Goal: Task Accomplishment & Management: Complete application form

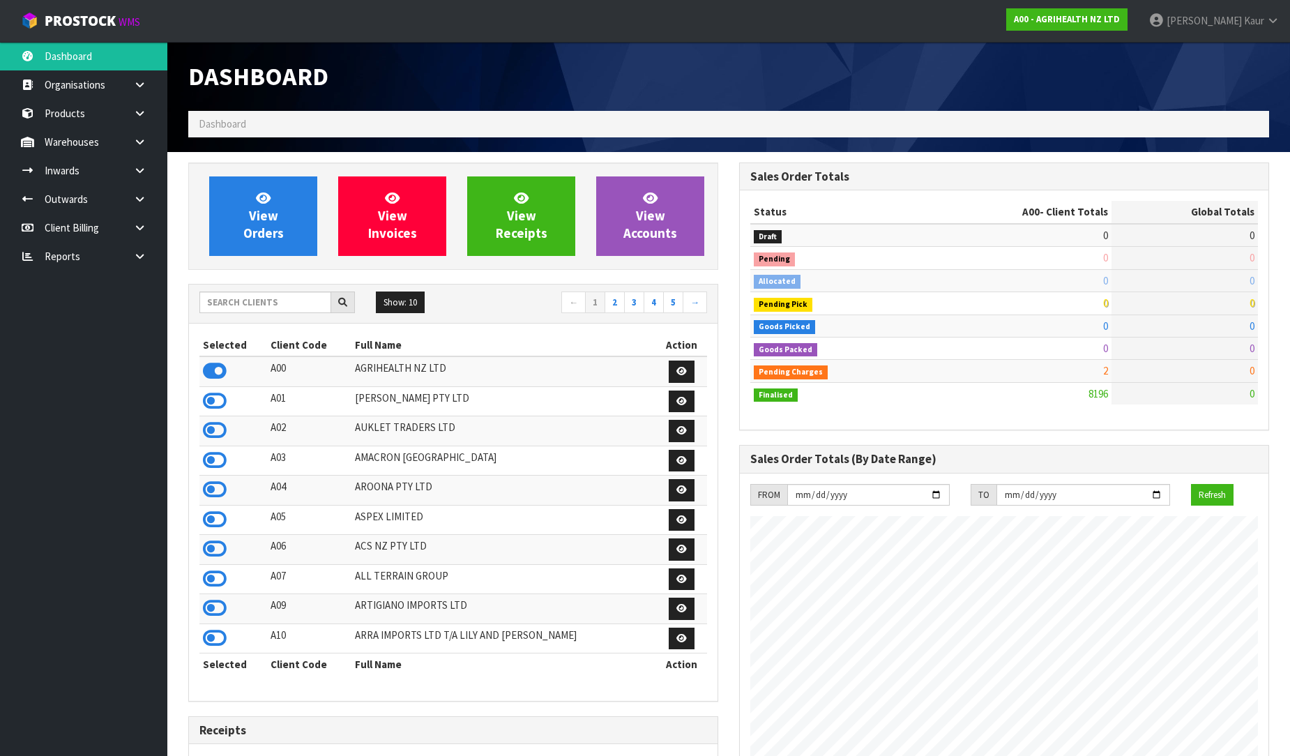
scroll to position [1056, 551]
click at [148, 245] on link at bounding box center [145, 256] width 45 height 29
click at [72, 321] on link "CWL" at bounding box center [83, 314] width 167 height 29
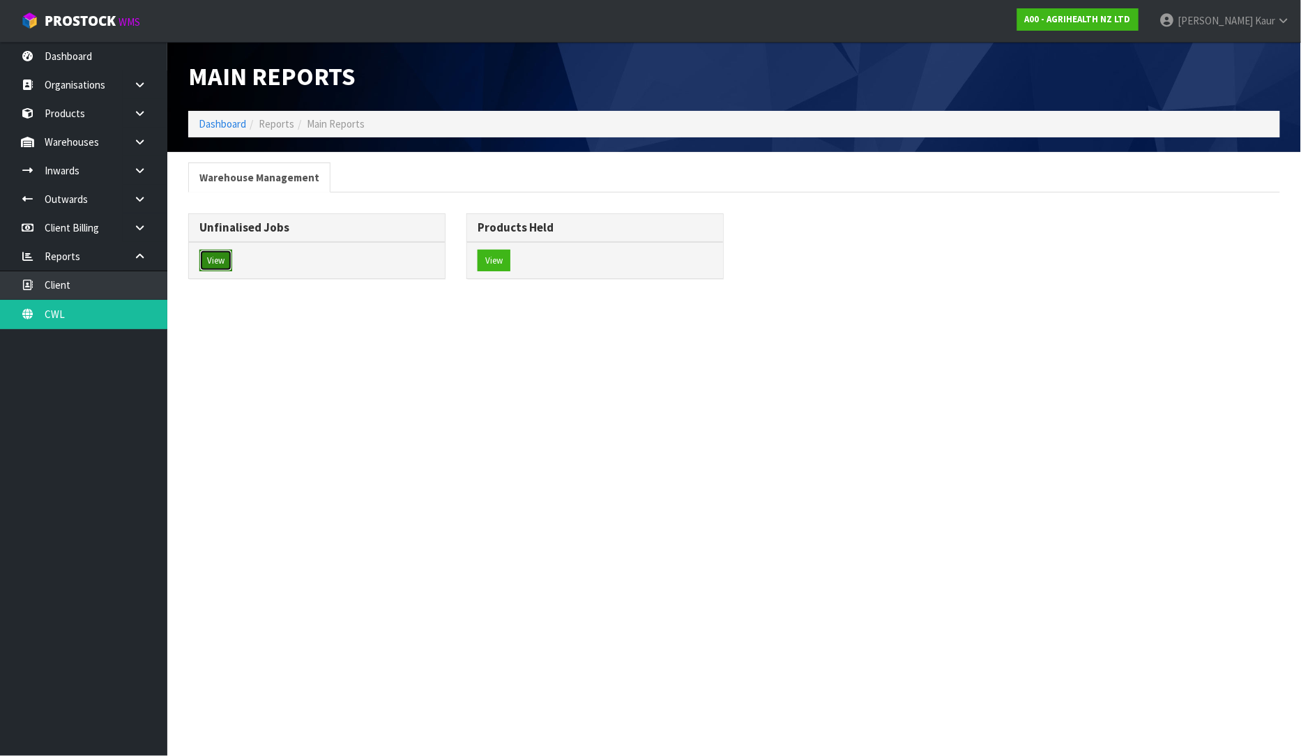
click at [220, 254] on button "View" at bounding box center [215, 261] width 33 height 22
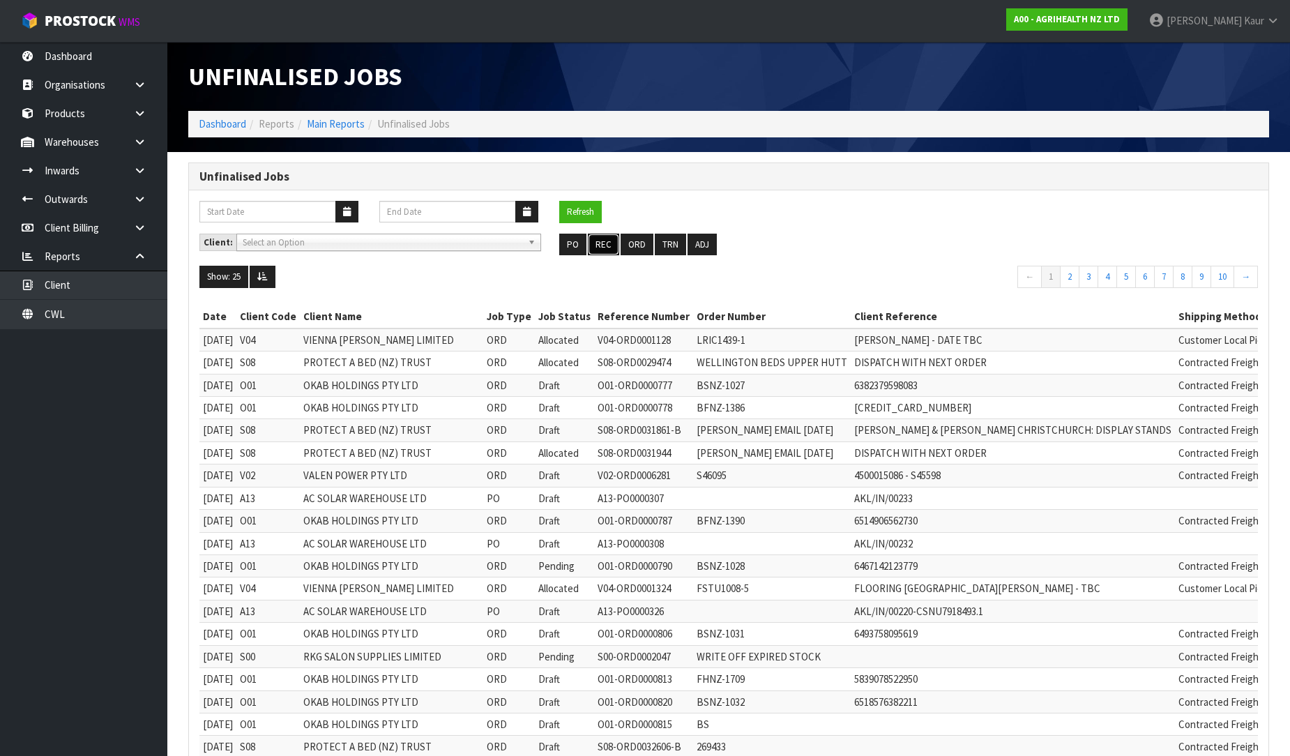
click at [606, 242] on button "REC" at bounding box center [603, 245] width 31 height 22
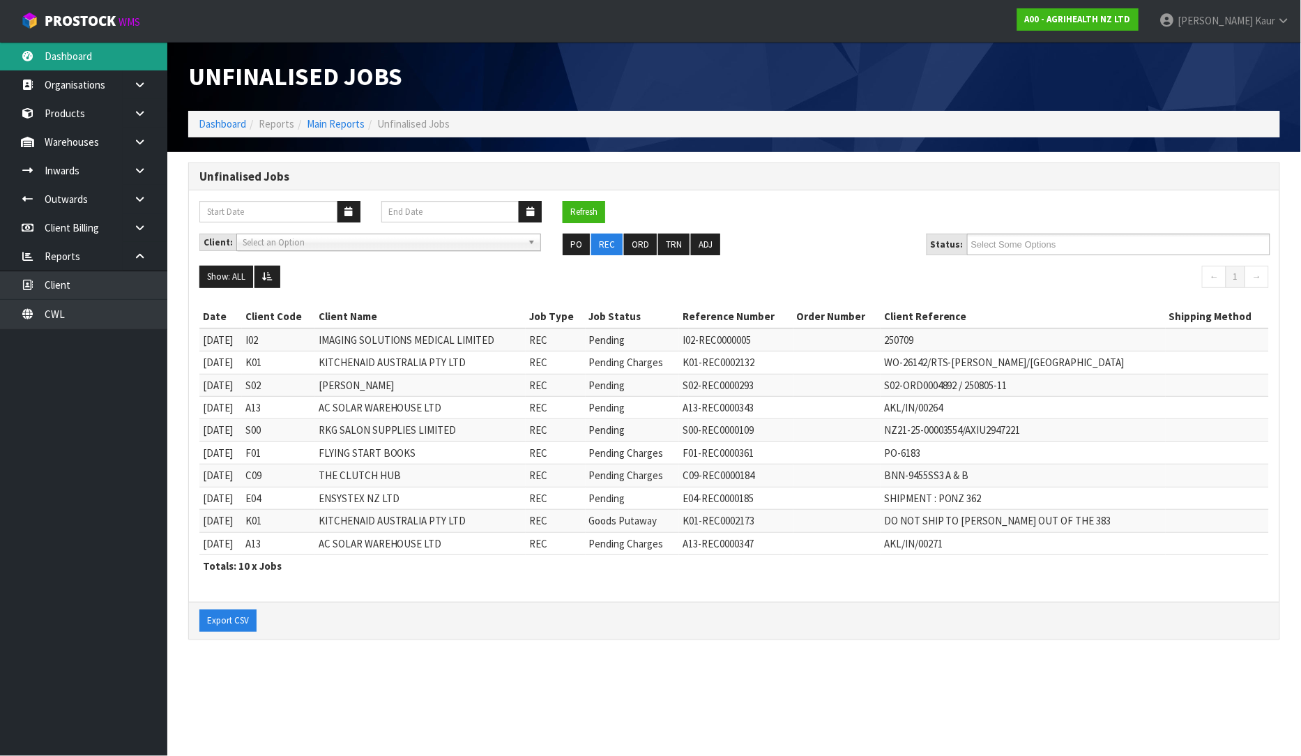
click at [71, 47] on link "Dashboard" at bounding box center [83, 56] width 167 height 29
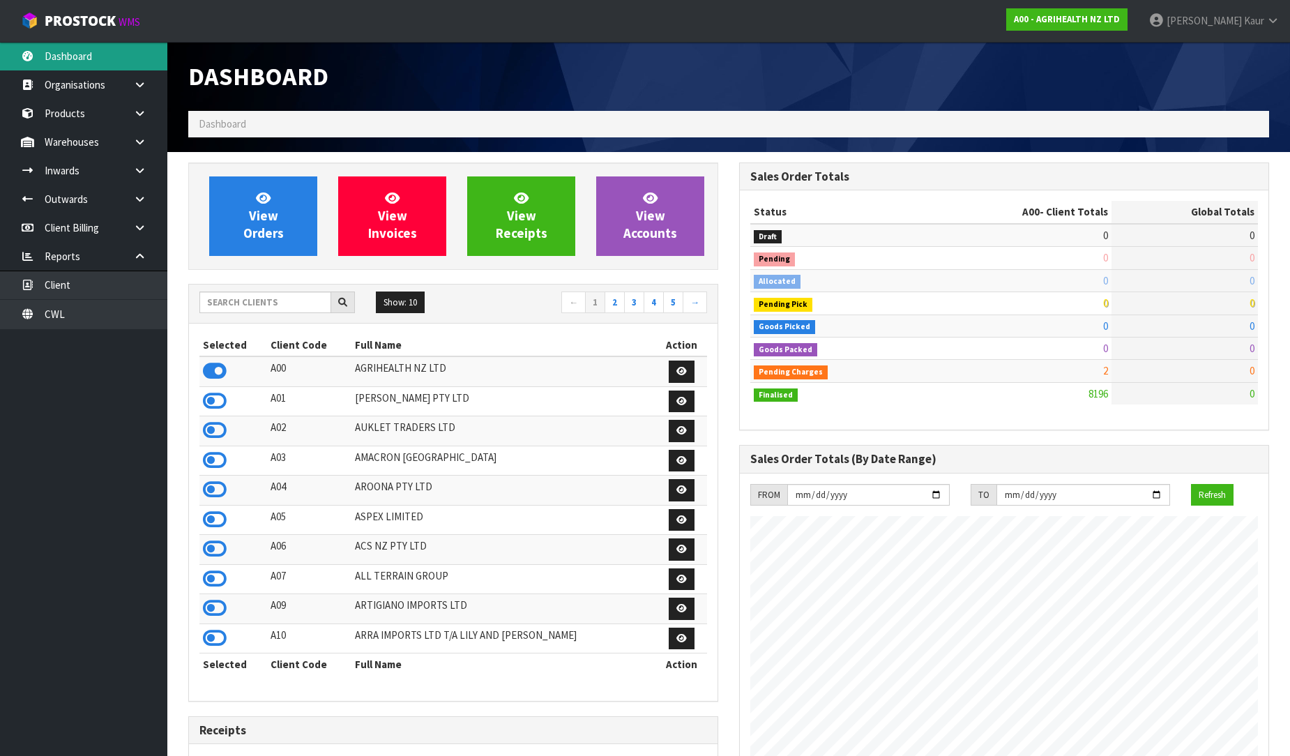
scroll to position [1056, 551]
click at [242, 301] on input "text" at bounding box center [265, 302] width 132 height 22
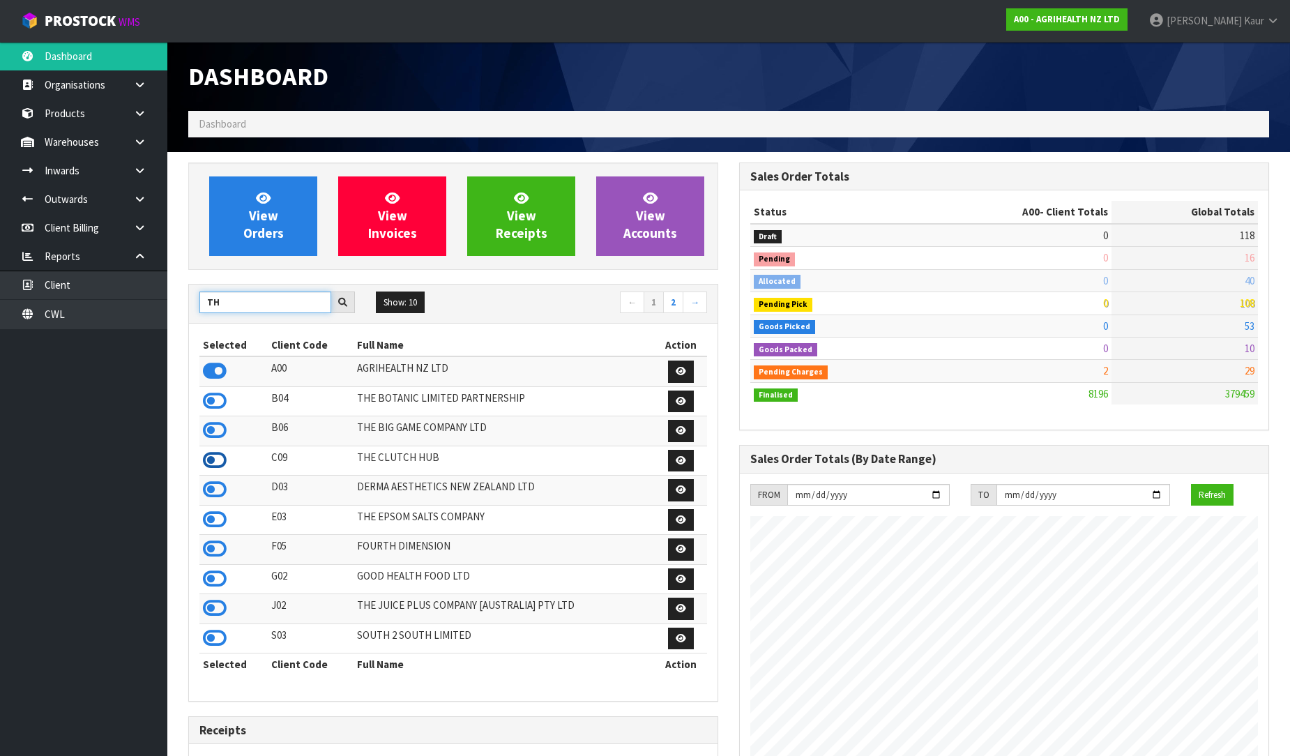
type input "TH"
click at [212, 470] on icon at bounding box center [215, 460] width 24 height 21
click at [128, 203] on link at bounding box center [145, 199] width 45 height 29
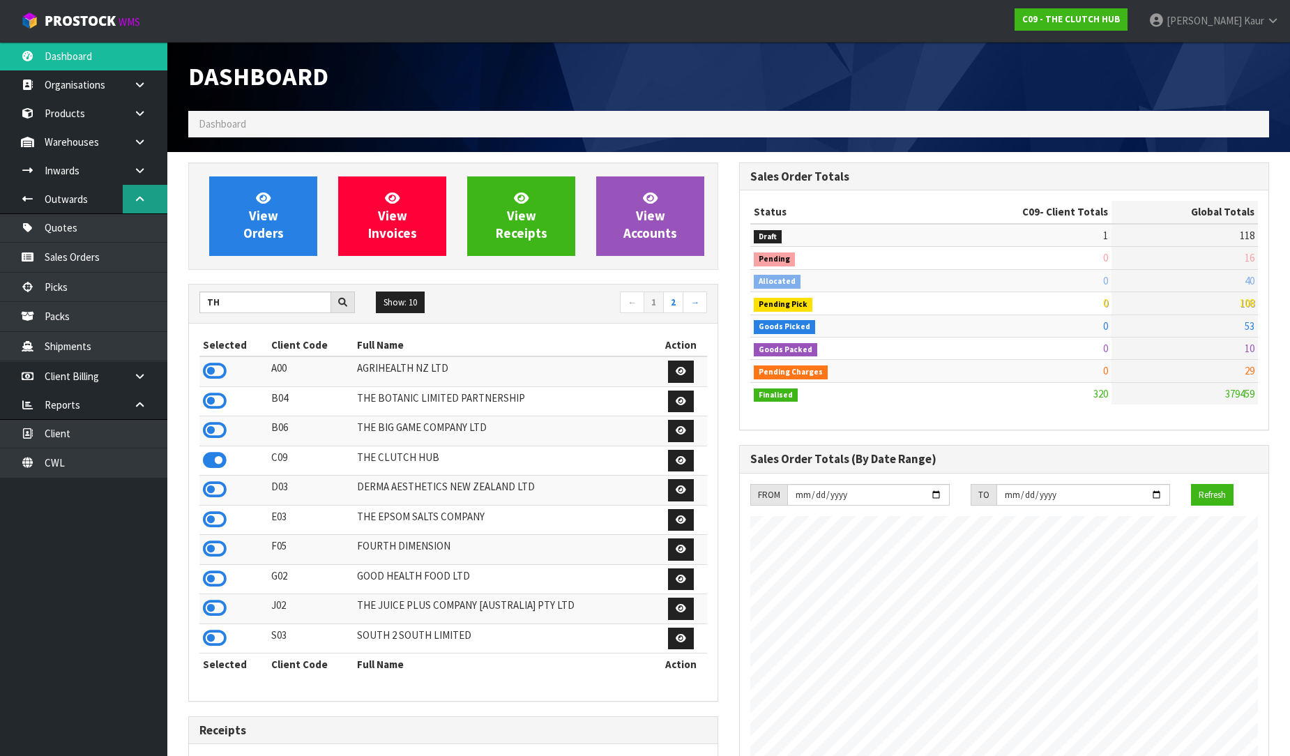
scroll to position [966, 551]
click at [143, 174] on icon at bounding box center [139, 170] width 13 height 10
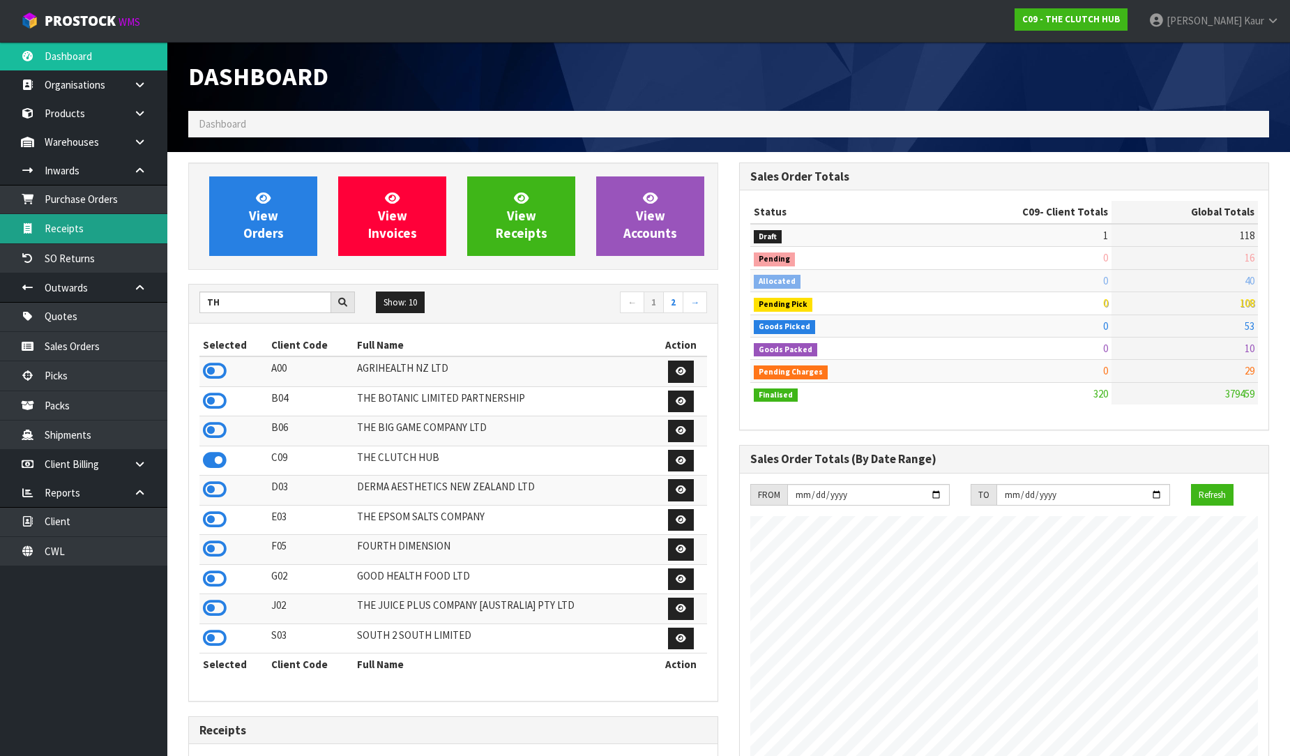
click at [110, 230] on link "Receipts" at bounding box center [83, 228] width 167 height 29
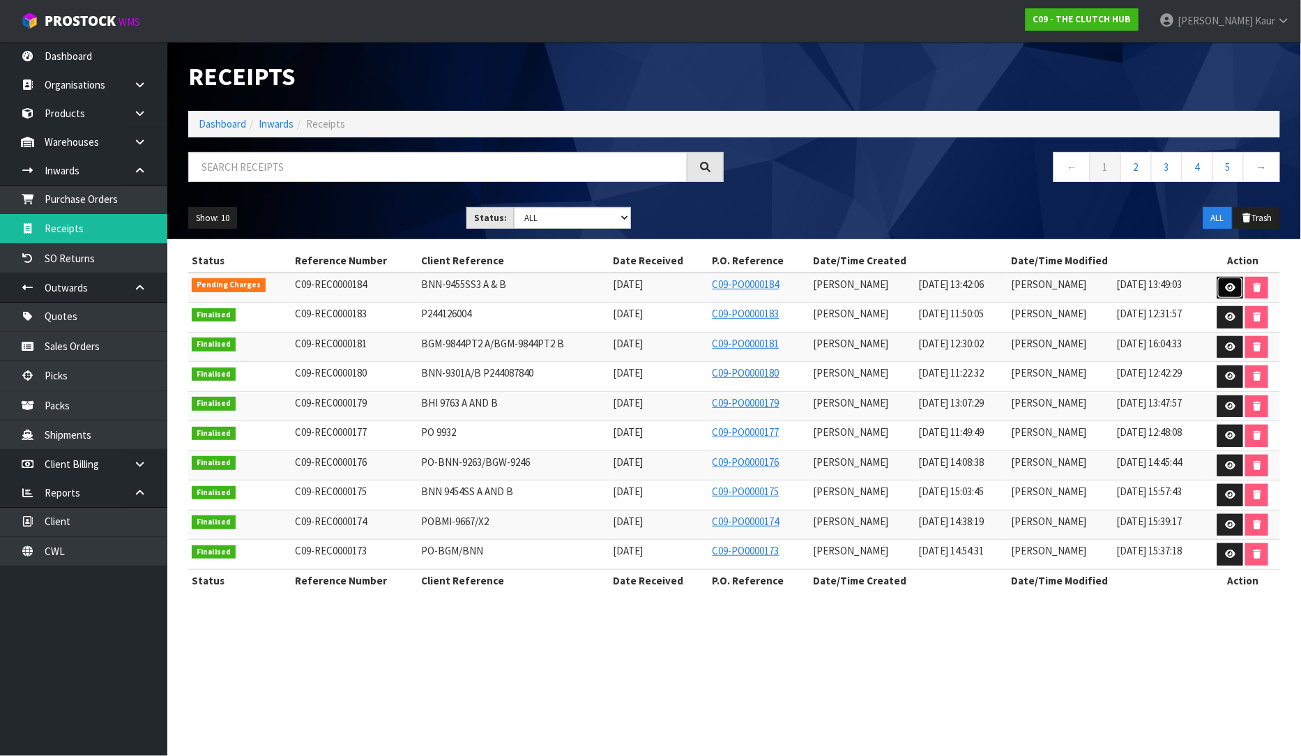
click at [1228, 287] on icon at bounding box center [1230, 287] width 10 height 9
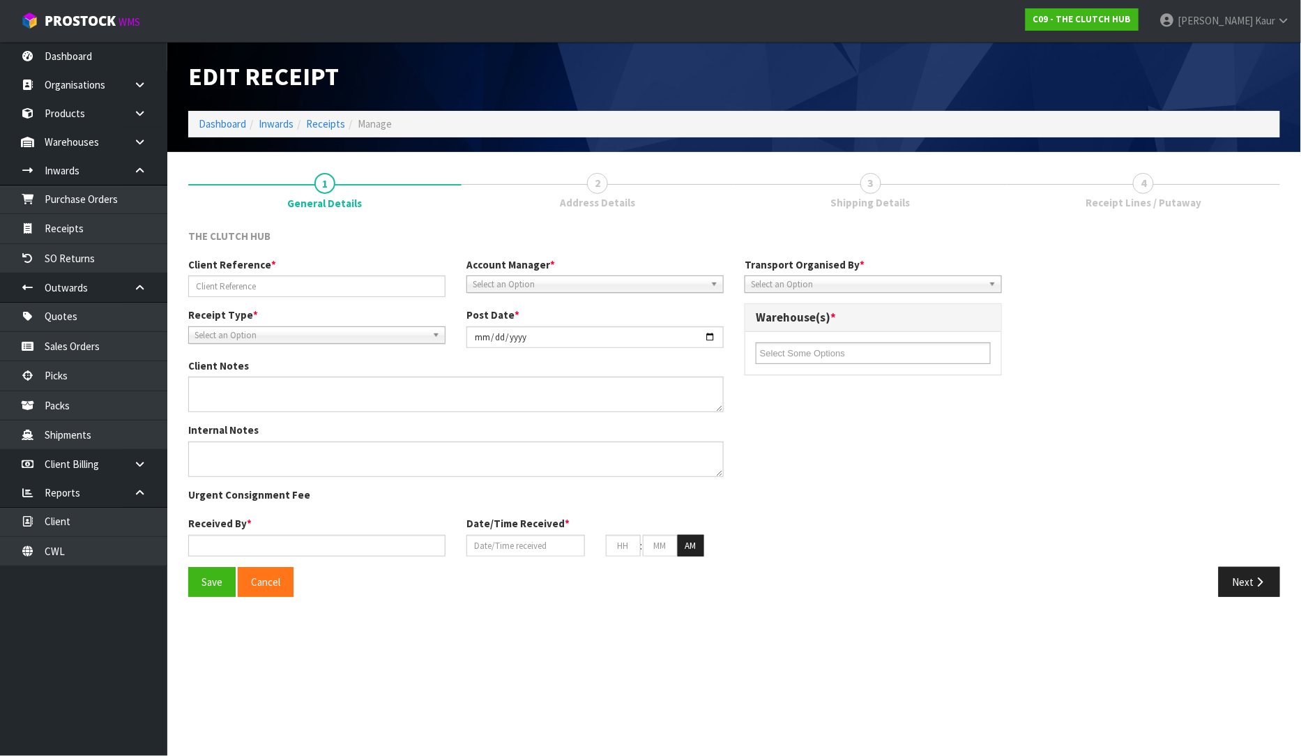
type input "BNN-9455SS3 A & B"
type input "[DATE]"
type input "[PERSON_NAME]"
type input "[DATE]"
type input "01"
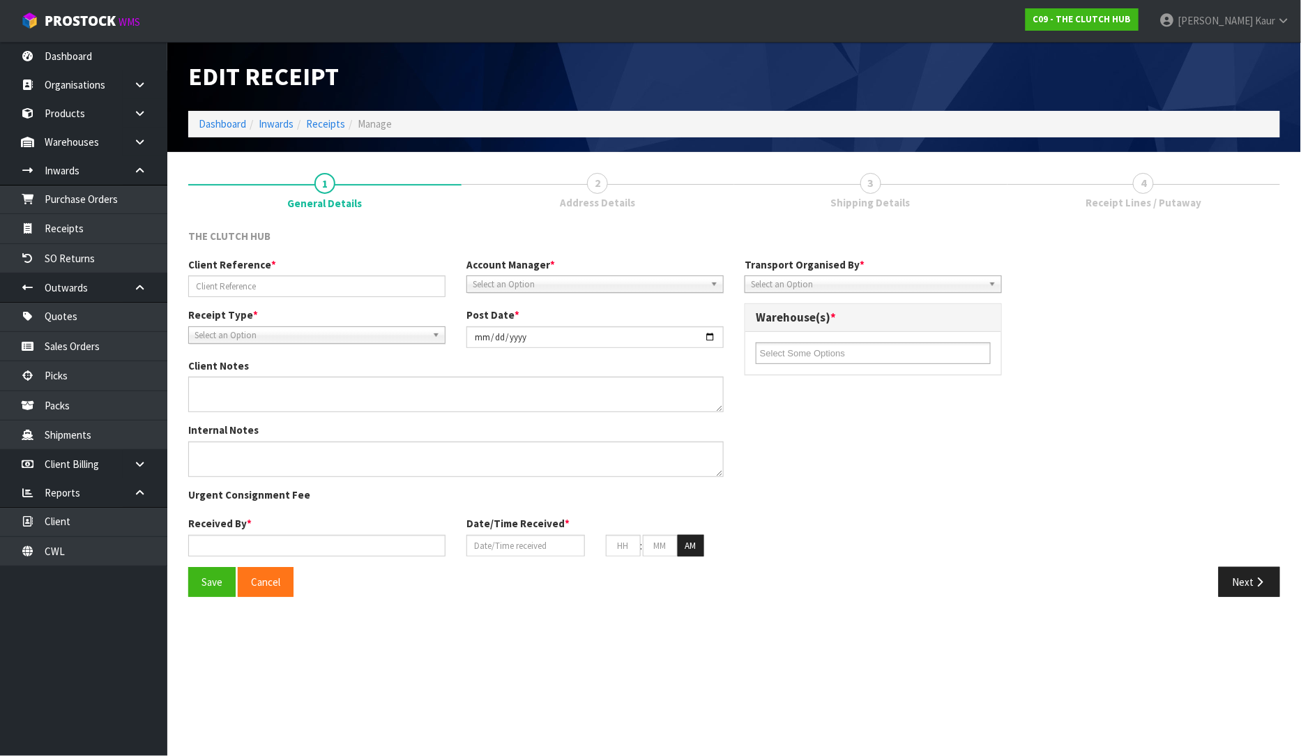
type input "42"
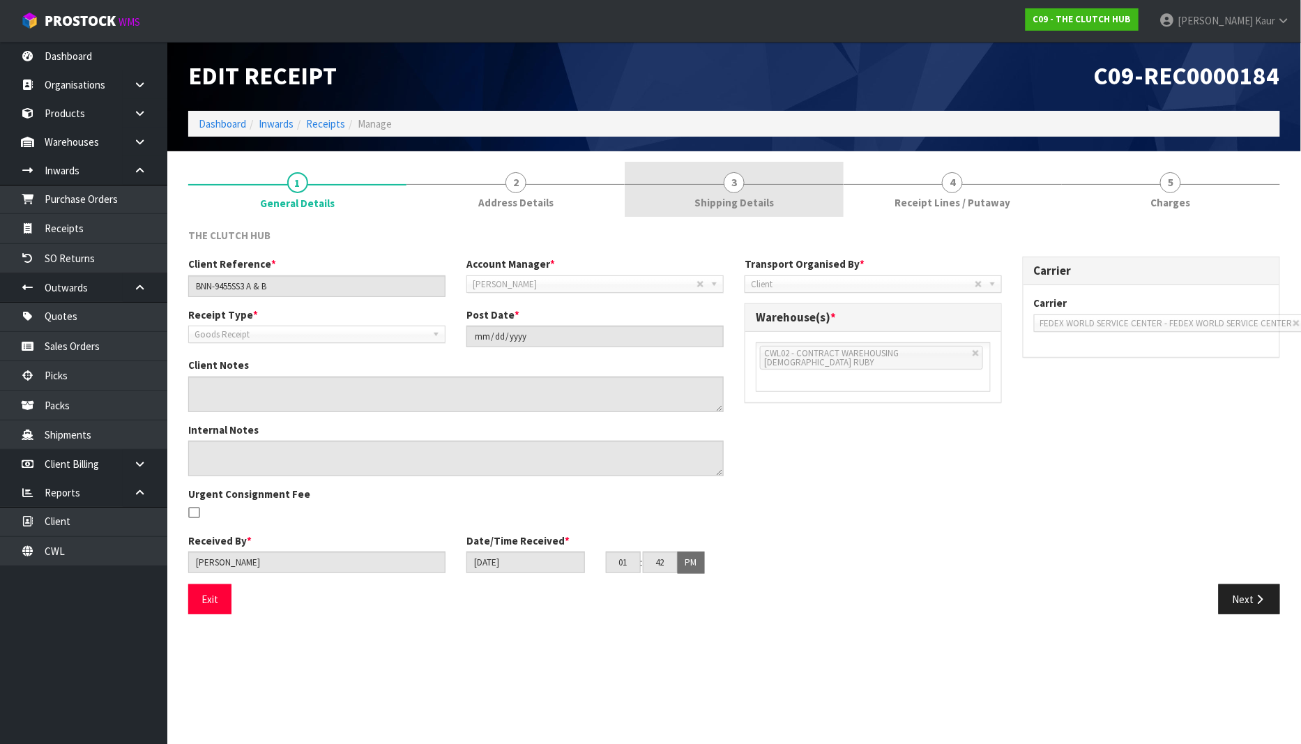
click at [760, 179] on link "3 Shipping Details" at bounding box center [734, 189] width 218 height 55
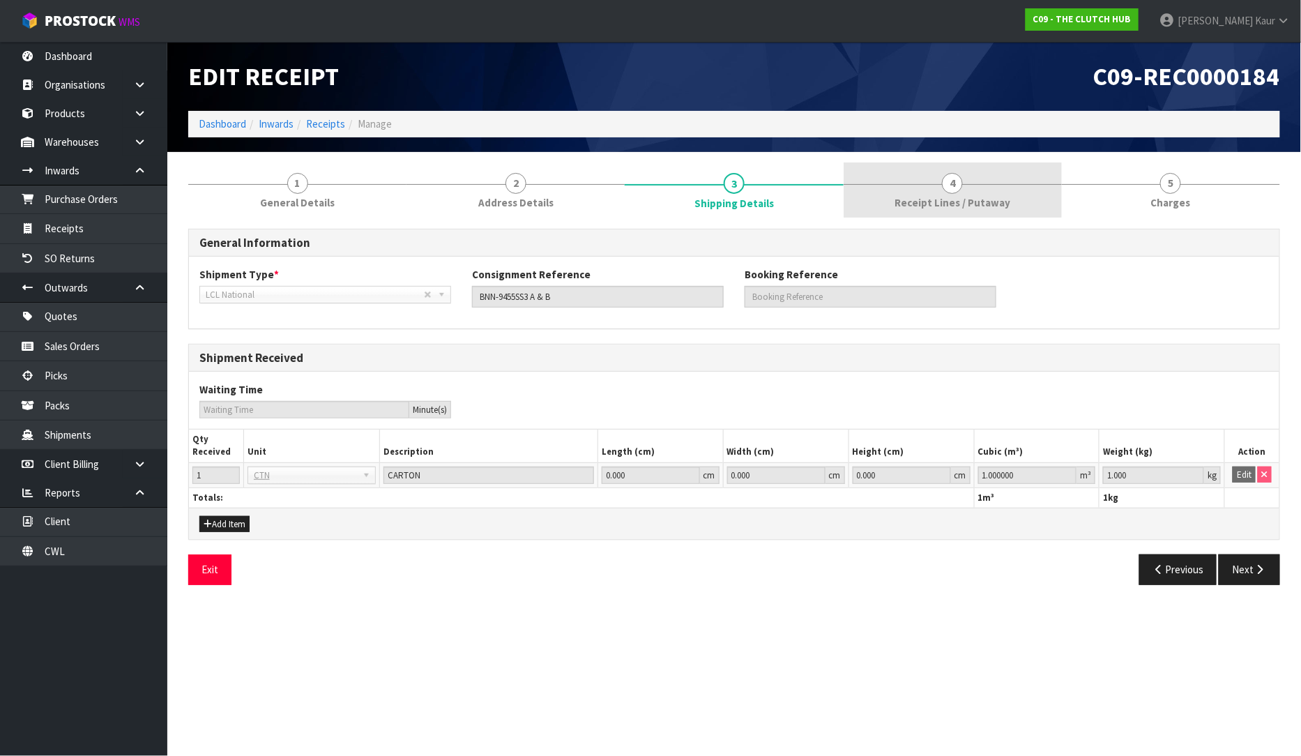
click at [911, 193] on link "4 Receipt Lines / Putaway" at bounding box center [952, 189] width 218 height 55
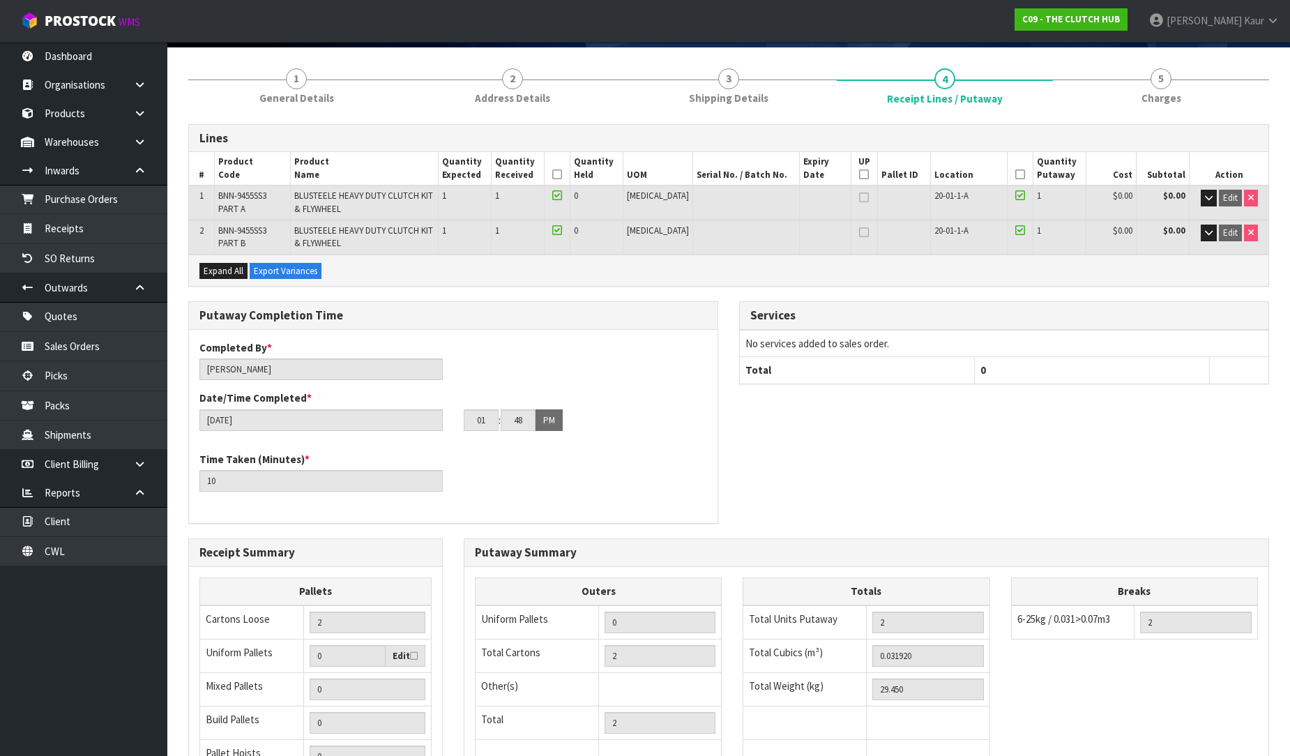
scroll to position [277, 0]
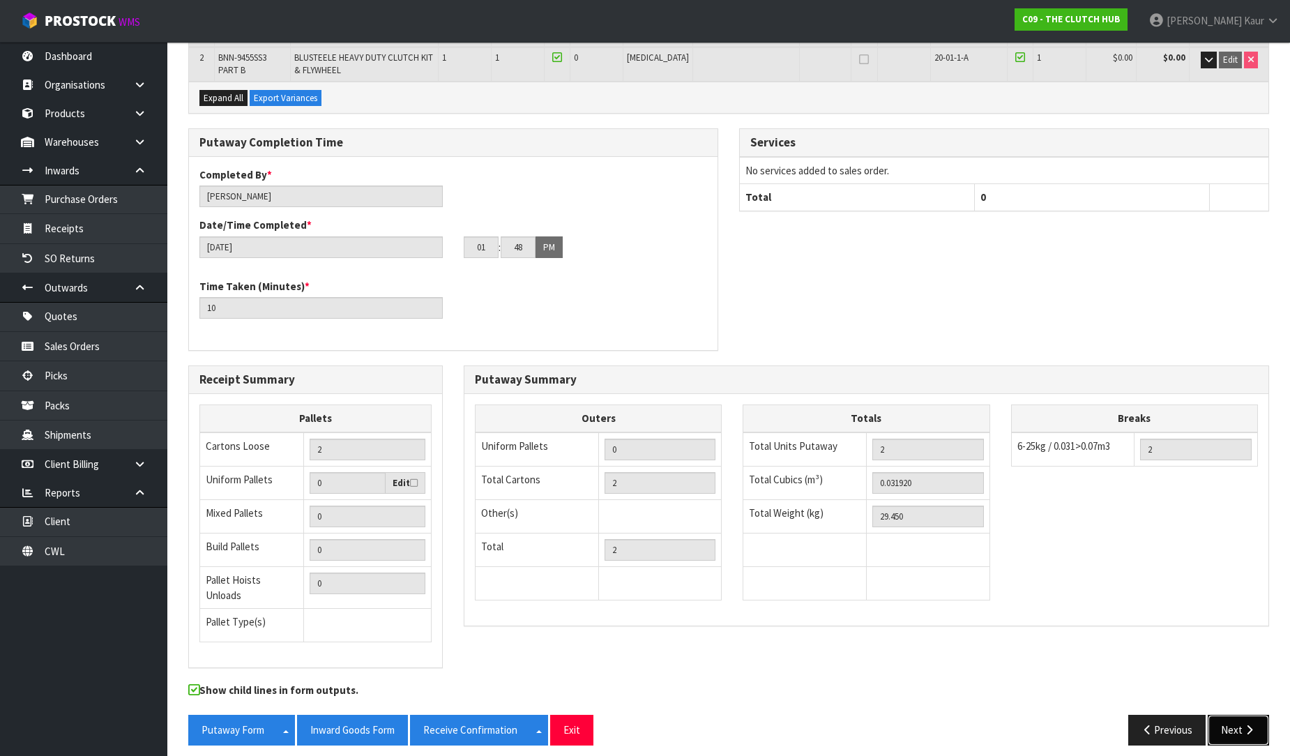
click at [1232, 719] on button "Next" at bounding box center [1237, 729] width 61 height 30
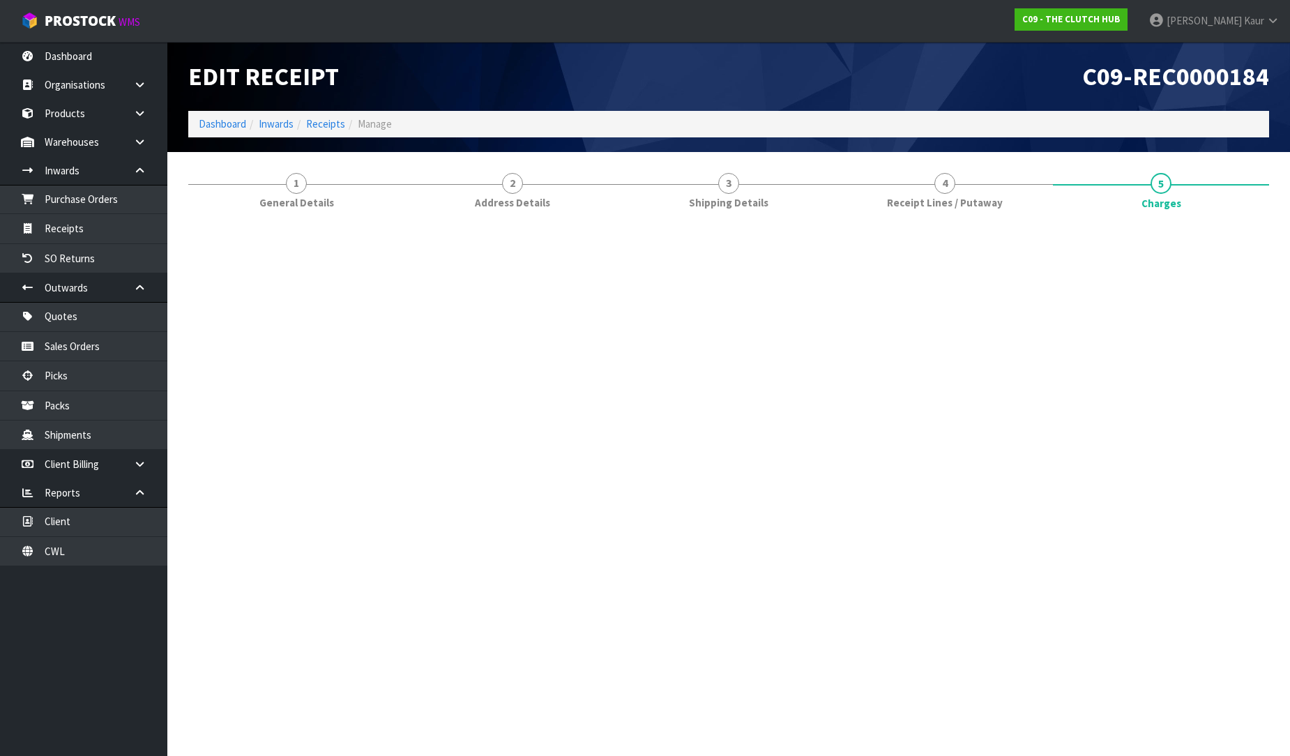
scroll to position [0, 0]
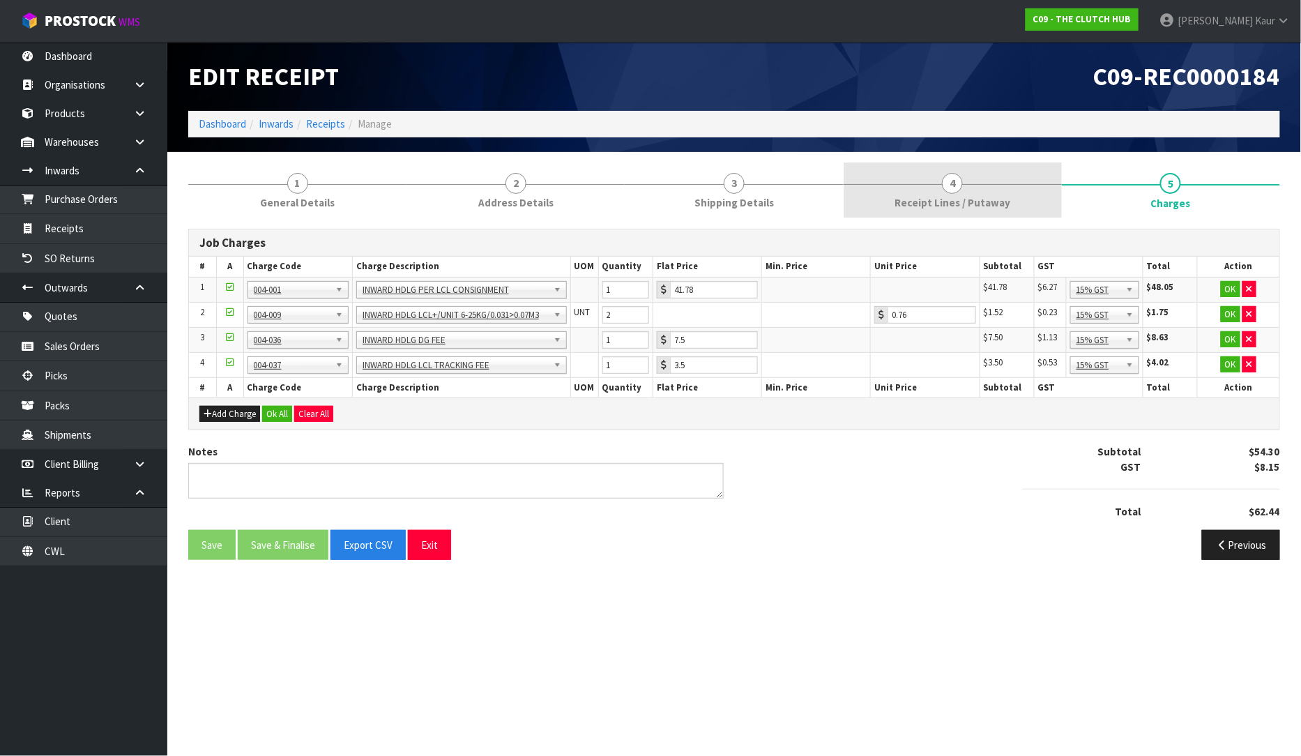
click at [941, 193] on link "4 Receipt Lines / Putaway" at bounding box center [952, 189] width 218 height 55
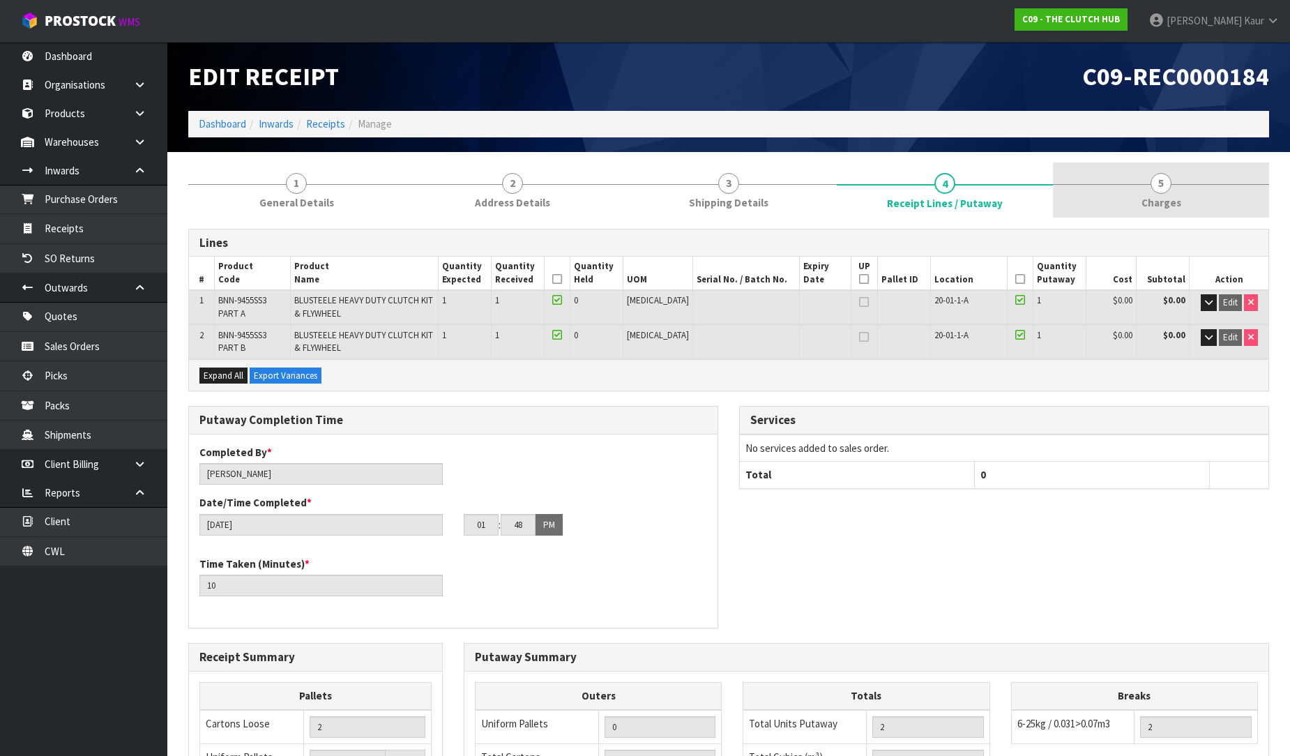
click at [1157, 171] on link "5 [GEOGRAPHIC_DATA]" at bounding box center [1161, 189] width 216 height 55
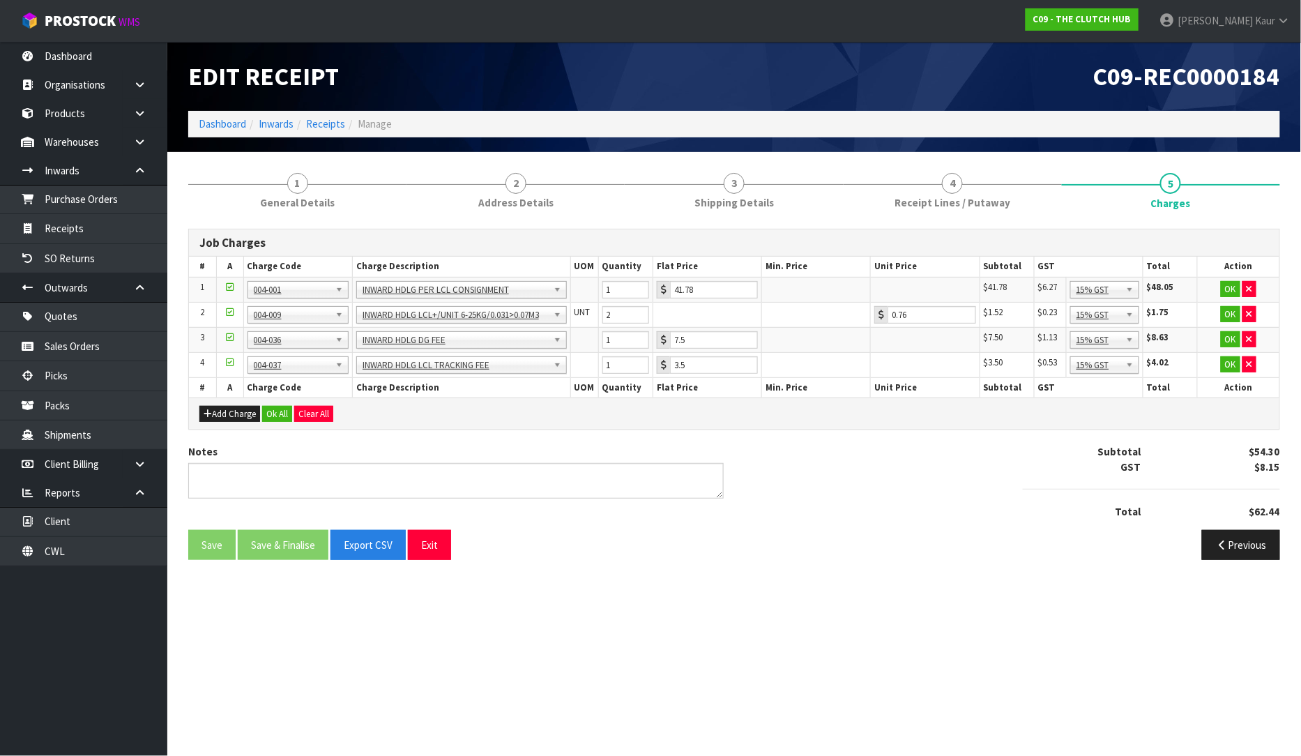
click at [277, 404] on div "Add Charge Ok All Clear All" at bounding box center [734, 412] width 1090 height 31
click at [275, 415] on button "Ok All" at bounding box center [277, 414] width 30 height 17
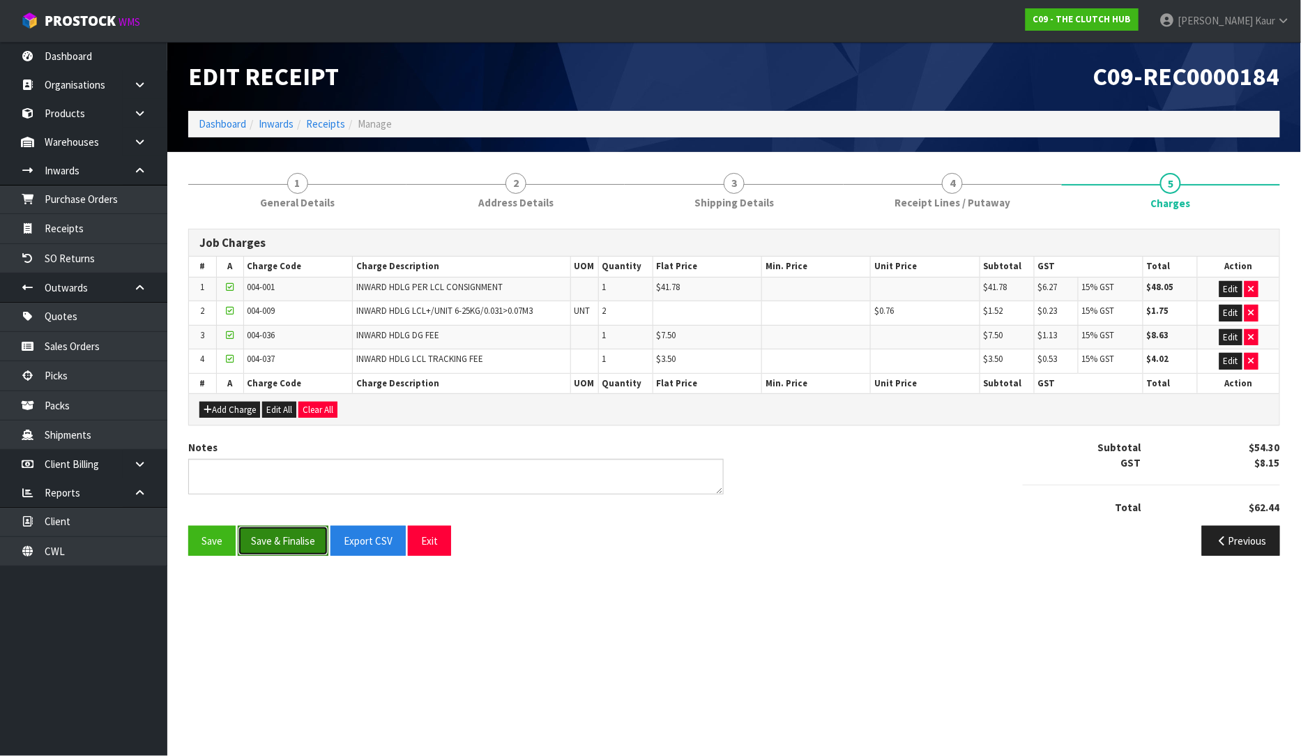
click at [275, 544] on button "Save & Finalise" at bounding box center [283, 541] width 91 height 30
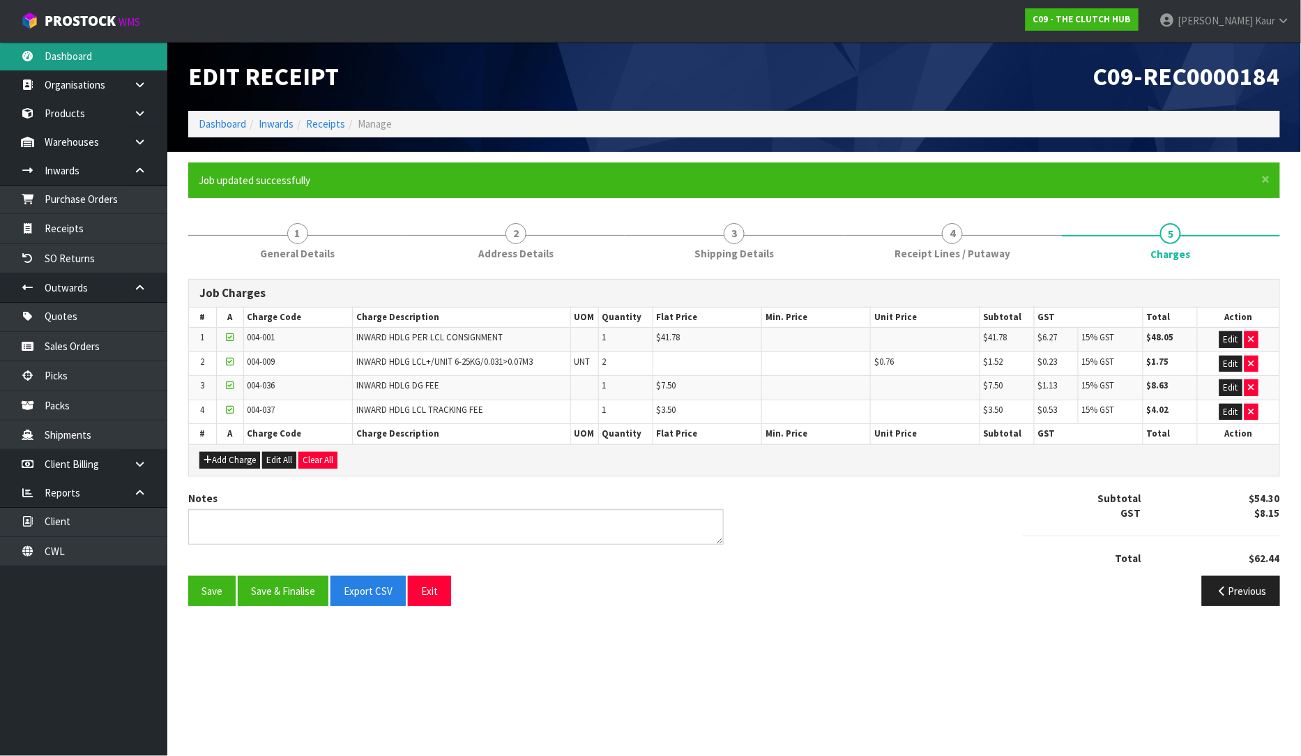
click at [65, 63] on link "Dashboard" at bounding box center [83, 56] width 167 height 29
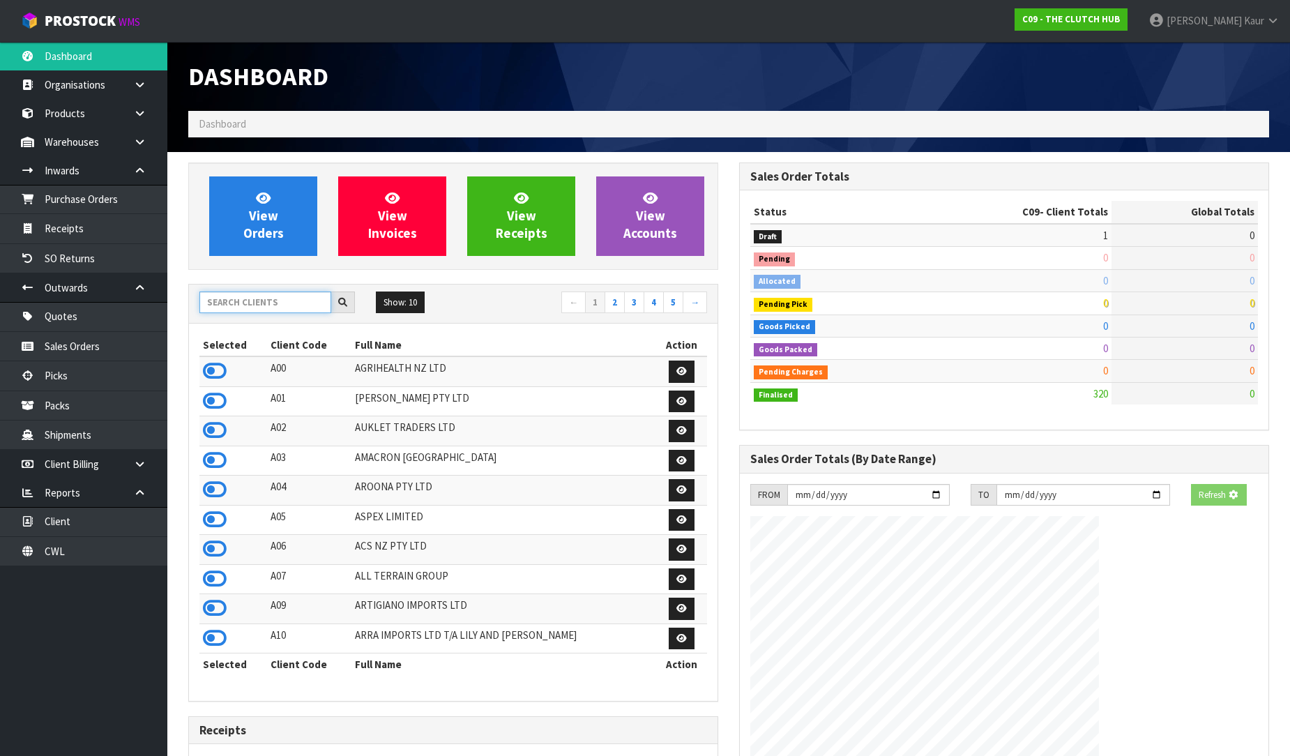
click at [228, 304] on input "text" at bounding box center [265, 302] width 132 height 22
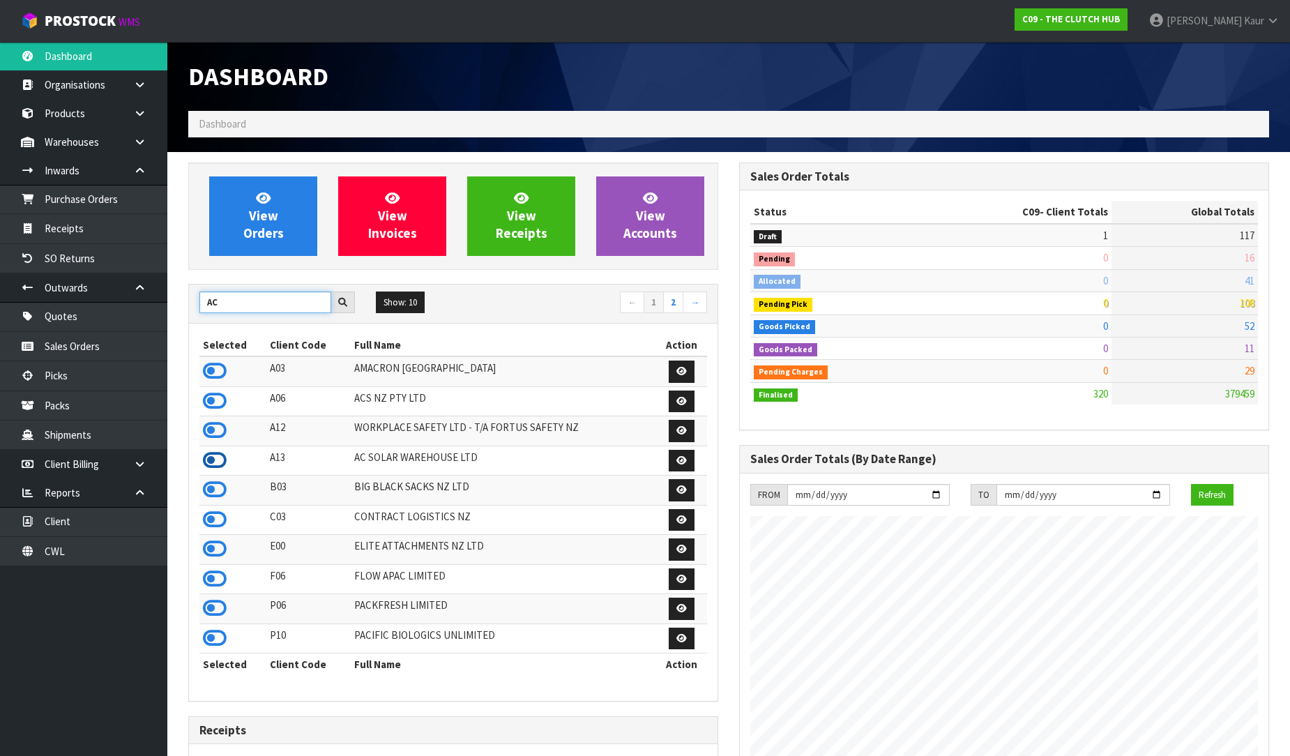
type input "AC"
click at [209, 456] on icon at bounding box center [215, 460] width 24 height 21
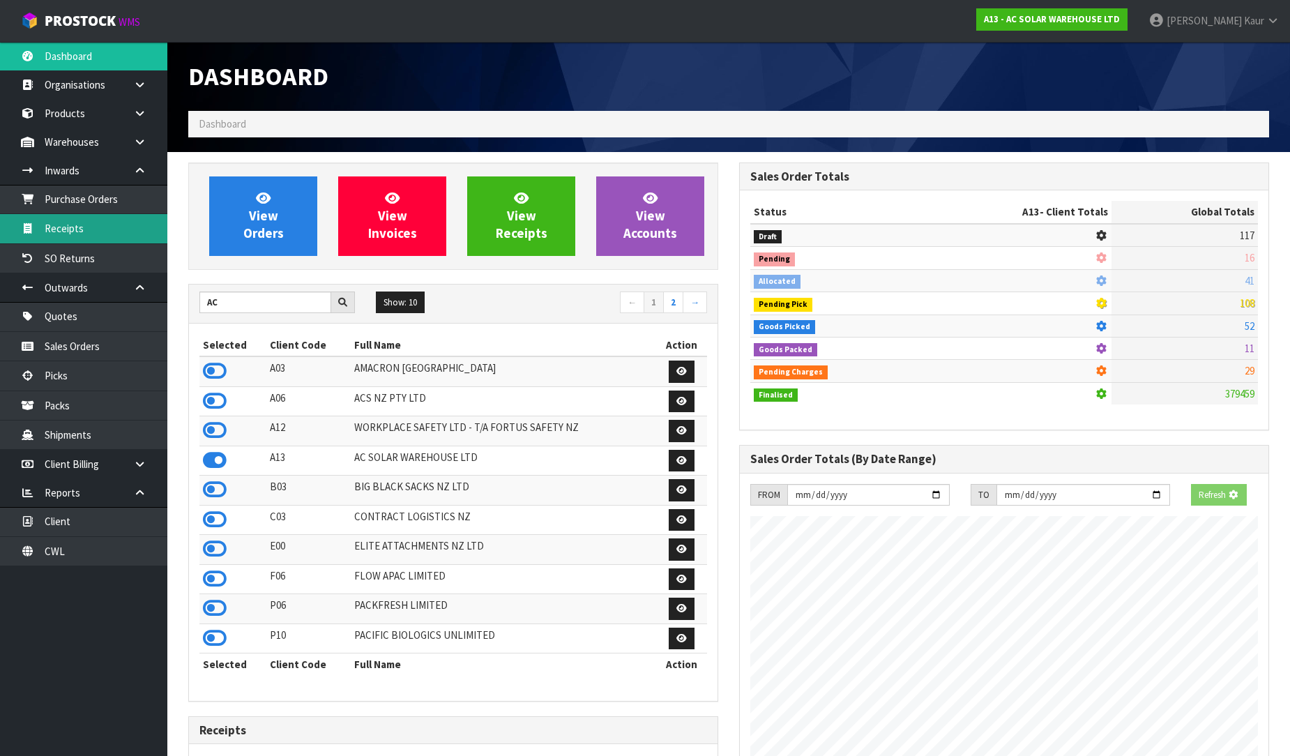
scroll to position [1116, 551]
click at [121, 240] on link "Receipts" at bounding box center [83, 228] width 167 height 29
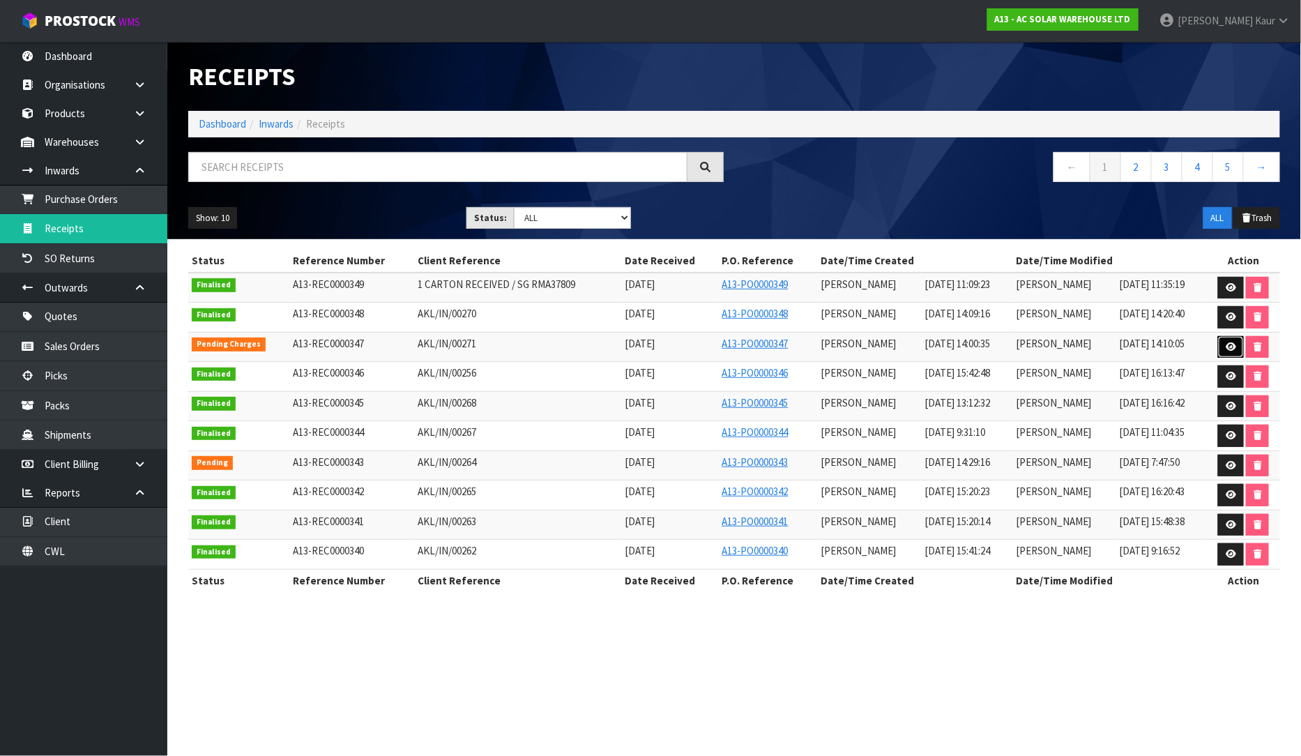
click at [1237, 343] on link at bounding box center [1231, 347] width 26 height 22
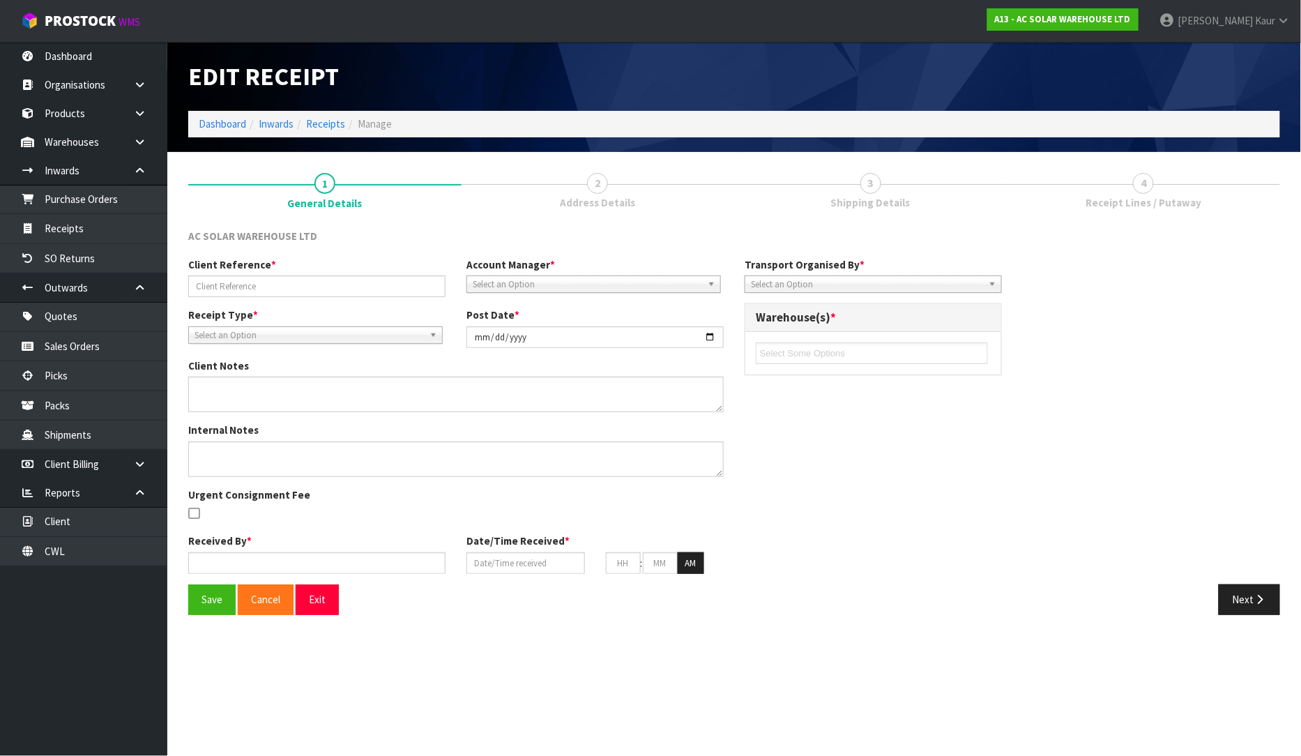
type input "AKL/IN/00271"
type input "[DATE]"
type input "[PERSON_NAME]"
type input "[DATE]"
type input "02"
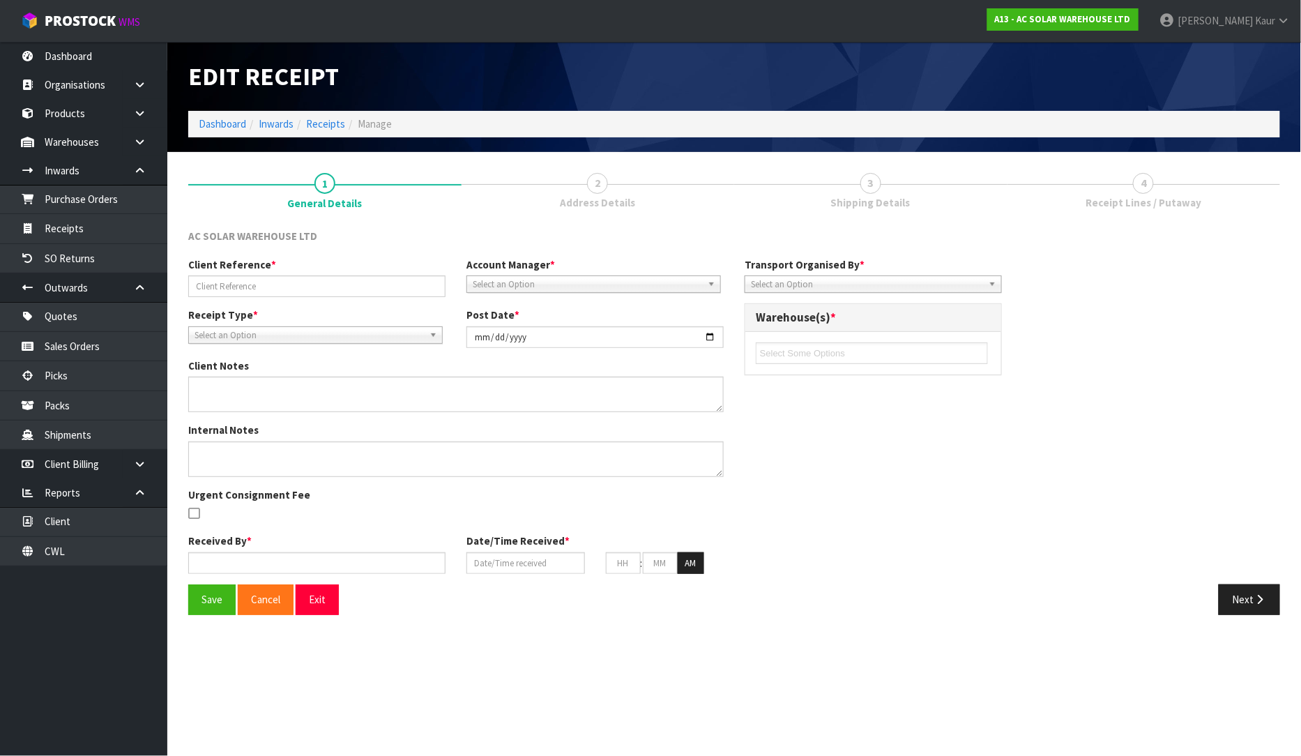
type input "00"
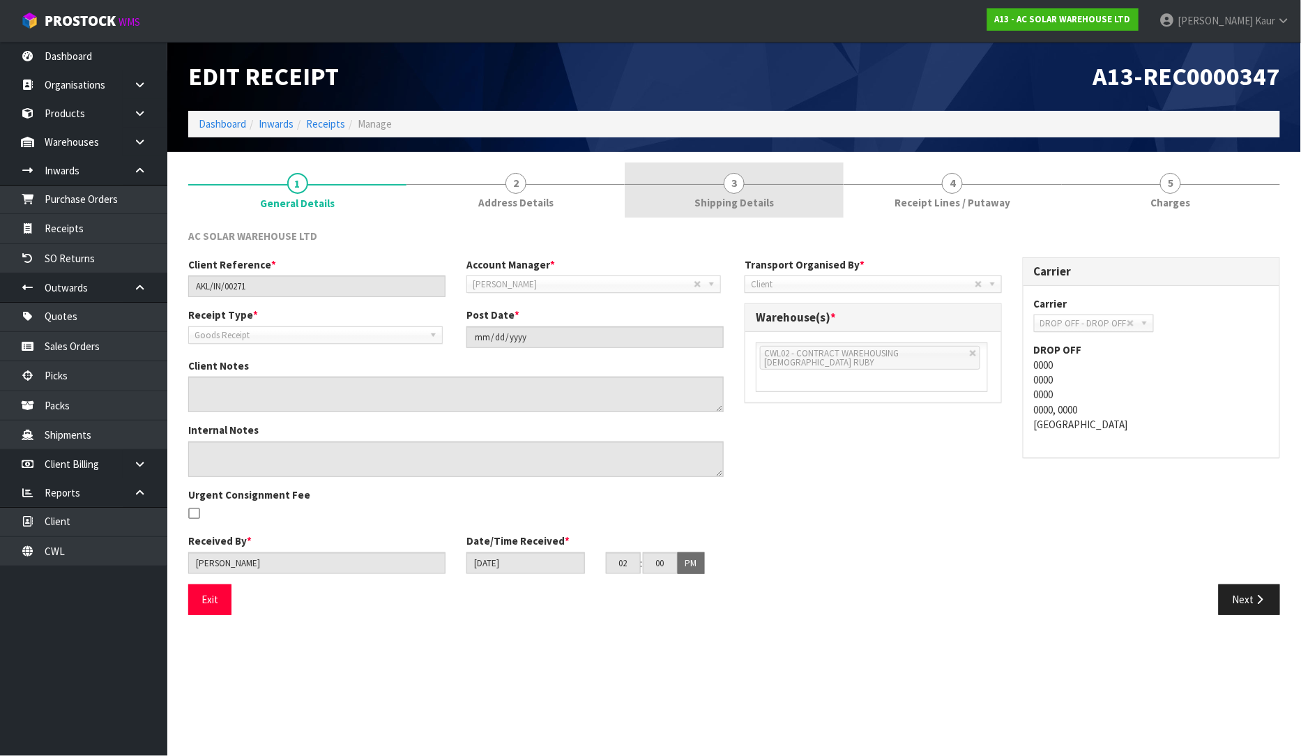
click at [735, 185] on span "3" at bounding box center [734, 183] width 21 height 21
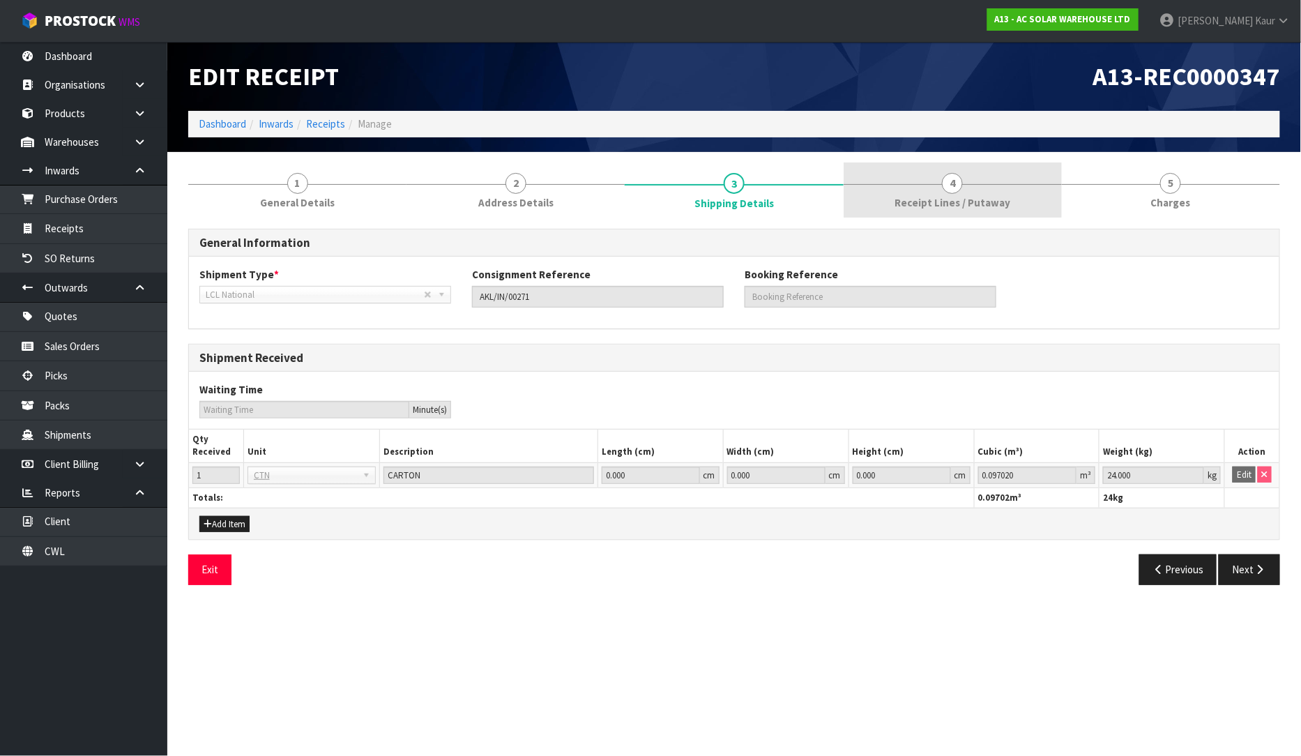
click at [877, 206] on link "4 Receipt Lines / Putaway" at bounding box center [952, 189] width 218 height 55
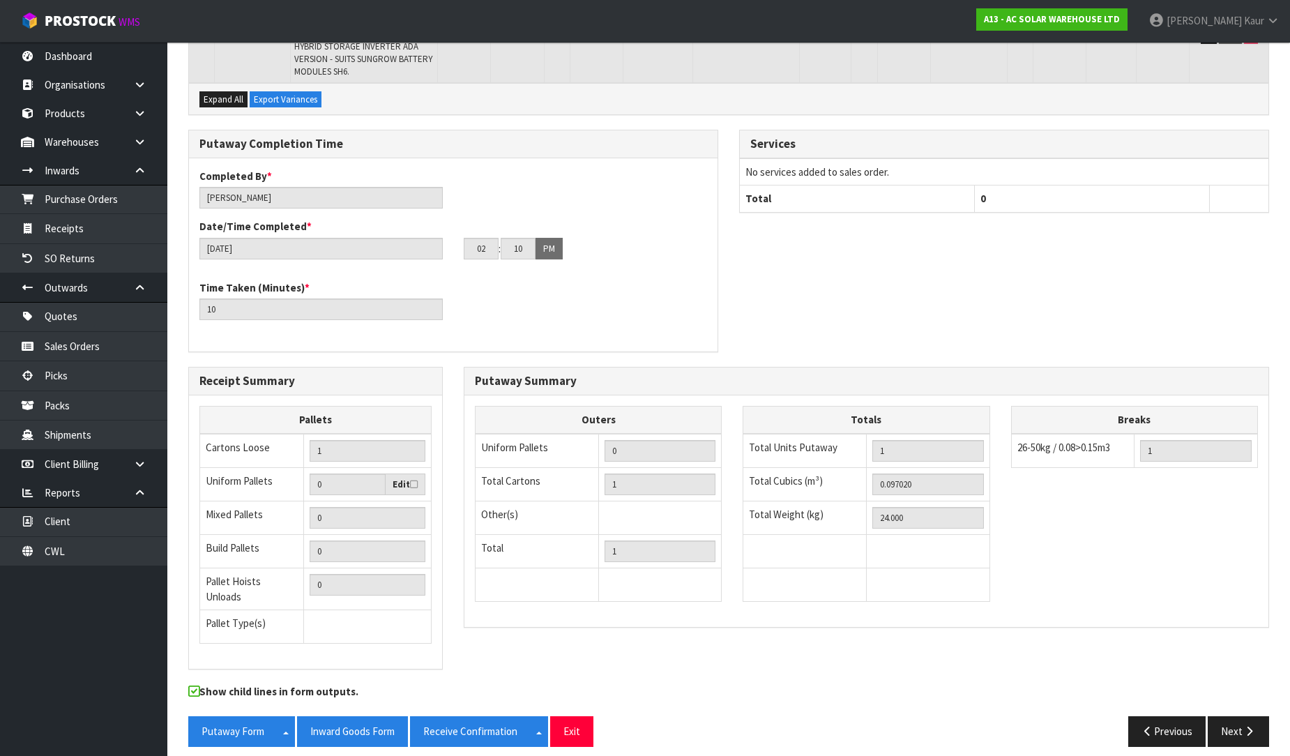
scroll to position [269, 0]
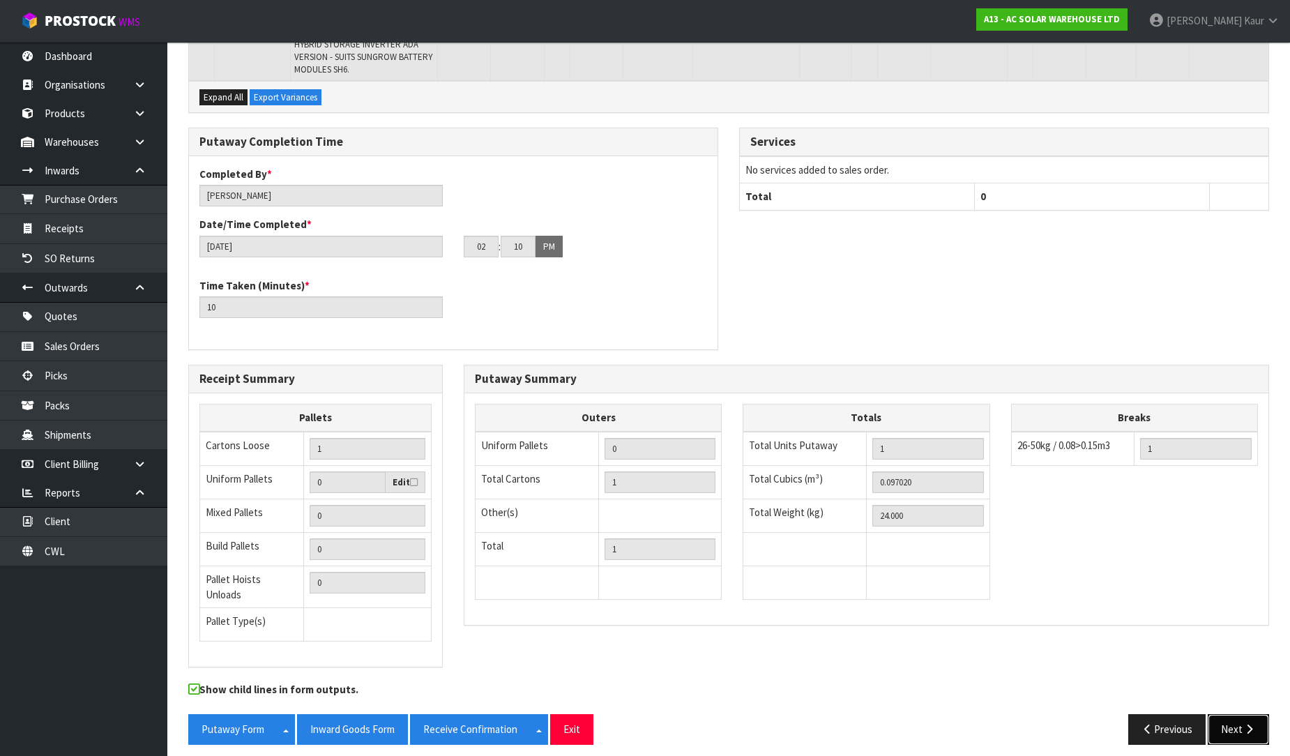
click at [1246, 724] on icon "button" at bounding box center [1248, 729] width 13 height 10
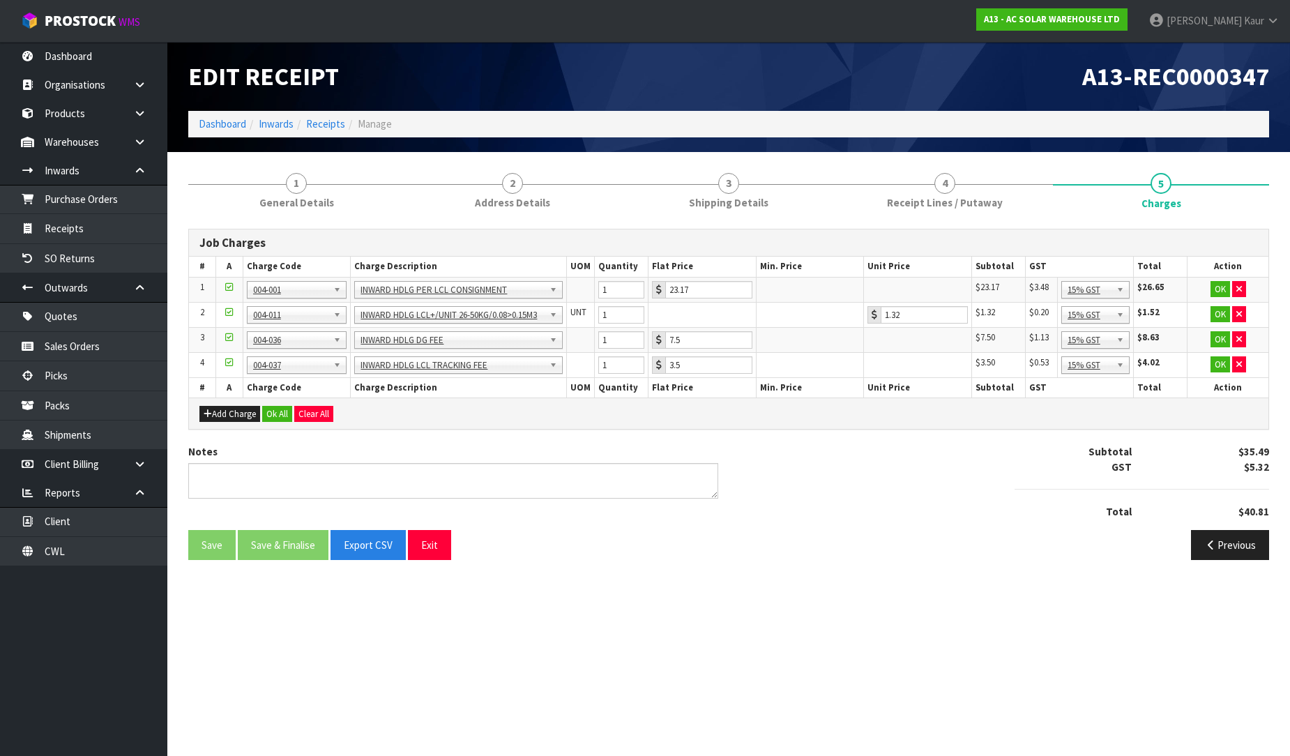
scroll to position [0, 0]
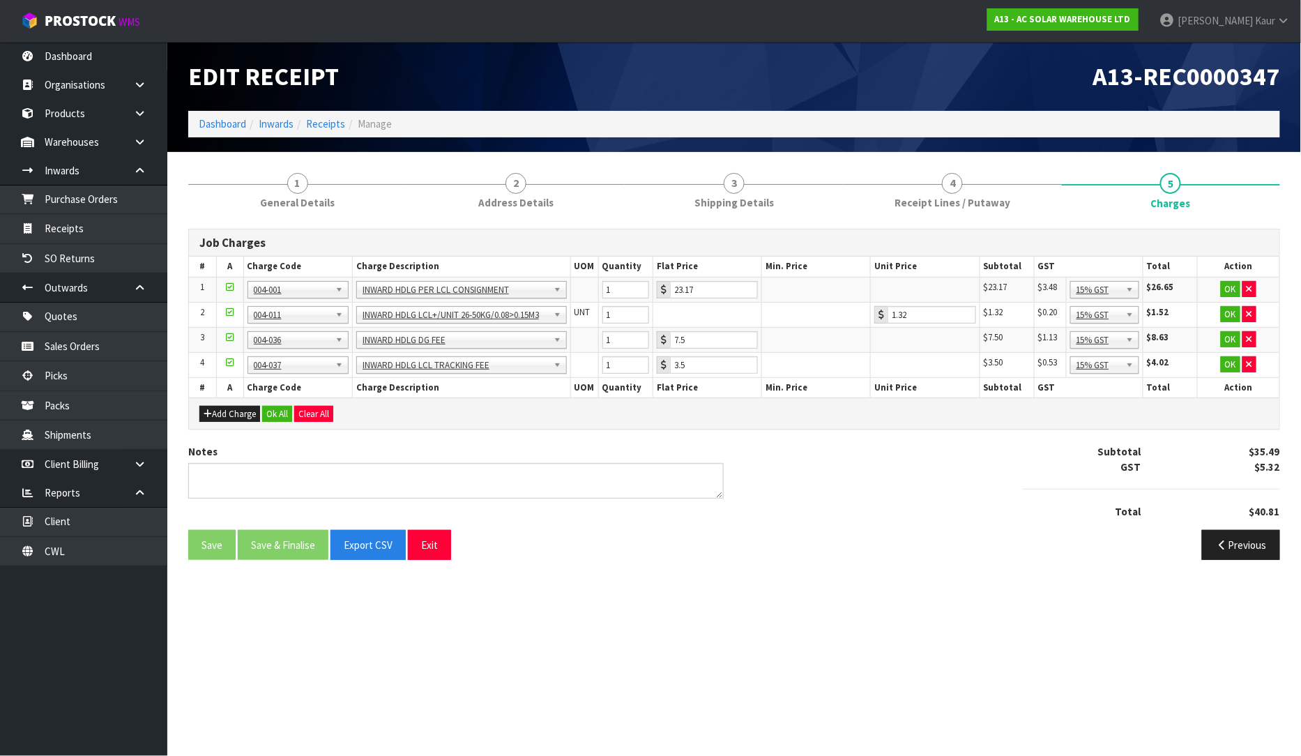
click at [280, 404] on div "Add Charge Ok All Clear All" at bounding box center [734, 412] width 1090 height 31
click at [281, 422] on div "Add Charge Ok All Clear All" at bounding box center [734, 412] width 1090 height 31
click at [277, 406] on button "Ok All" at bounding box center [277, 414] width 30 height 17
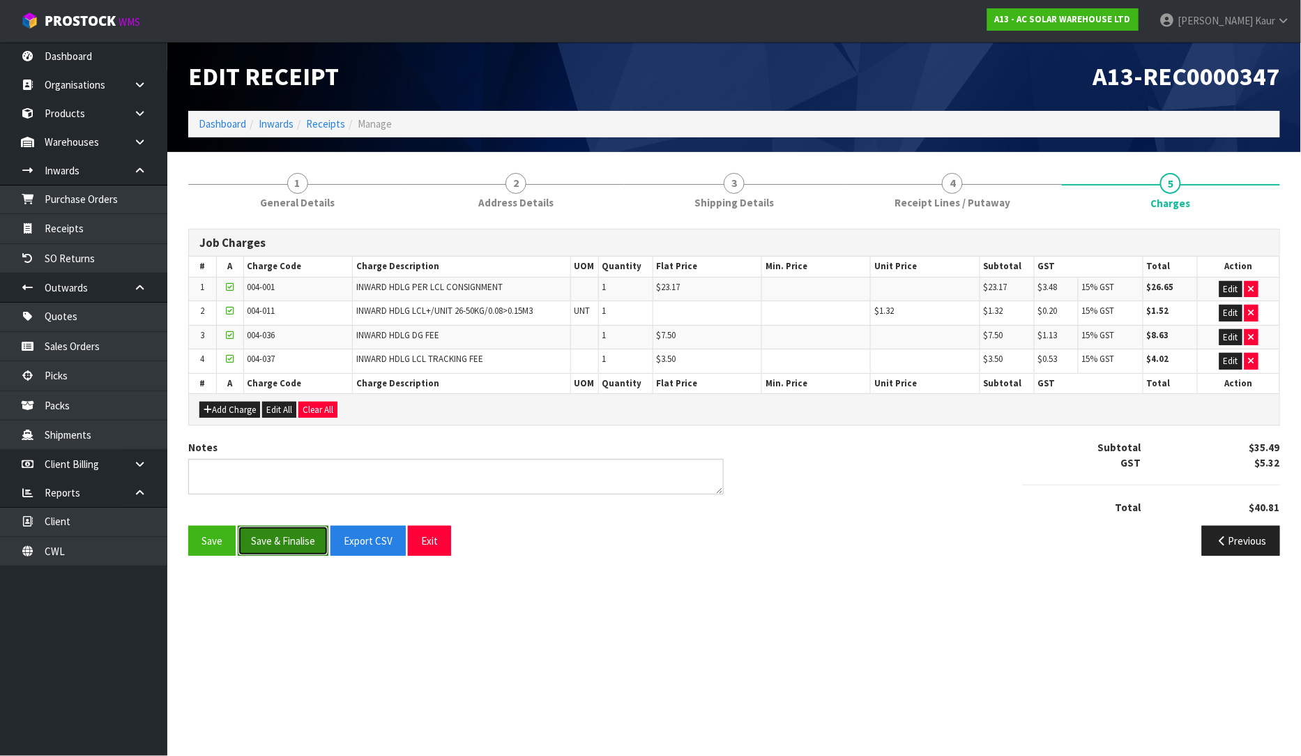
click at [290, 544] on button "Save & Finalise" at bounding box center [283, 541] width 91 height 30
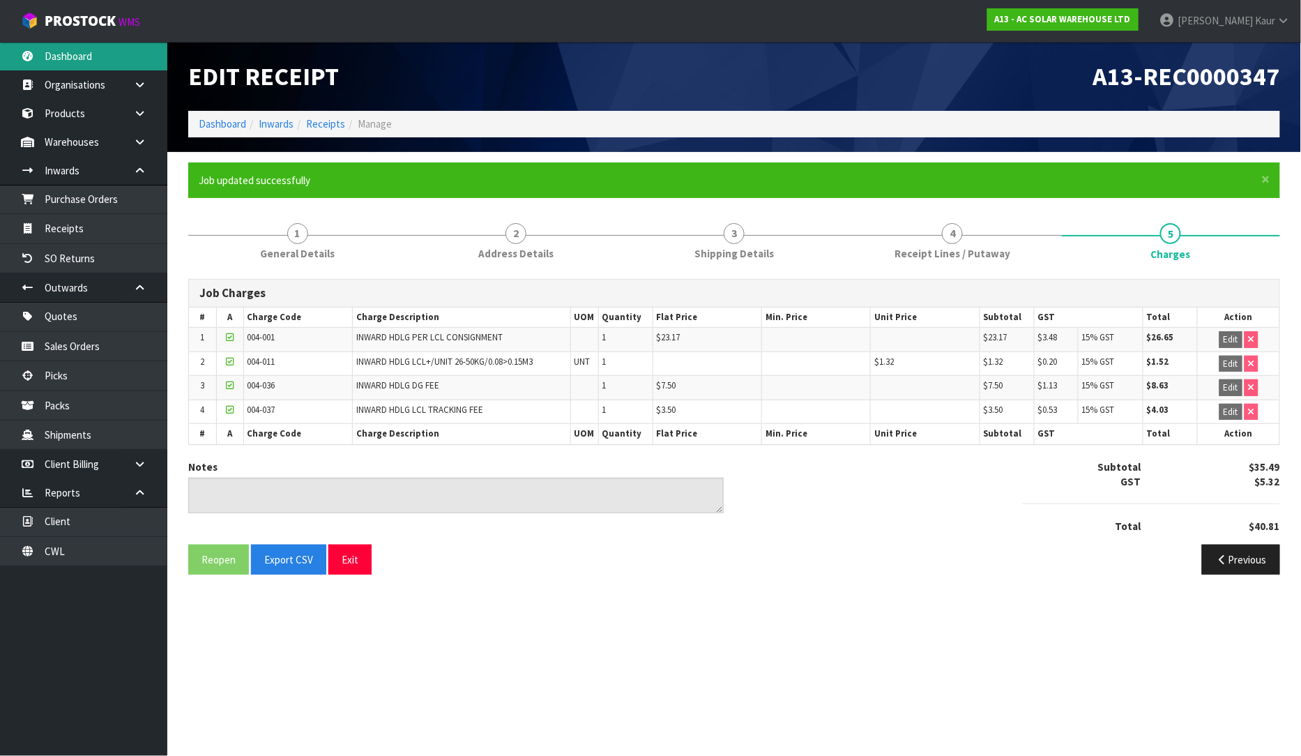
click at [99, 58] on link "Dashboard" at bounding box center [83, 56] width 167 height 29
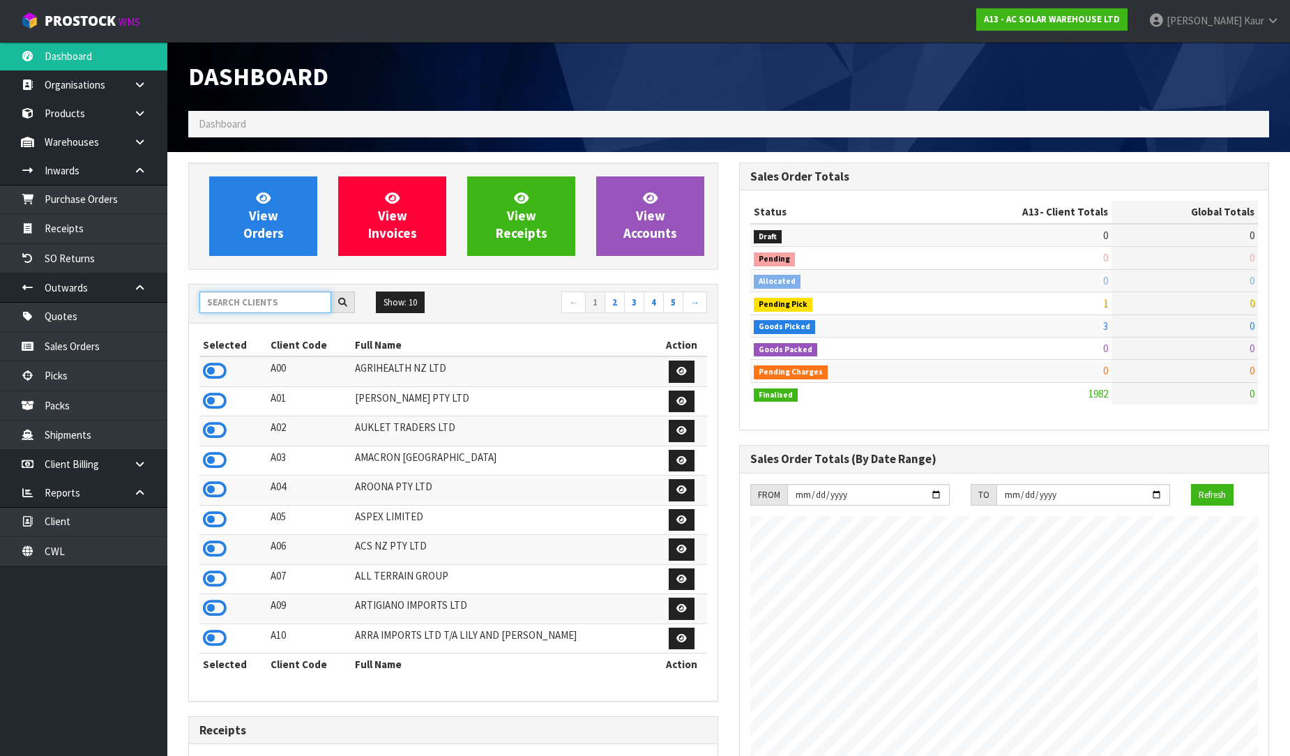
scroll to position [1116, 551]
click at [232, 291] on input "text" at bounding box center [265, 302] width 132 height 22
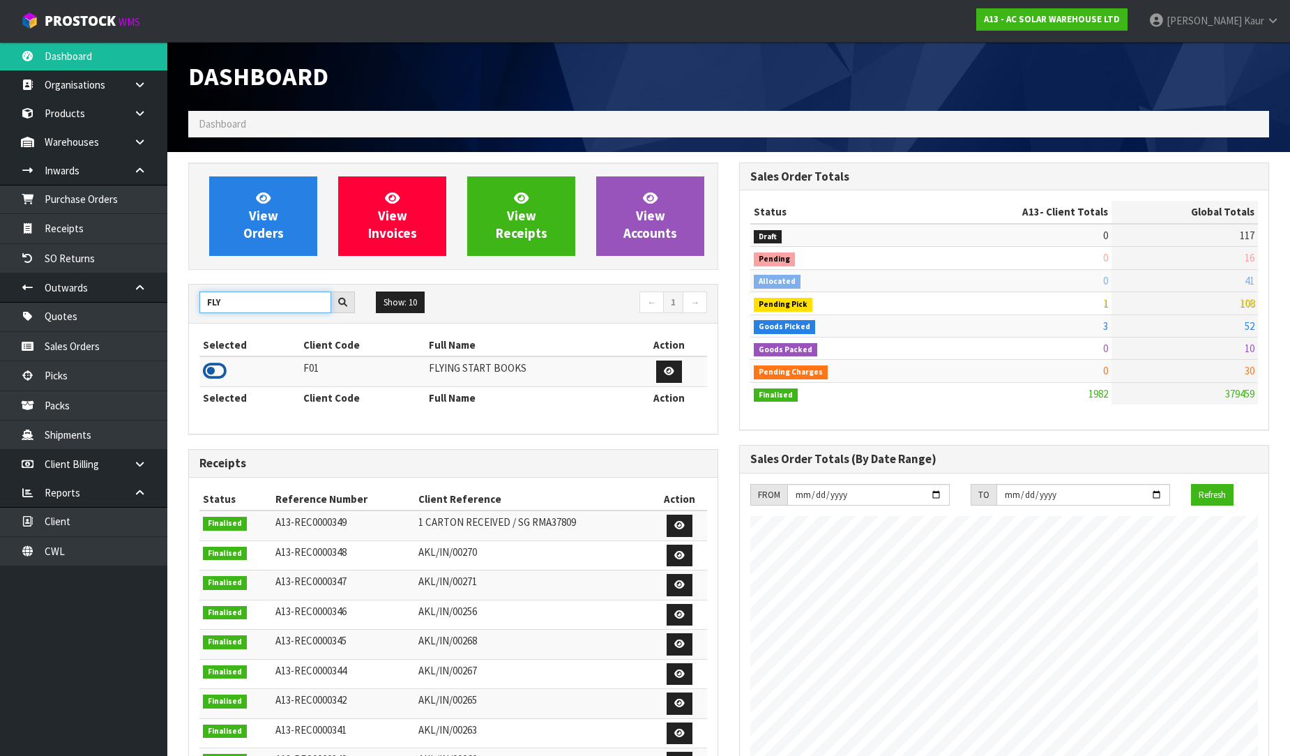
type input "FLY"
click at [217, 370] on icon at bounding box center [215, 370] width 24 height 21
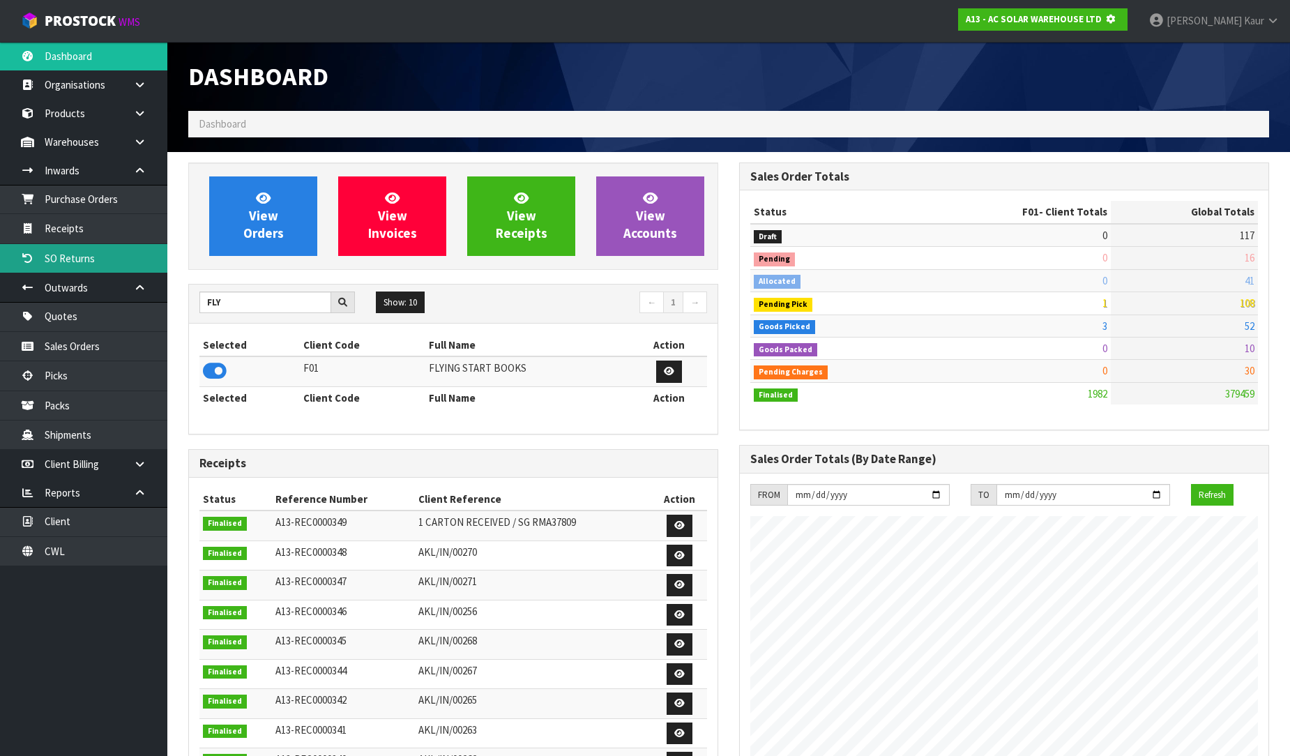
scroll to position [696193, 696511]
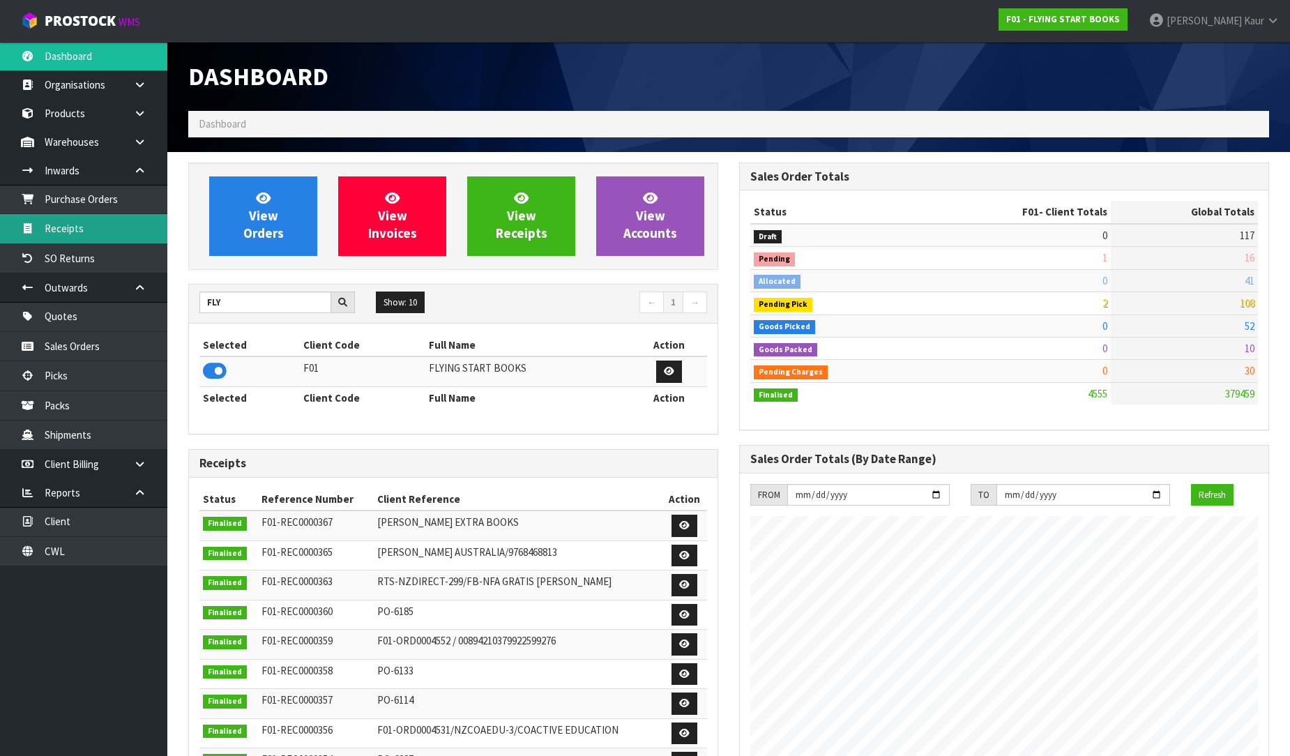
click at [71, 234] on link "Receipts" at bounding box center [83, 228] width 167 height 29
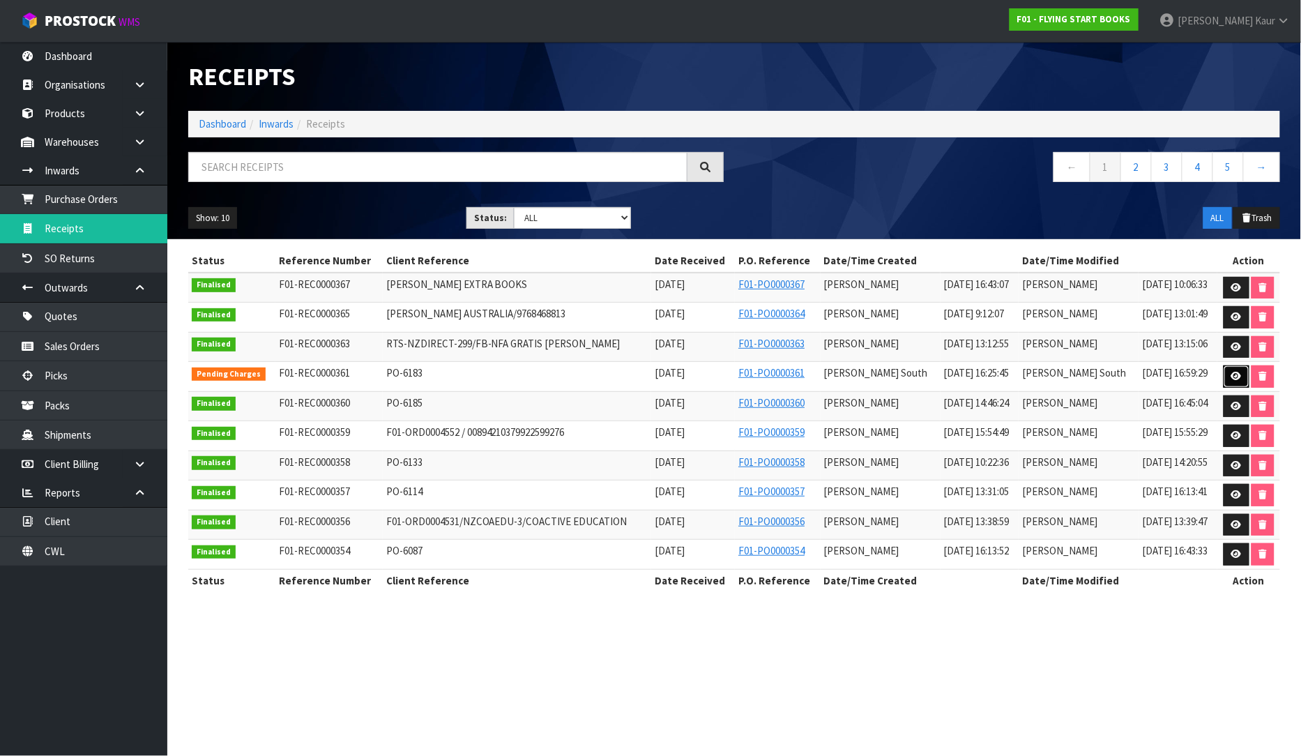
click at [1231, 375] on icon at bounding box center [1236, 376] width 10 height 9
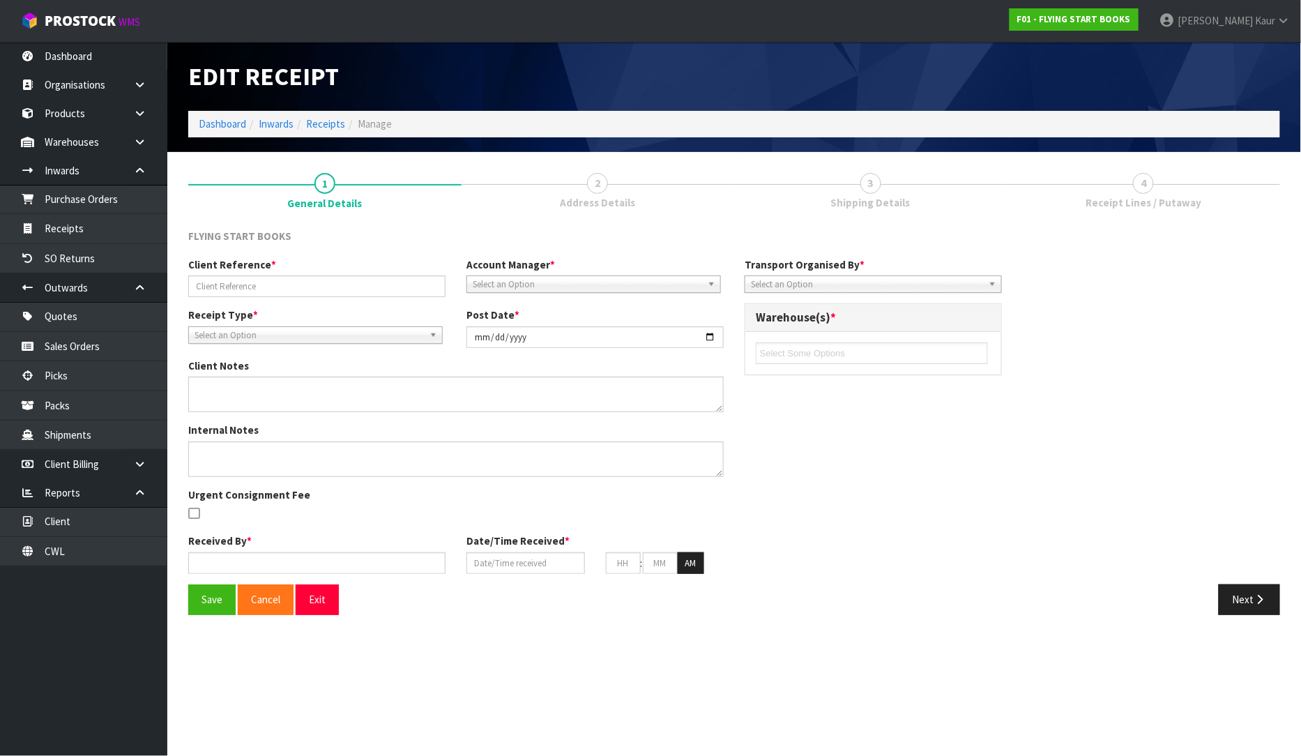
type input "PO-6183"
type input "[DATE]"
type input "[PERSON_NAME] South"
type input "[DATE]"
type input "03"
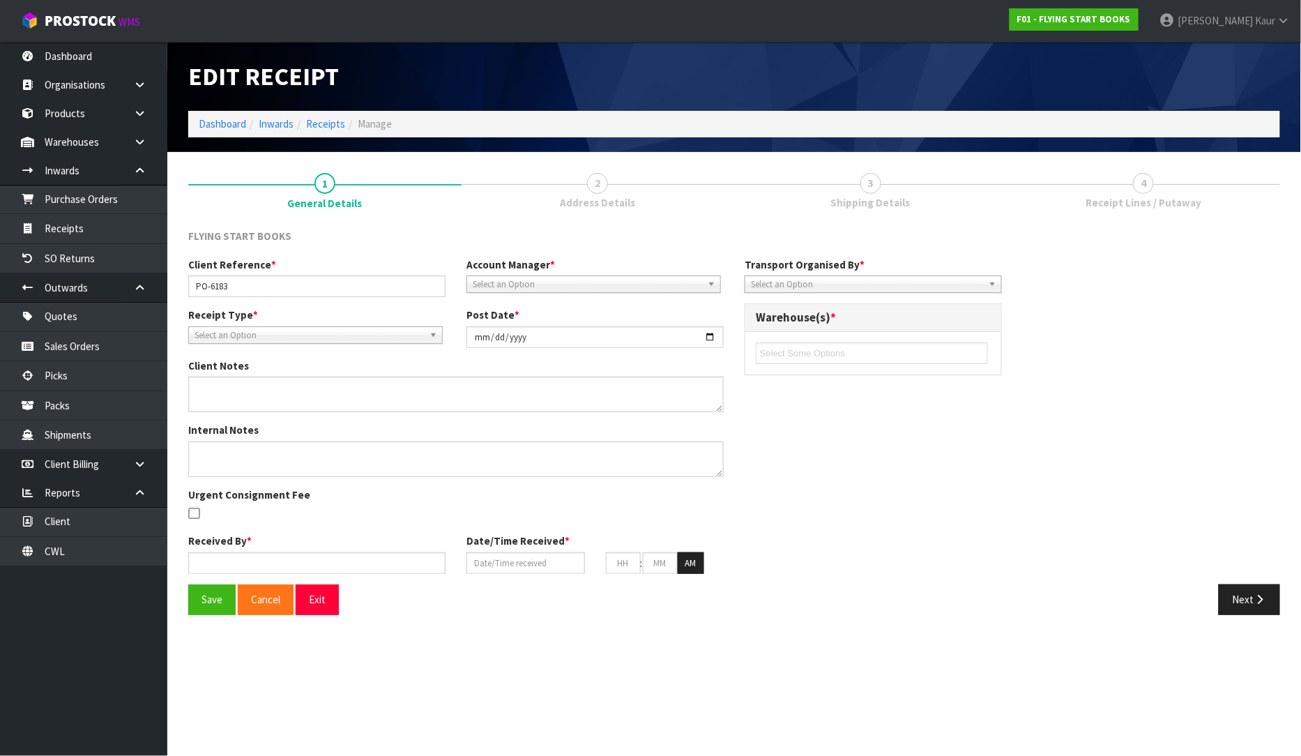
type input "00"
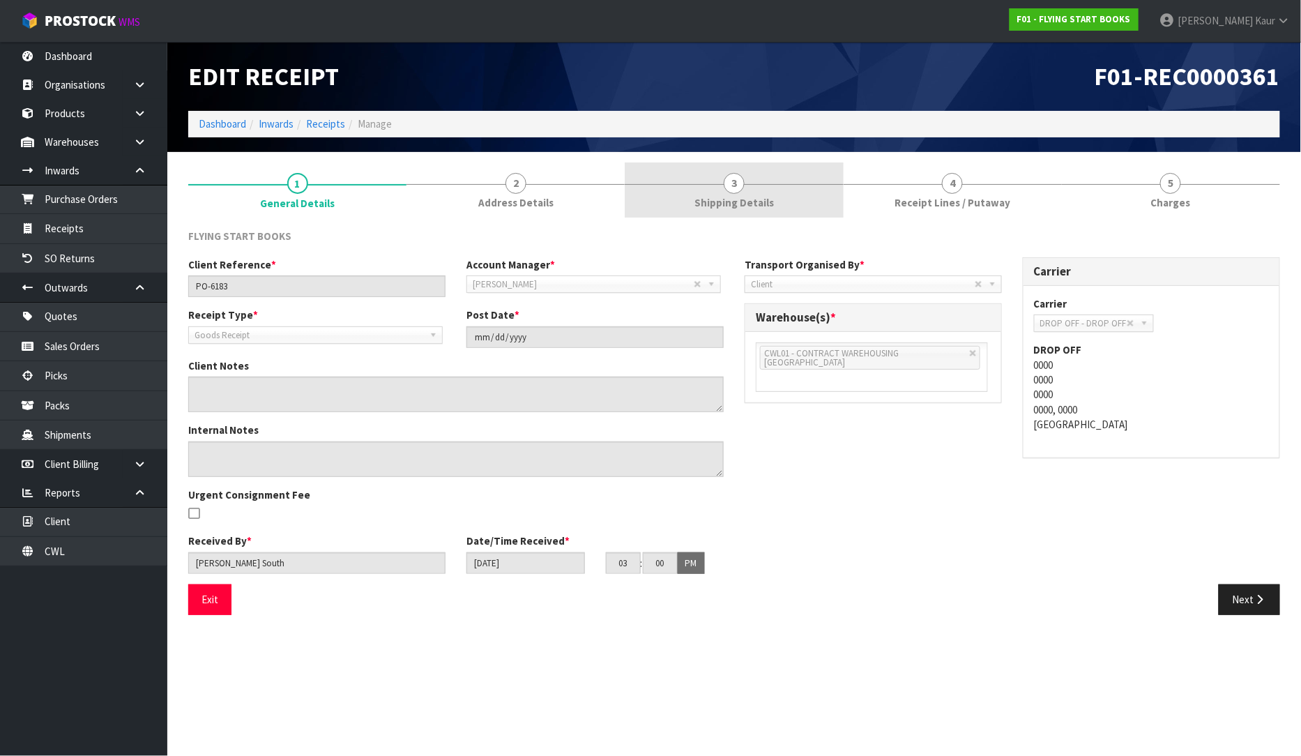
click at [742, 199] on span "Shipping Details" at bounding box center [733, 202] width 79 height 15
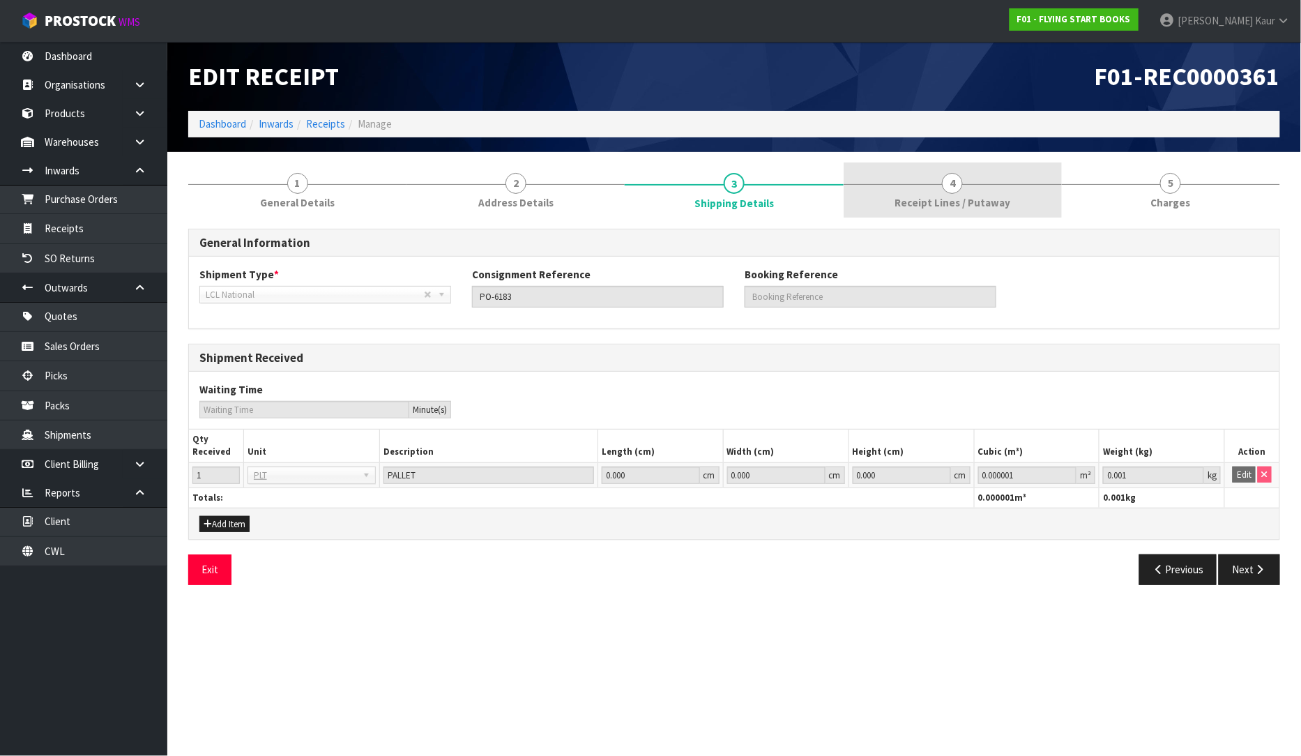
click at [918, 193] on link "4 Receipt Lines / Putaway" at bounding box center [952, 189] width 218 height 55
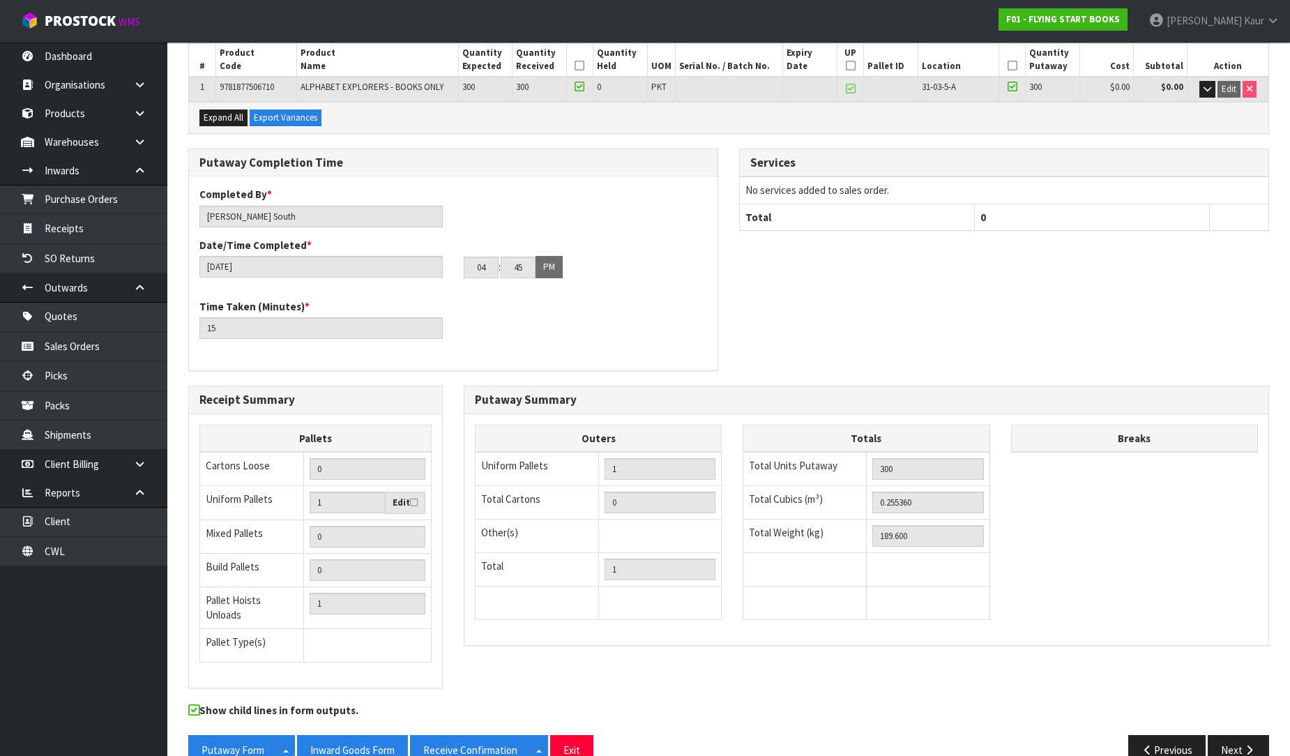
scroll to position [232, 0]
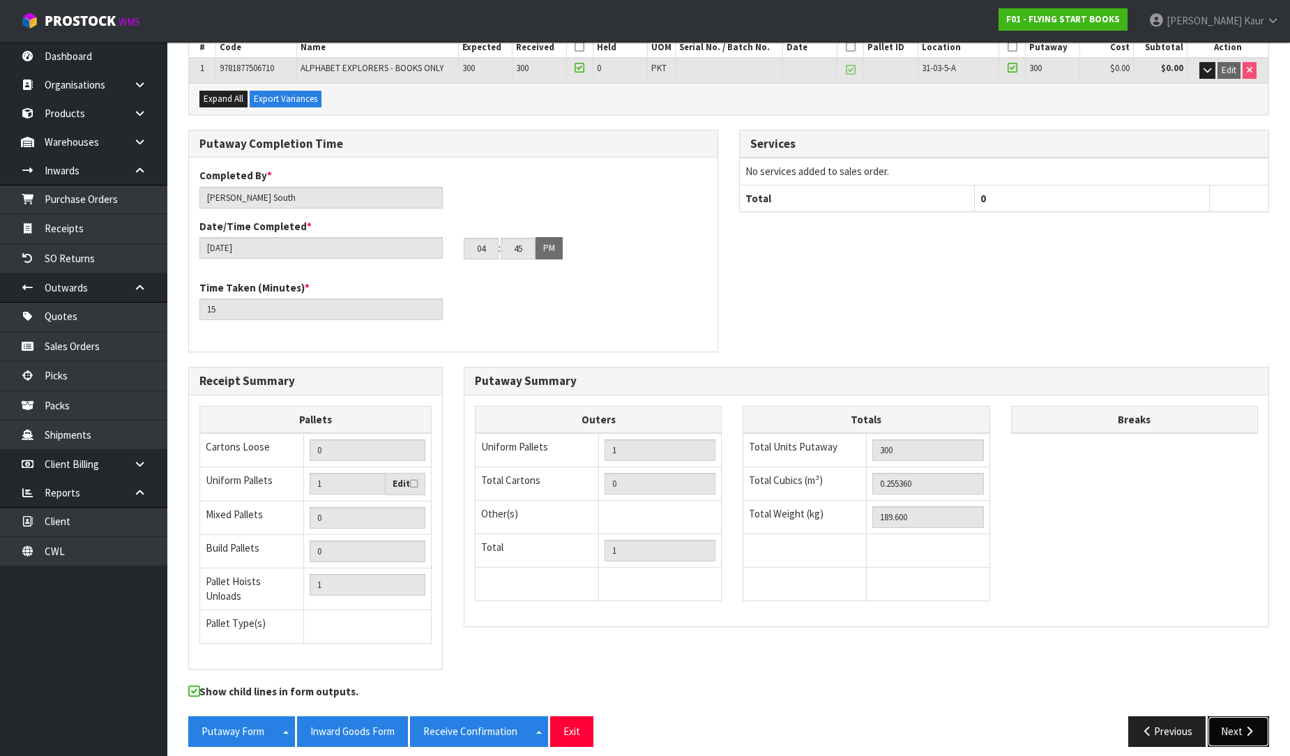
click at [1230, 721] on button "Next" at bounding box center [1237, 731] width 61 height 30
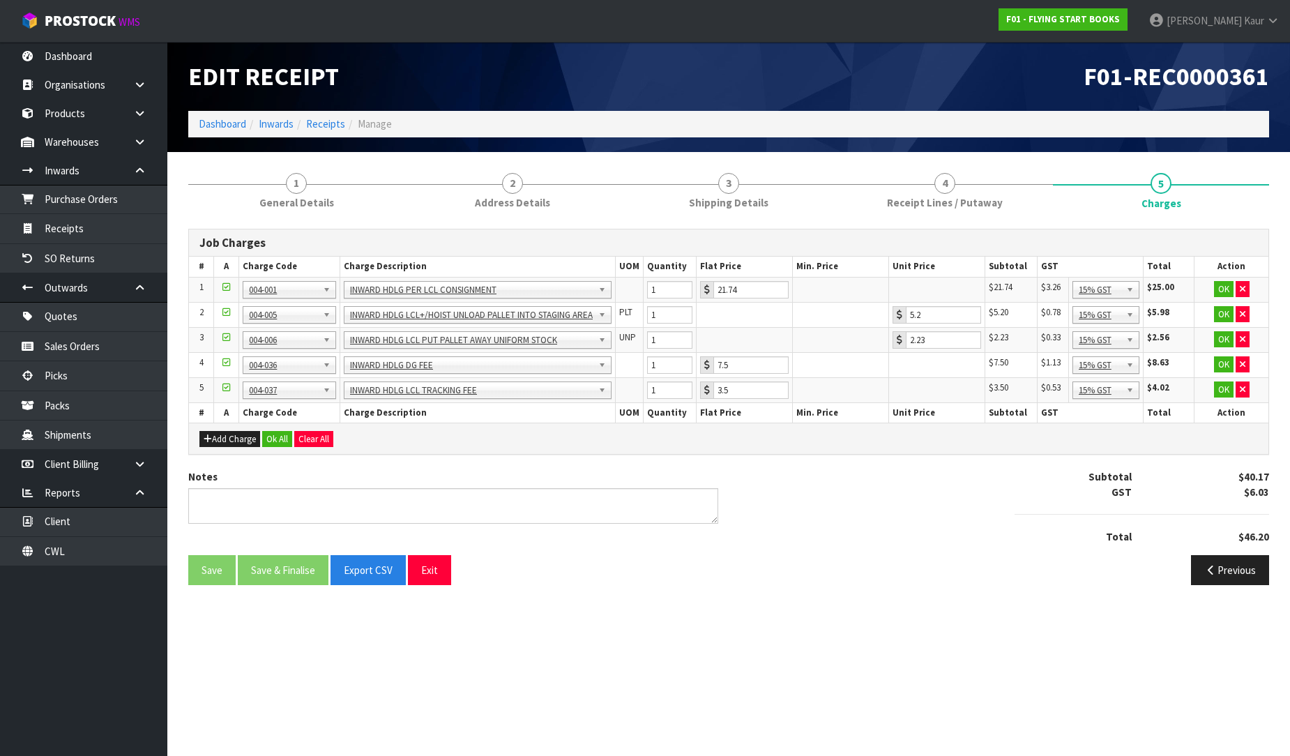
scroll to position [0, 0]
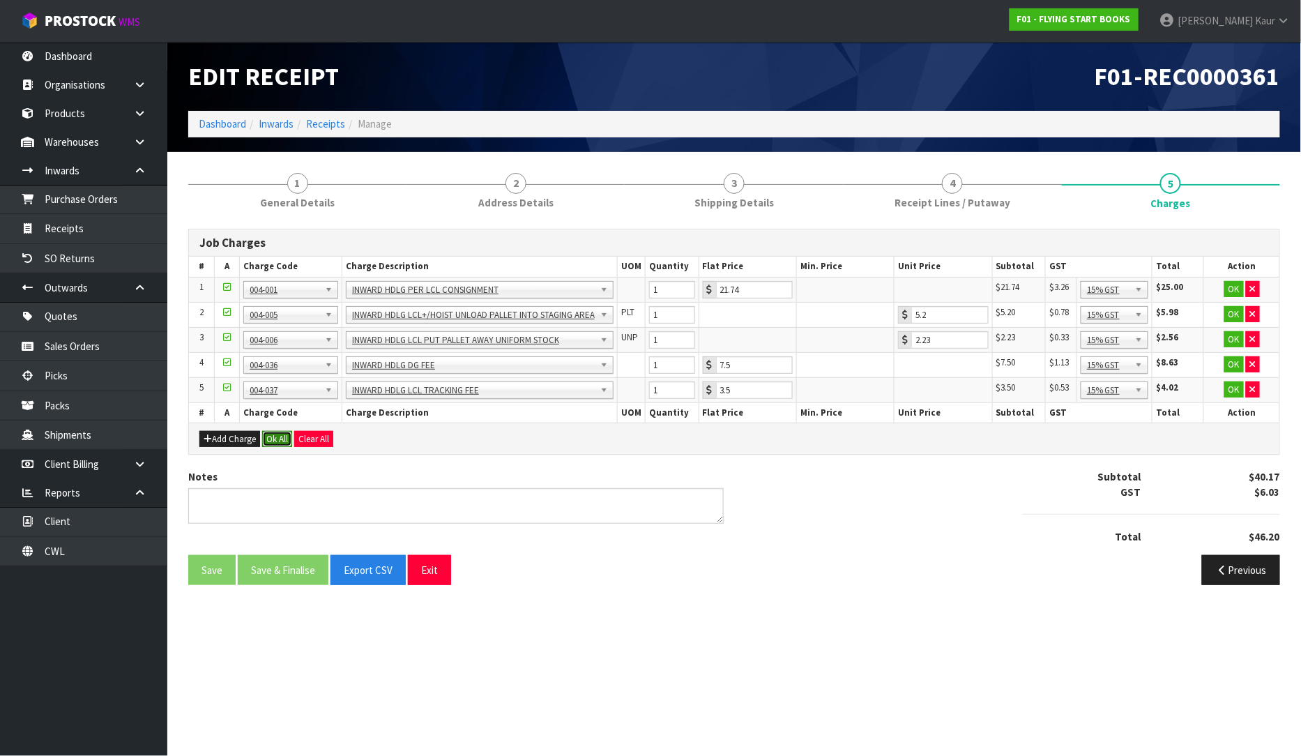
click at [273, 442] on button "Ok All" at bounding box center [277, 439] width 30 height 17
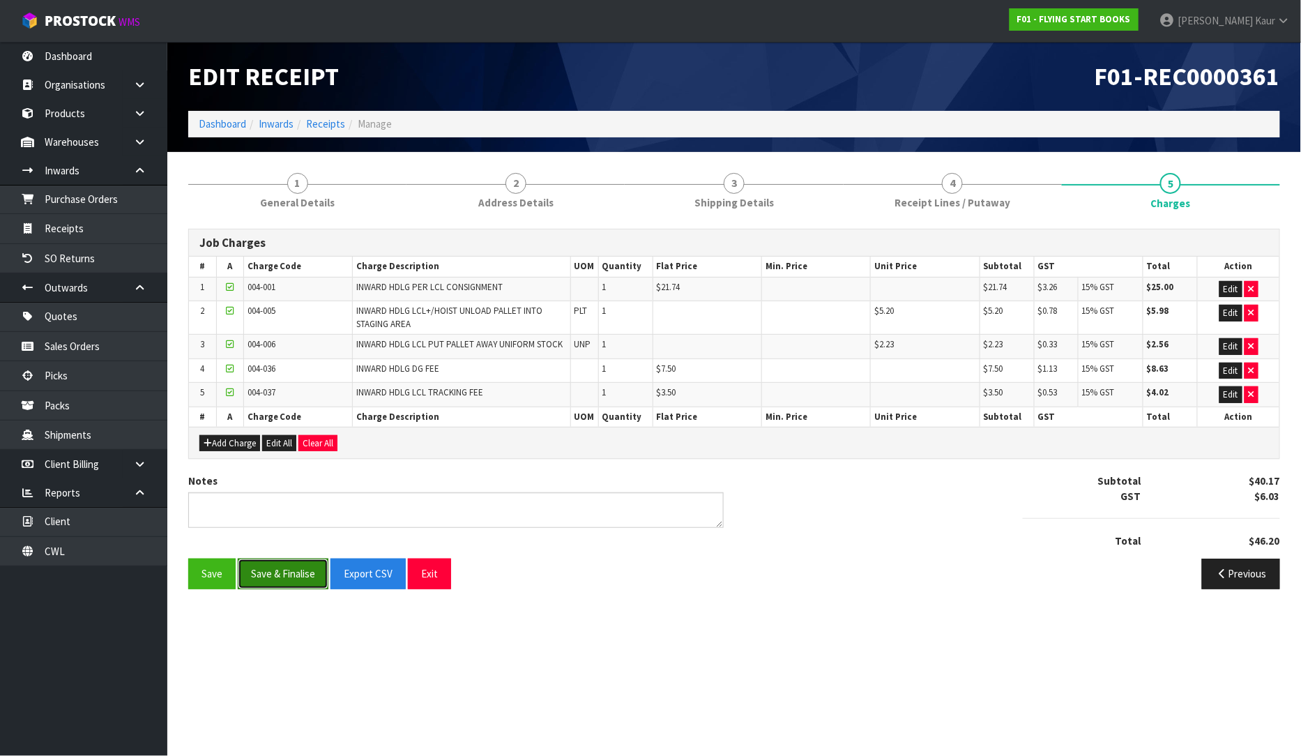
click at [283, 574] on button "Save & Finalise" at bounding box center [283, 573] width 91 height 30
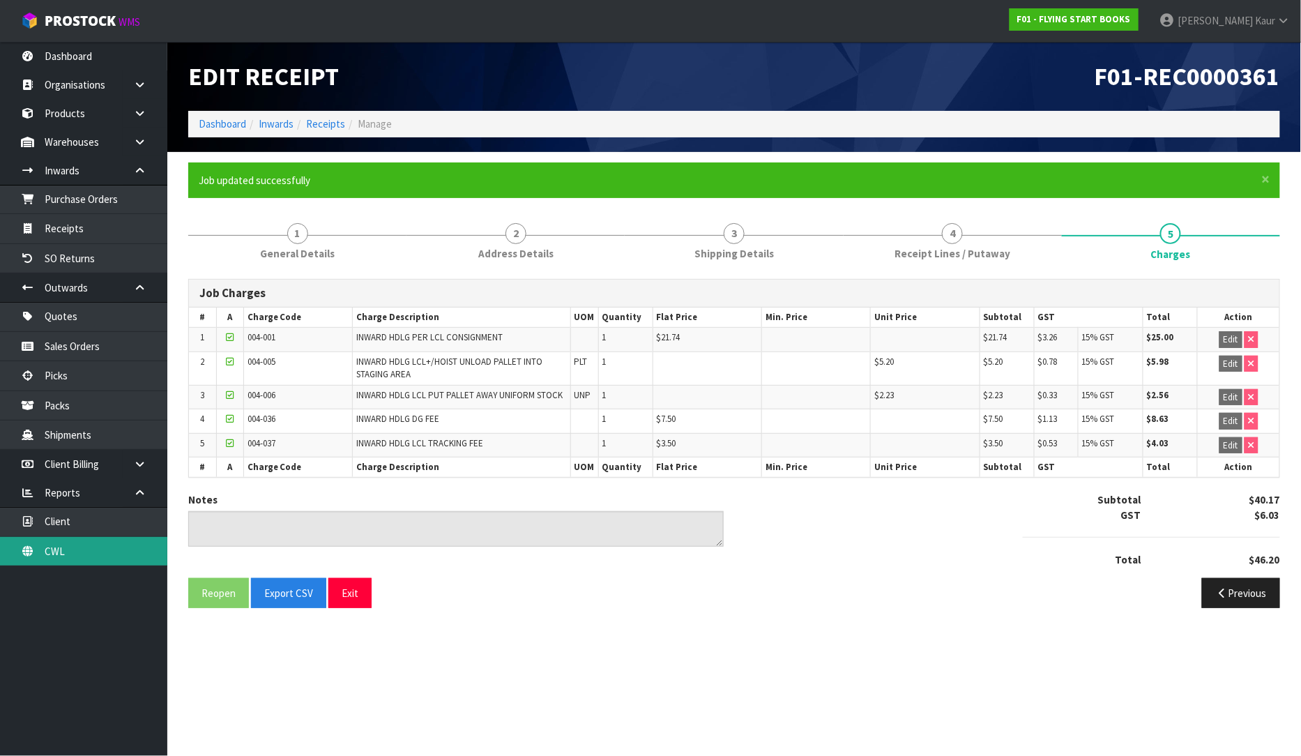
click at [86, 551] on link "CWL" at bounding box center [83, 551] width 167 height 29
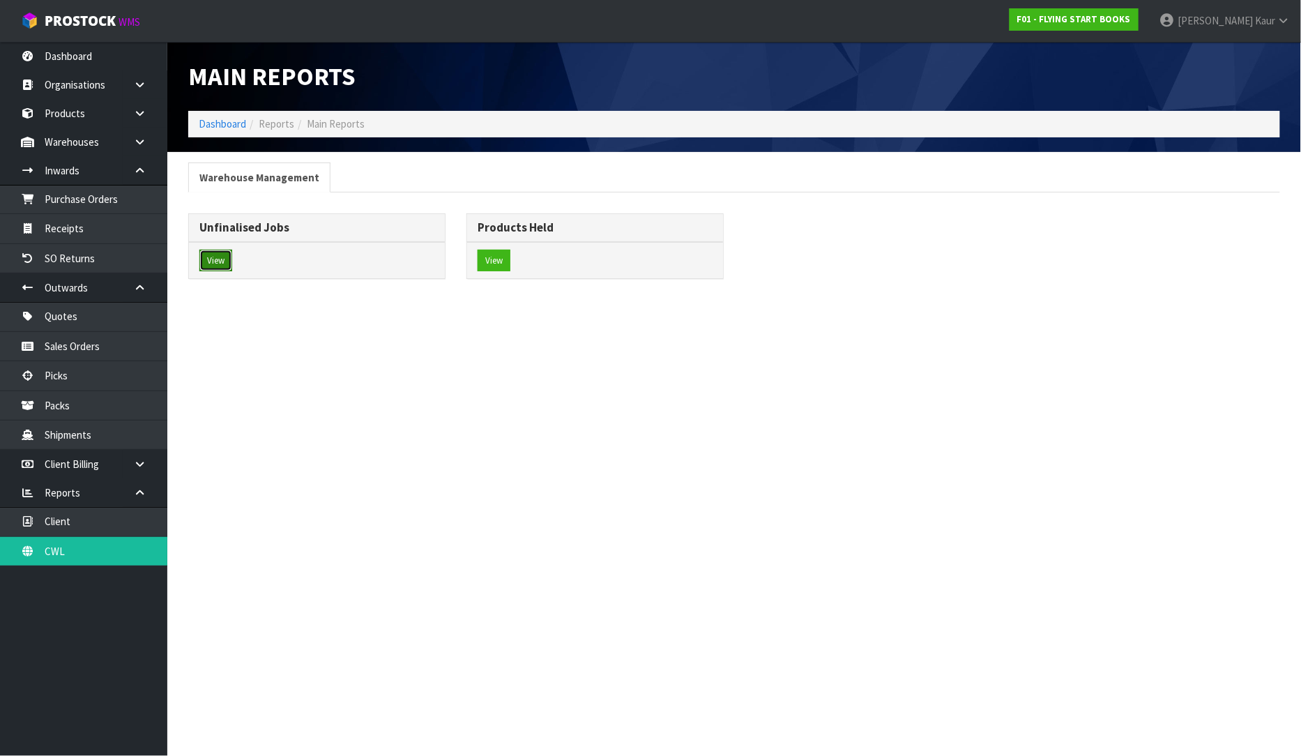
click at [223, 252] on button "View" at bounding box center [215, 261] width 33 height 22
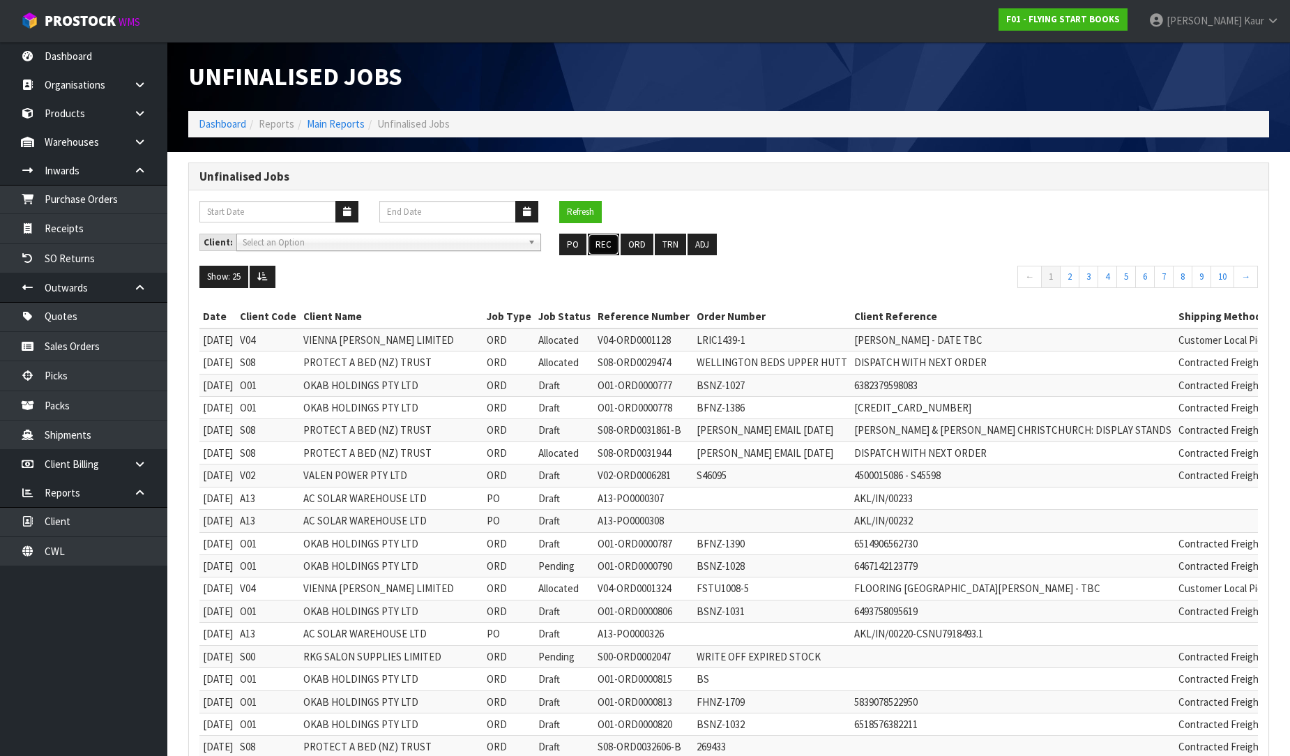
click at [604, 253] on button "REC" at bounding box center [603, 245] width 31 height 22
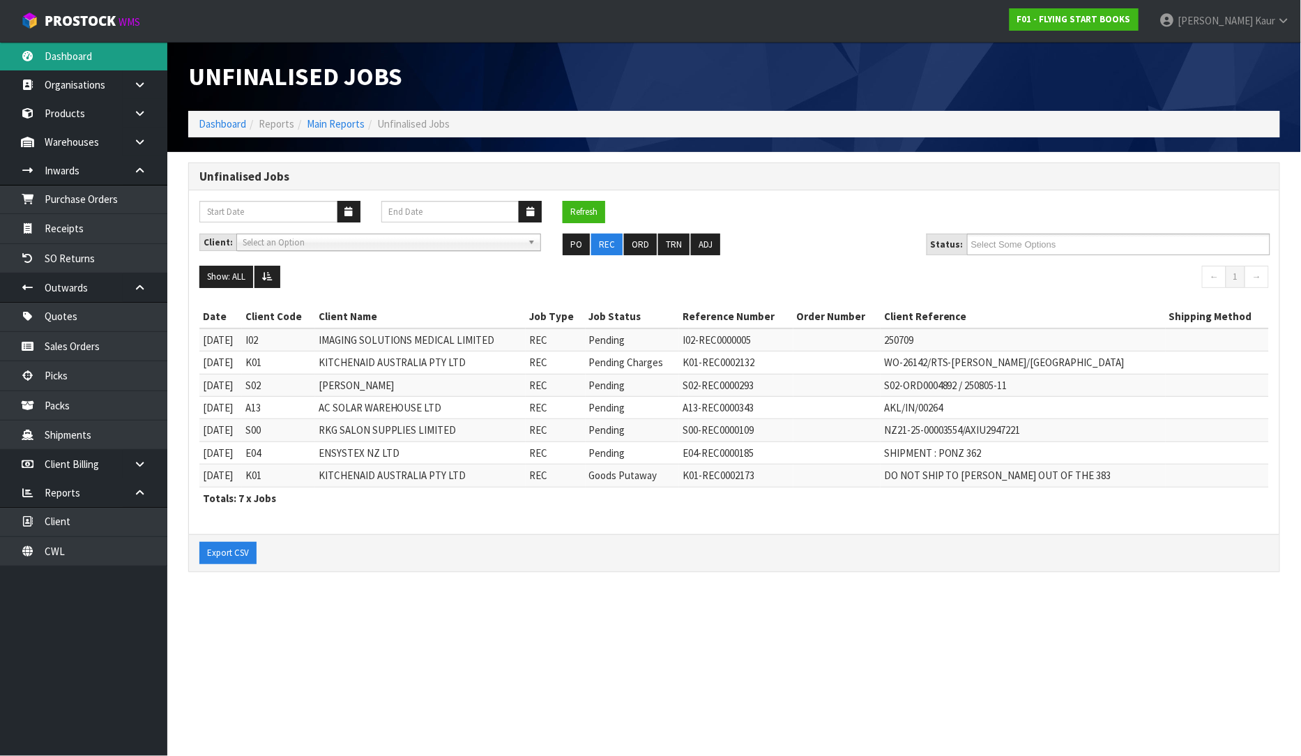
click at [82, 50] on link "Dashboard" at bounding box center [83, 56] width 167 height 29
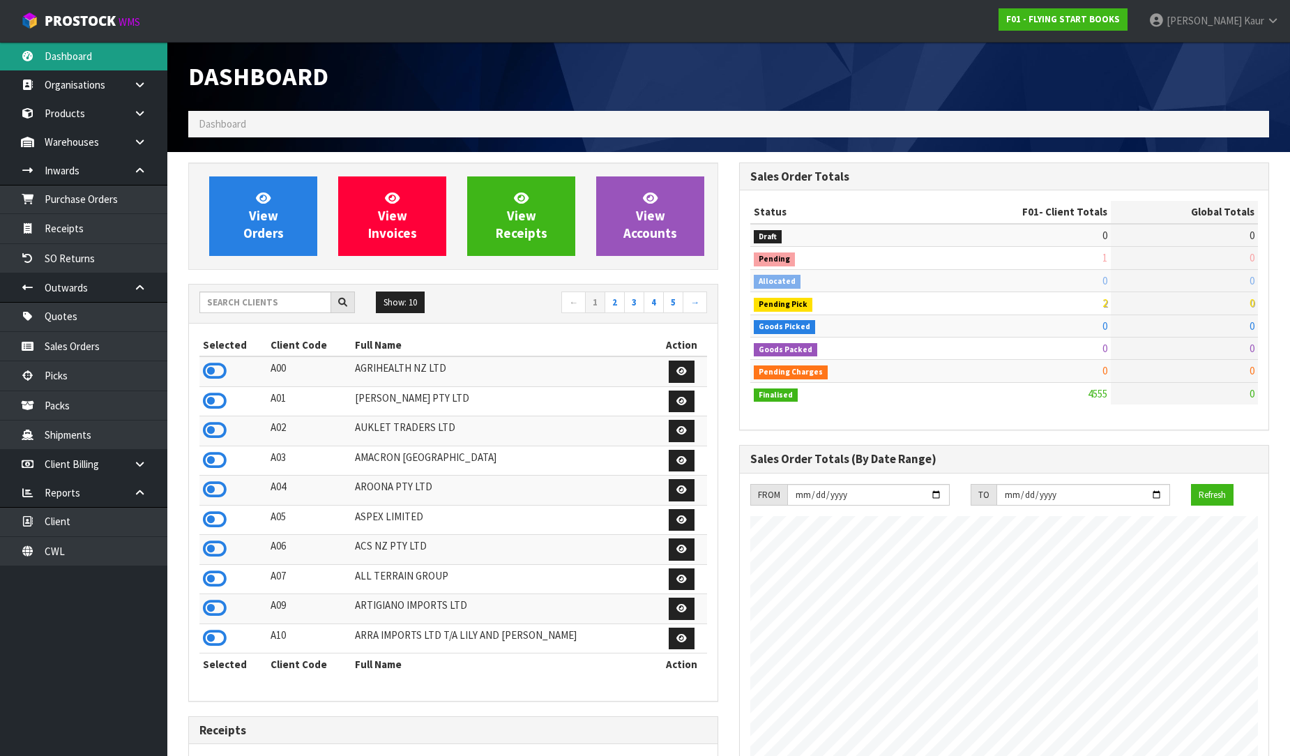
scroll to position [1056, 551]
click at [247, 295] on input "text" at bounding box center [265, 302] width 132 height 22
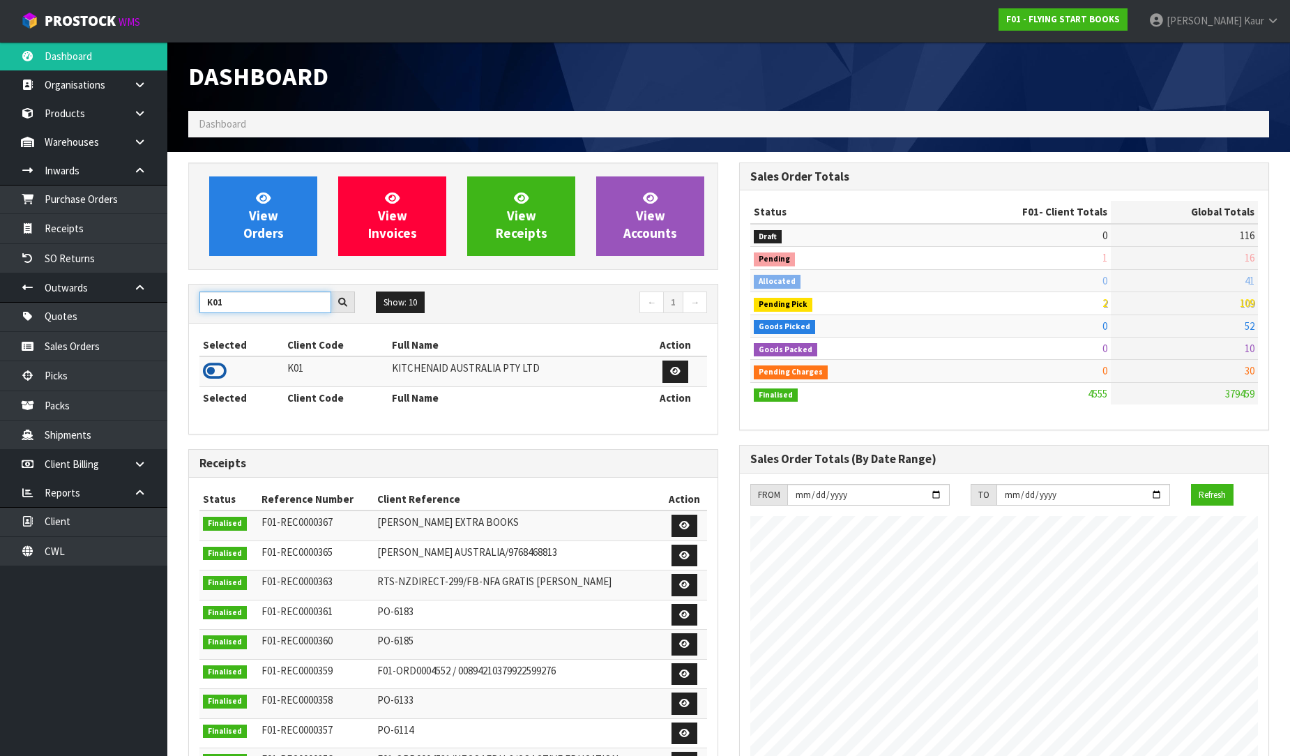
type input "K01"
click at [218, 368] on icon at bounding box center [215, 370] width 24 height 21
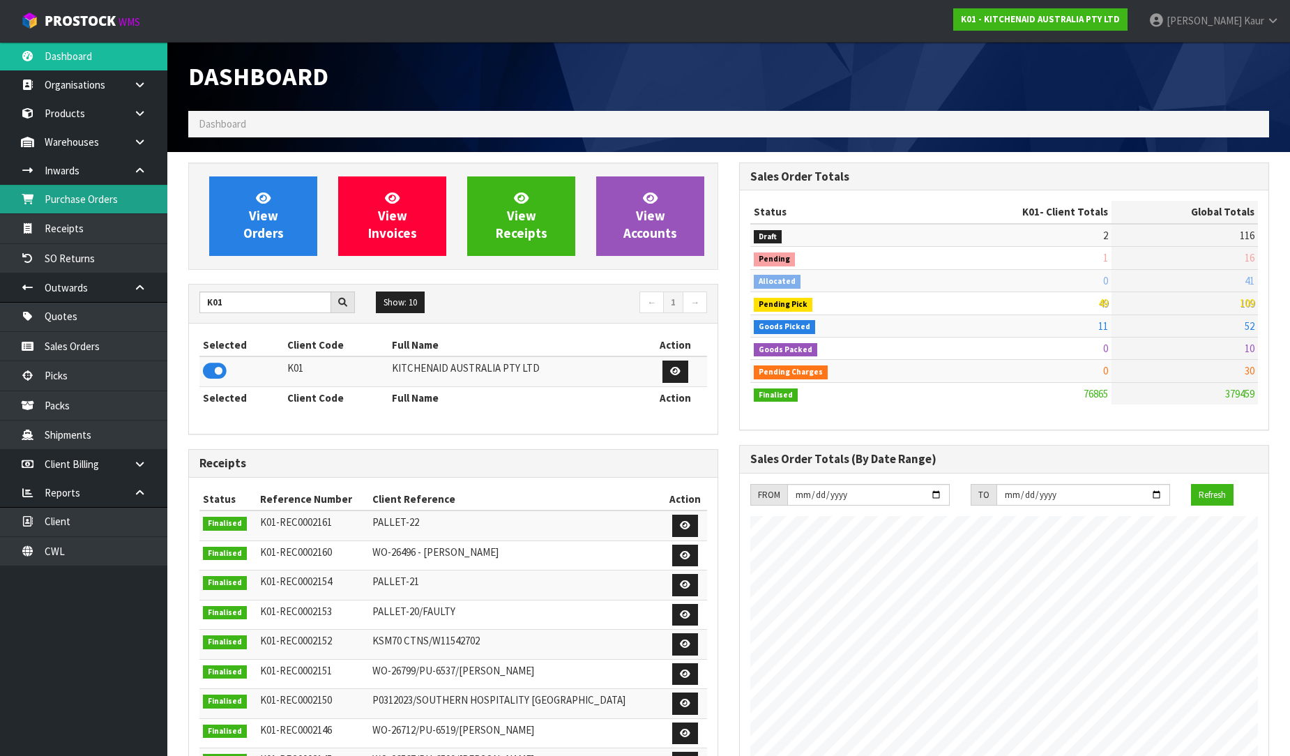
click at [112, 208] on link "Purchase Orders" at bounding box center [83, 199] width 167 height 29
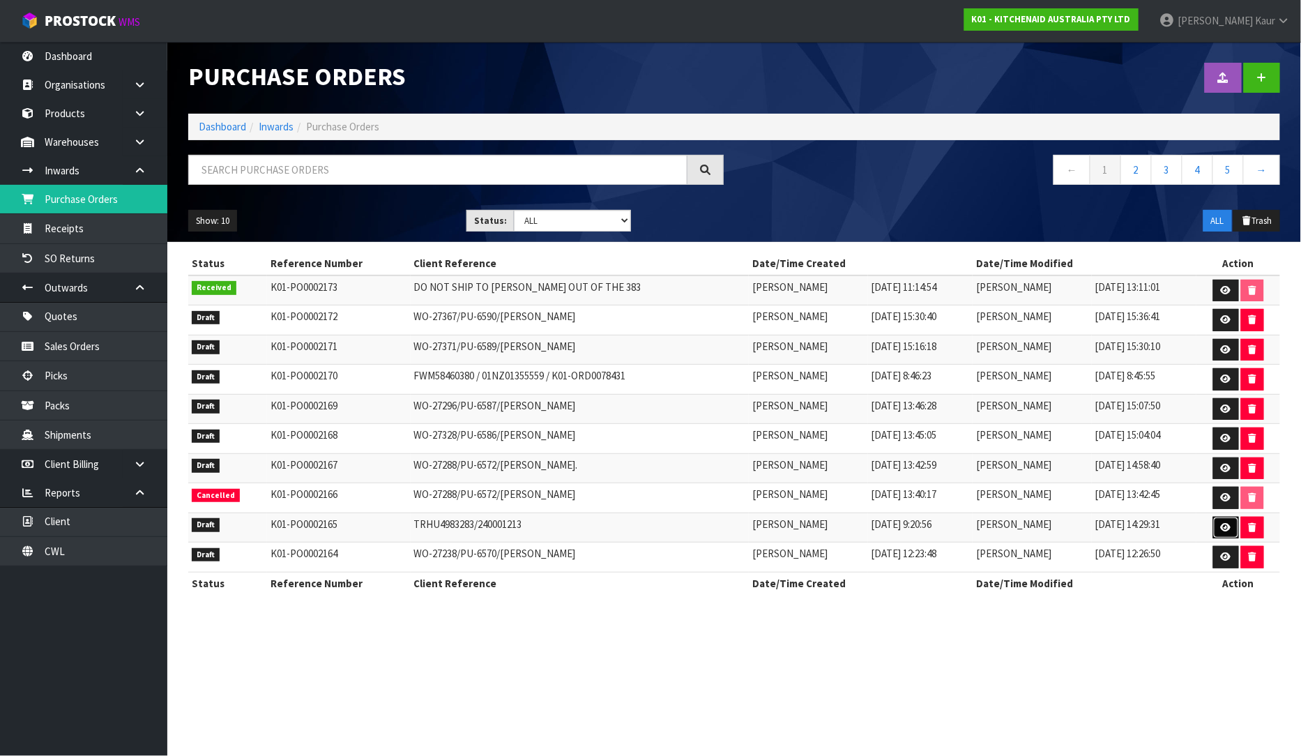
click at [1221, 525] on icon at bounding box center [1226, 527] width 10 height 9
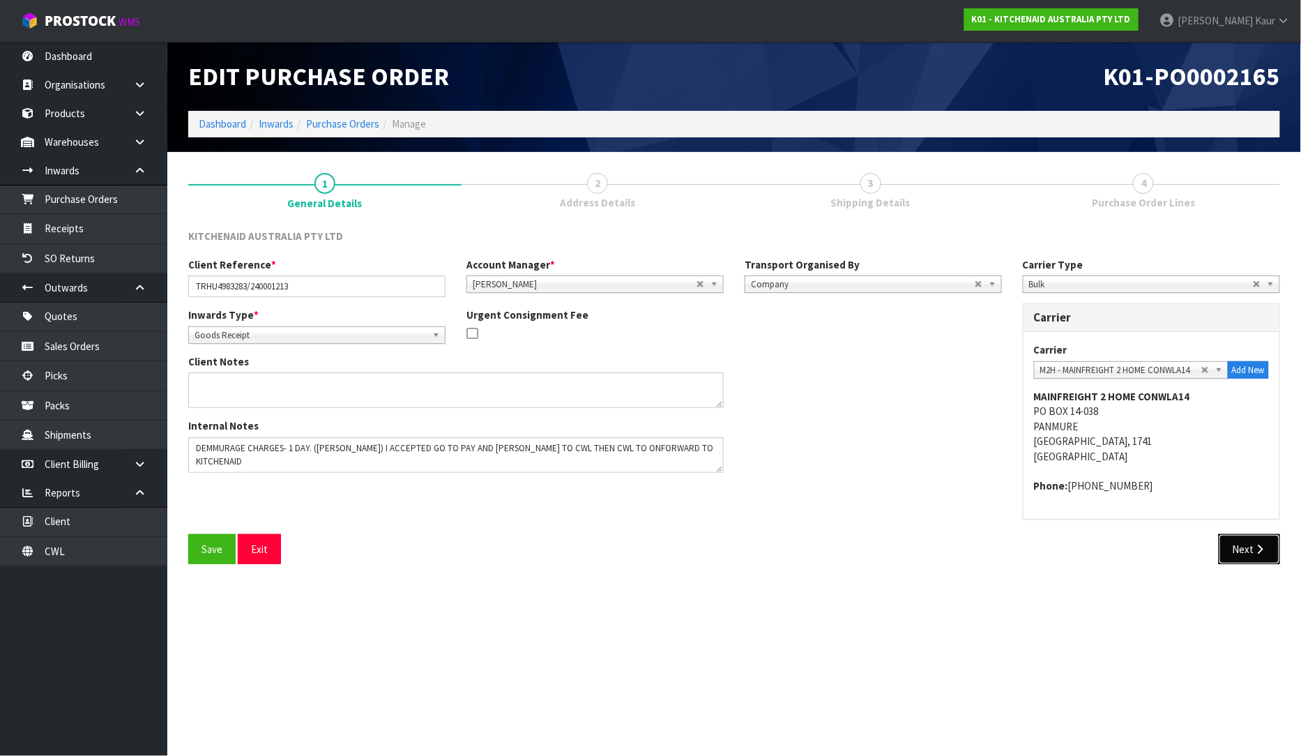
click at [1244, 540] on button "Next" at bounding box center [1248, 549] width 61 height 30
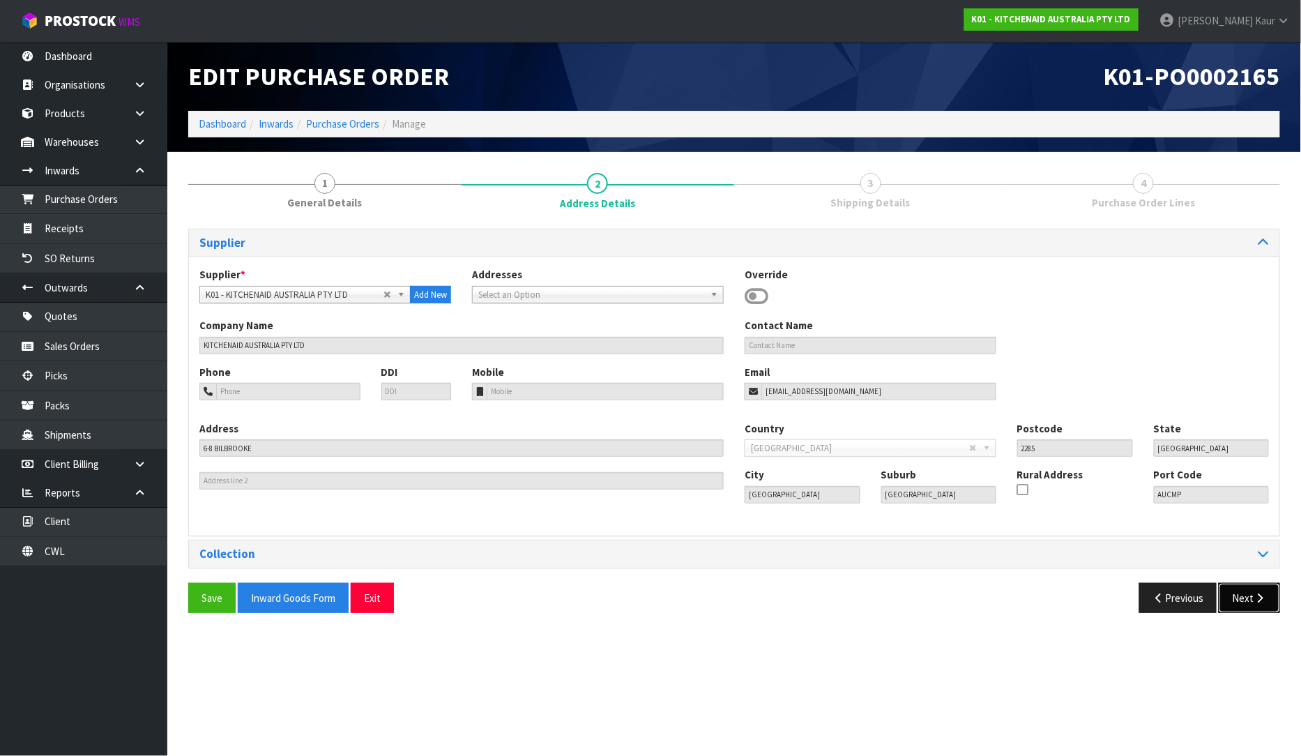
click at [1232, 600] on button "Next" at bounding box center [1248, 598] width 61 height 30
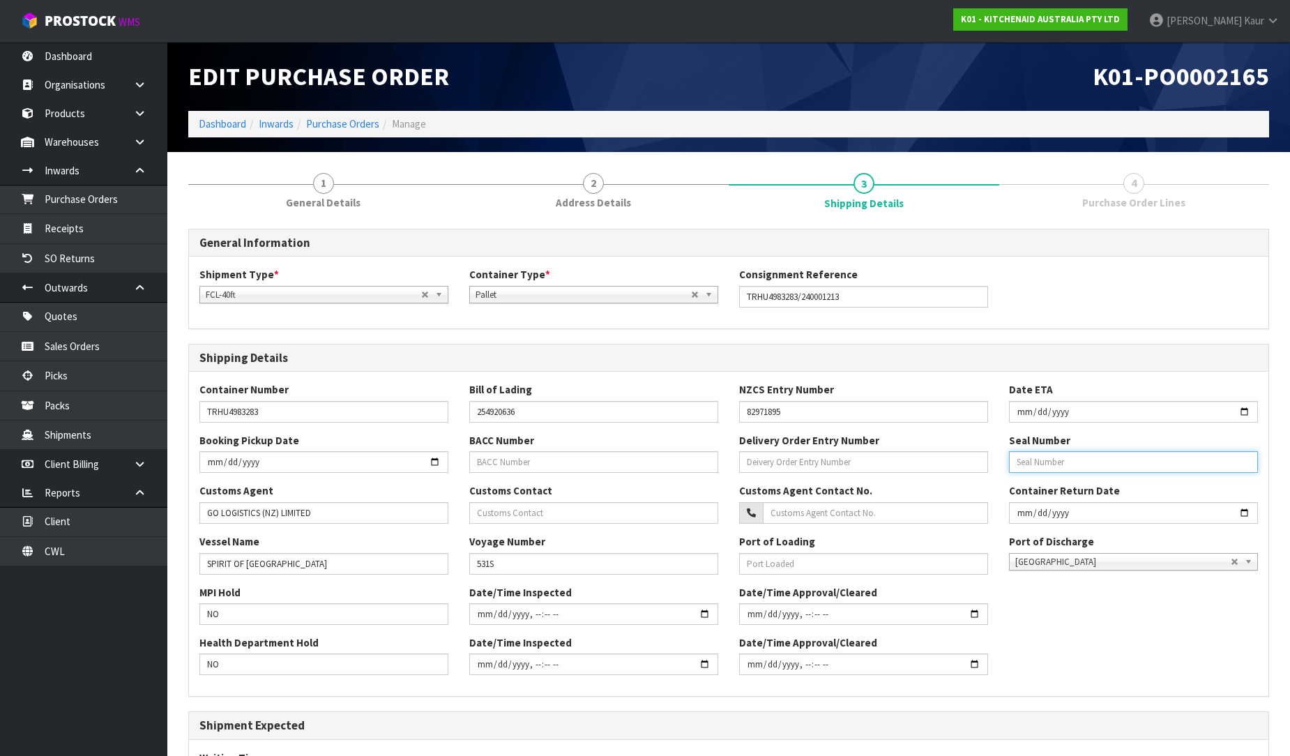
click at [1051, 471] on input "text" at bounding box center [1133, 462] width 249 height 22
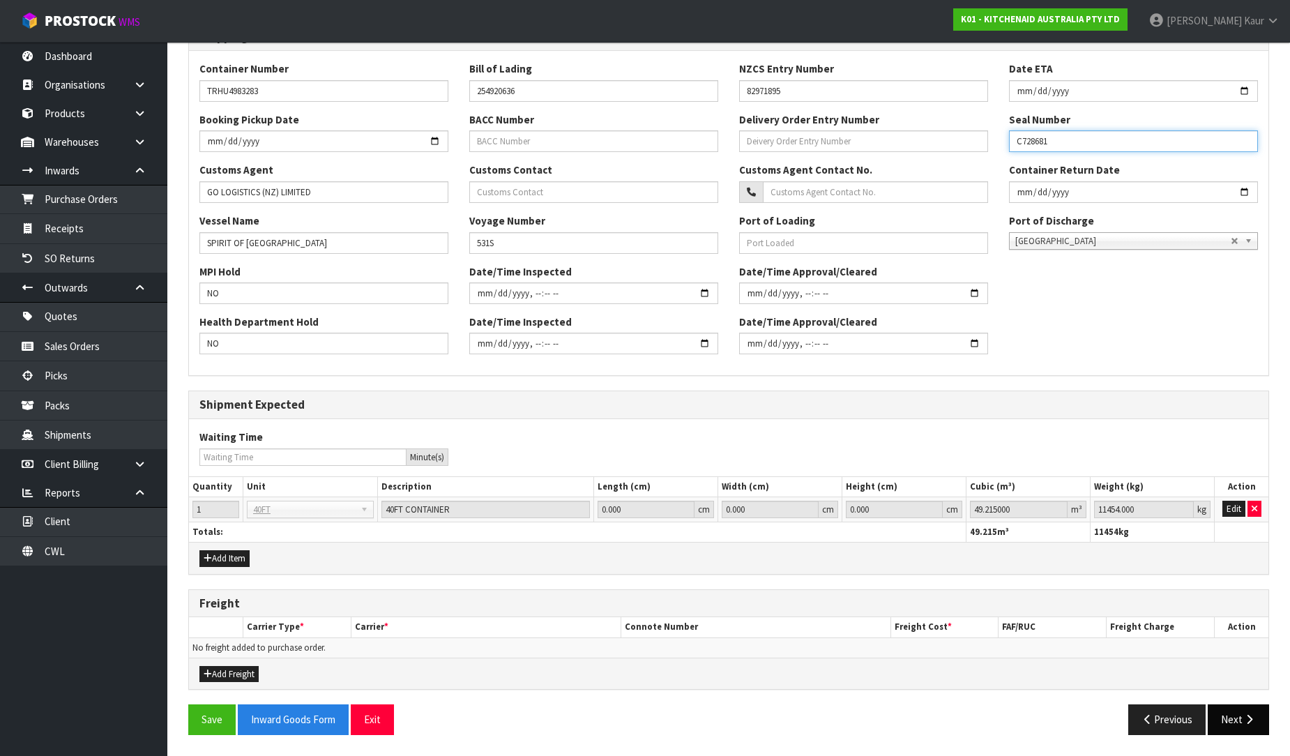
type input "C728681"
click at [1253, 721] on icon "button" at bounding box center [1248, 719] width 13 height 10
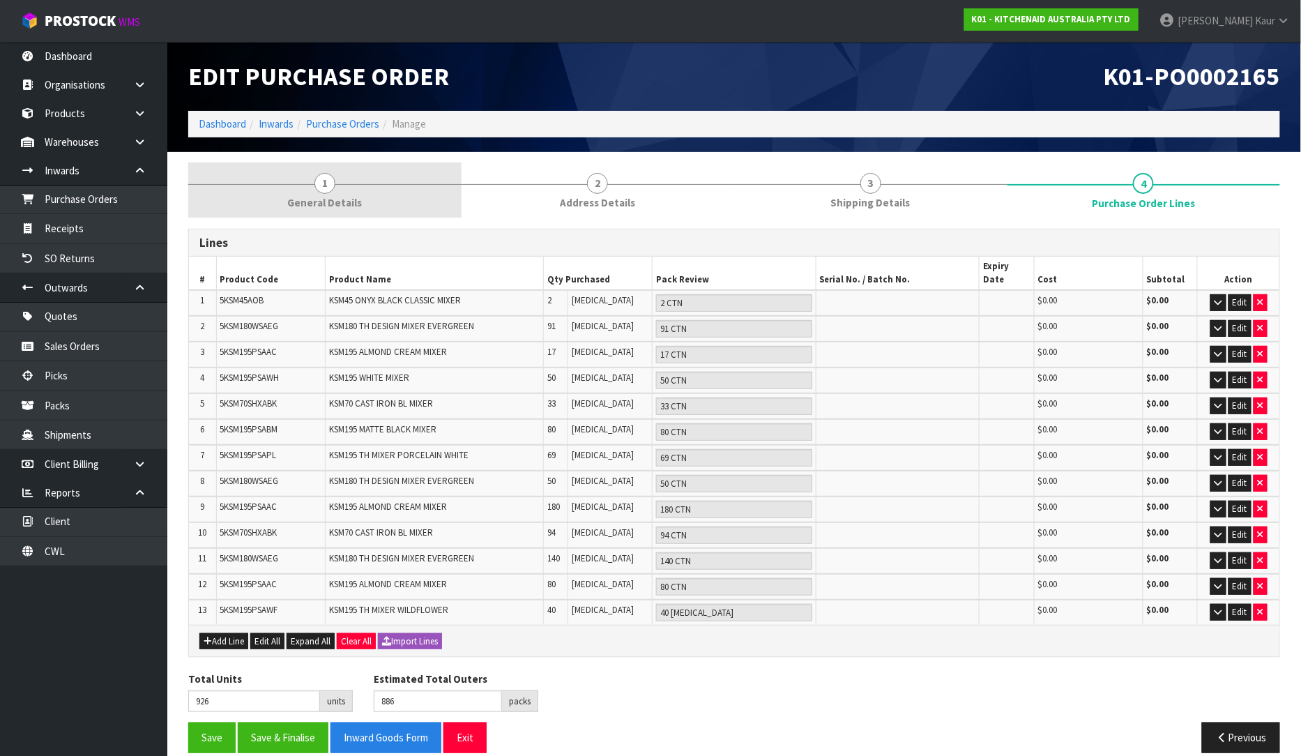
click at [326, 188] on span "1" at bounding box center [324, 183] width 21 height 21
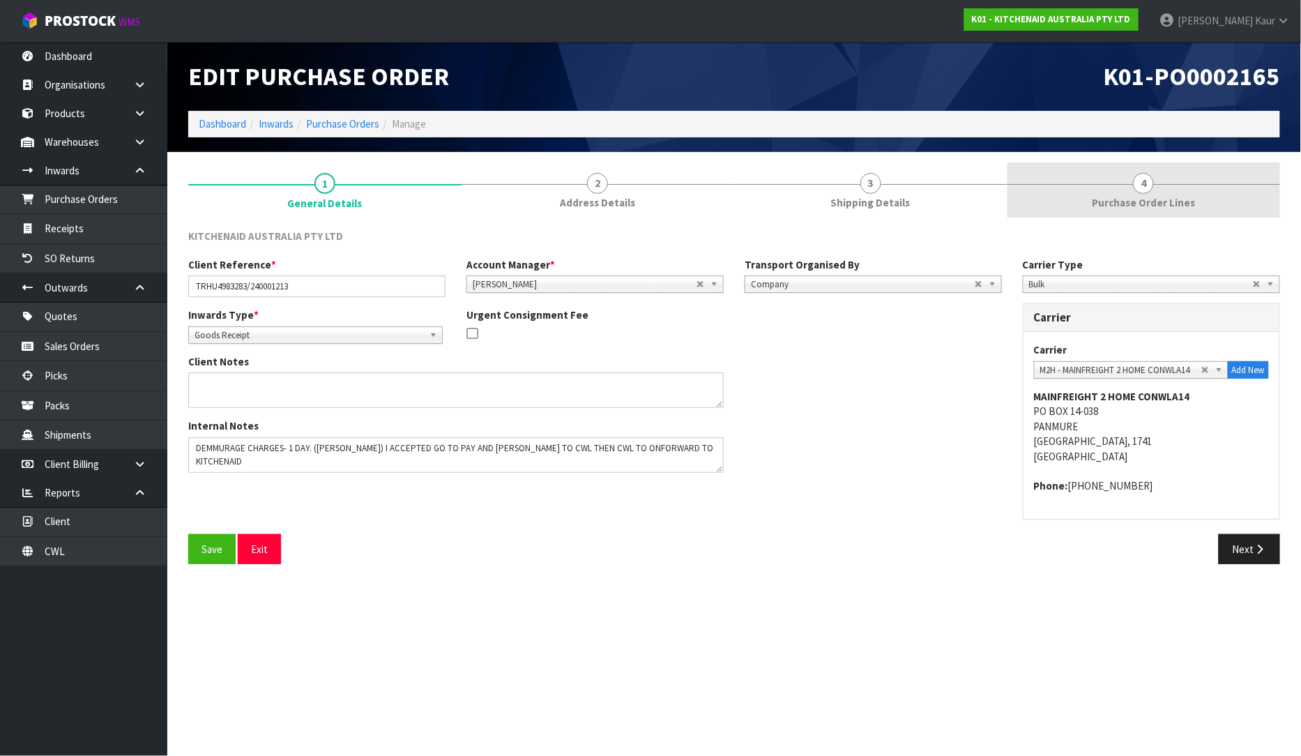
click at [1126, 204] on span "Purchase Order Lines" at bounding box center [1143, 202] width 103 height 15
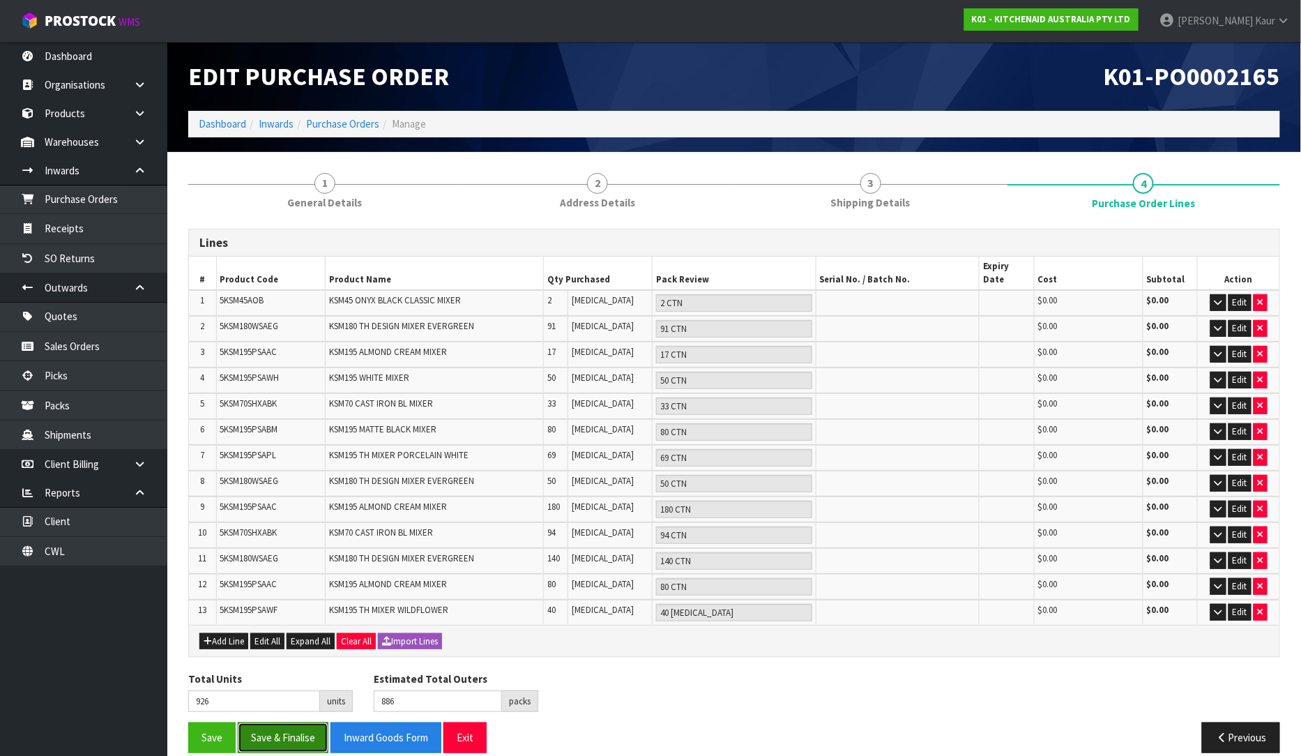
click at [284, 722] on button "Save & Finalise" at bounding box center [283, 737] width 91 height 30
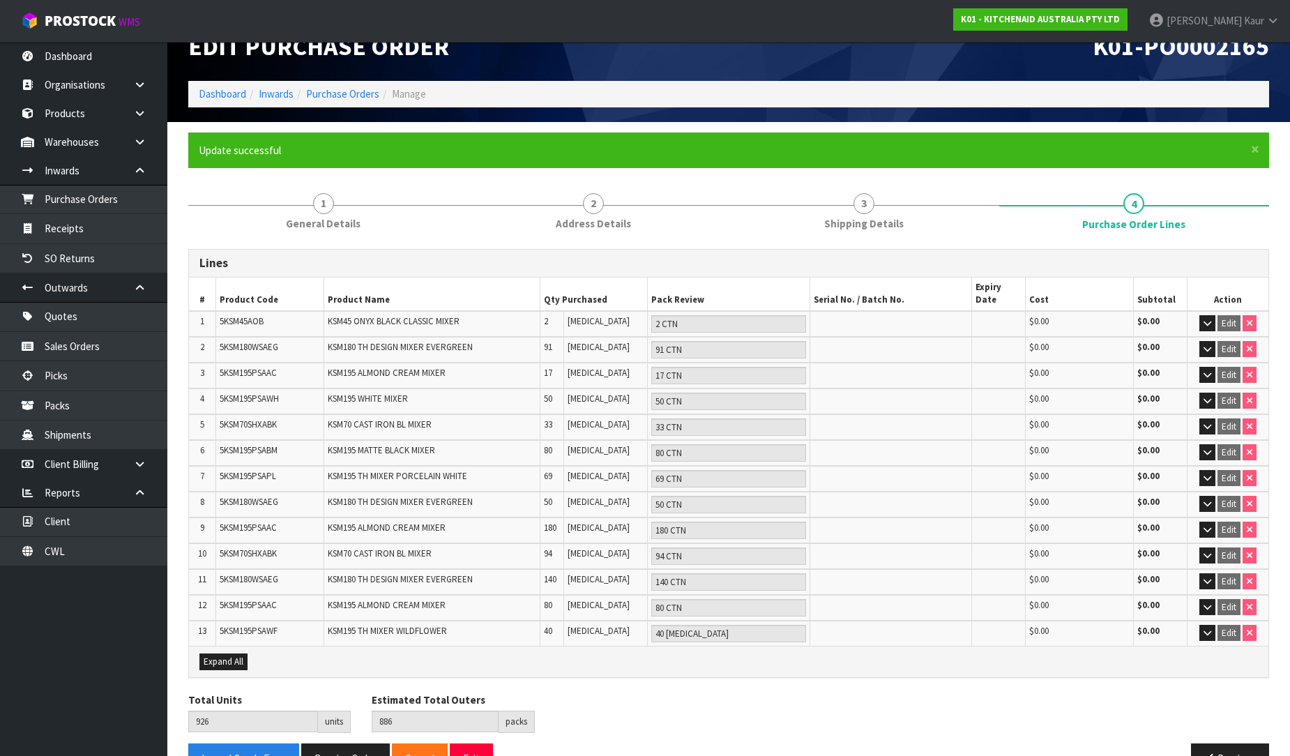
scroll to position [46, 0]
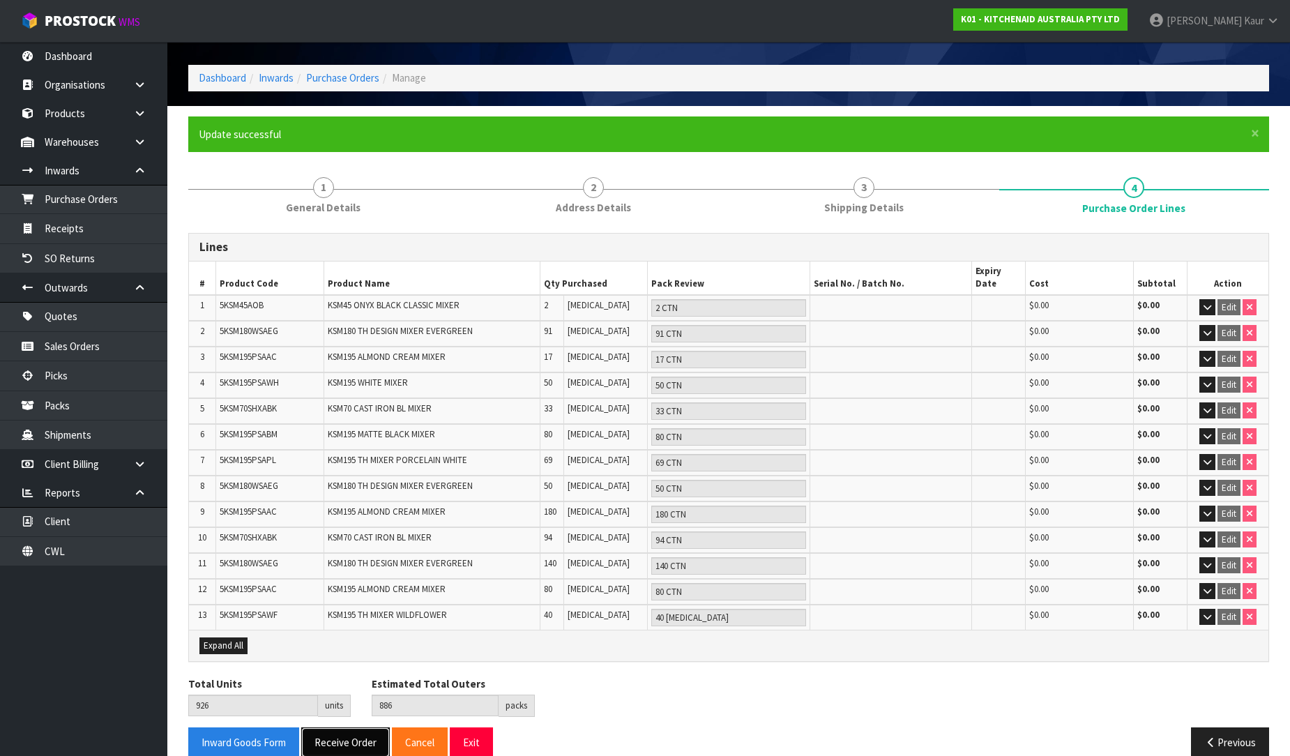
click at [339, 727] on button "Receive Order" at bounding box center [345, 742] width 89 height 30
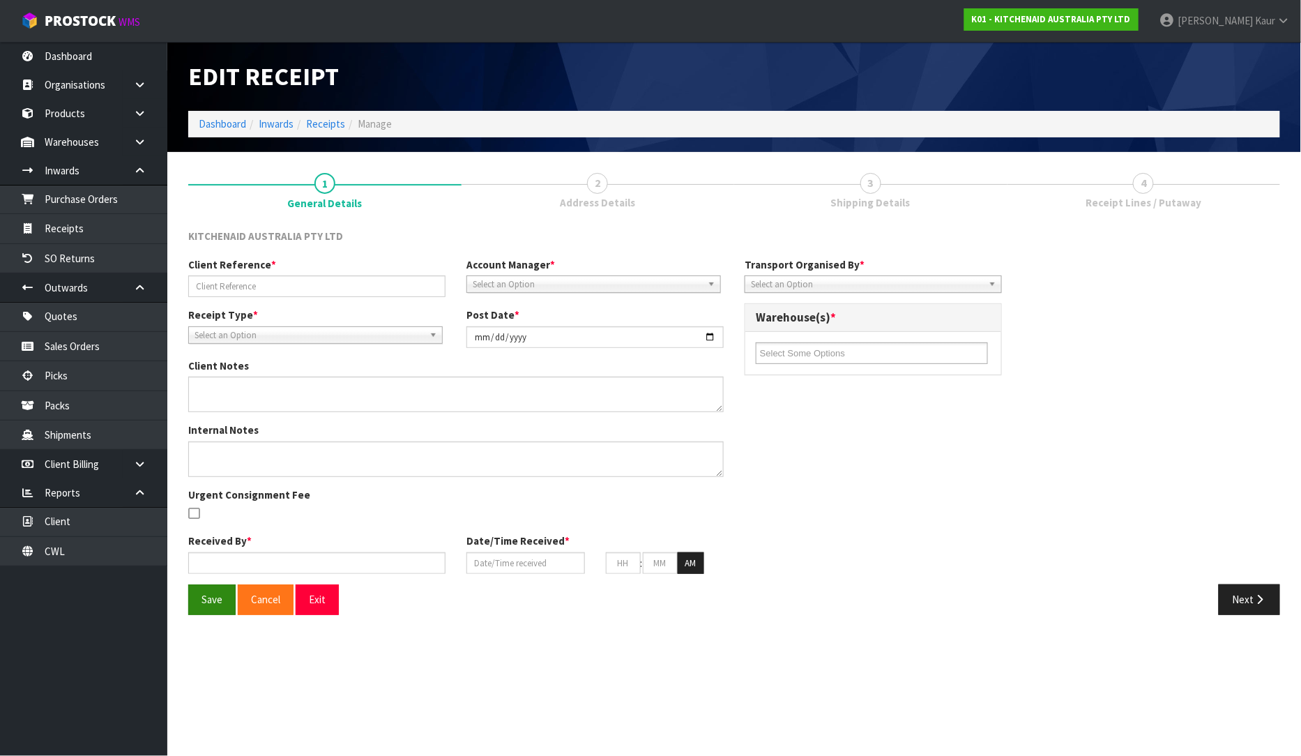
type input "TRHU4983283/240001213"
type input "[DATE]"
type textarea "DEMMURAGE CHARGES- 1 DAY. ([PERSON_NAME]) I ACCEPTED GO TO PAY AND [PERSON_NAME…"
type input "[PERSON_NAME]"
type input "[DATE]"
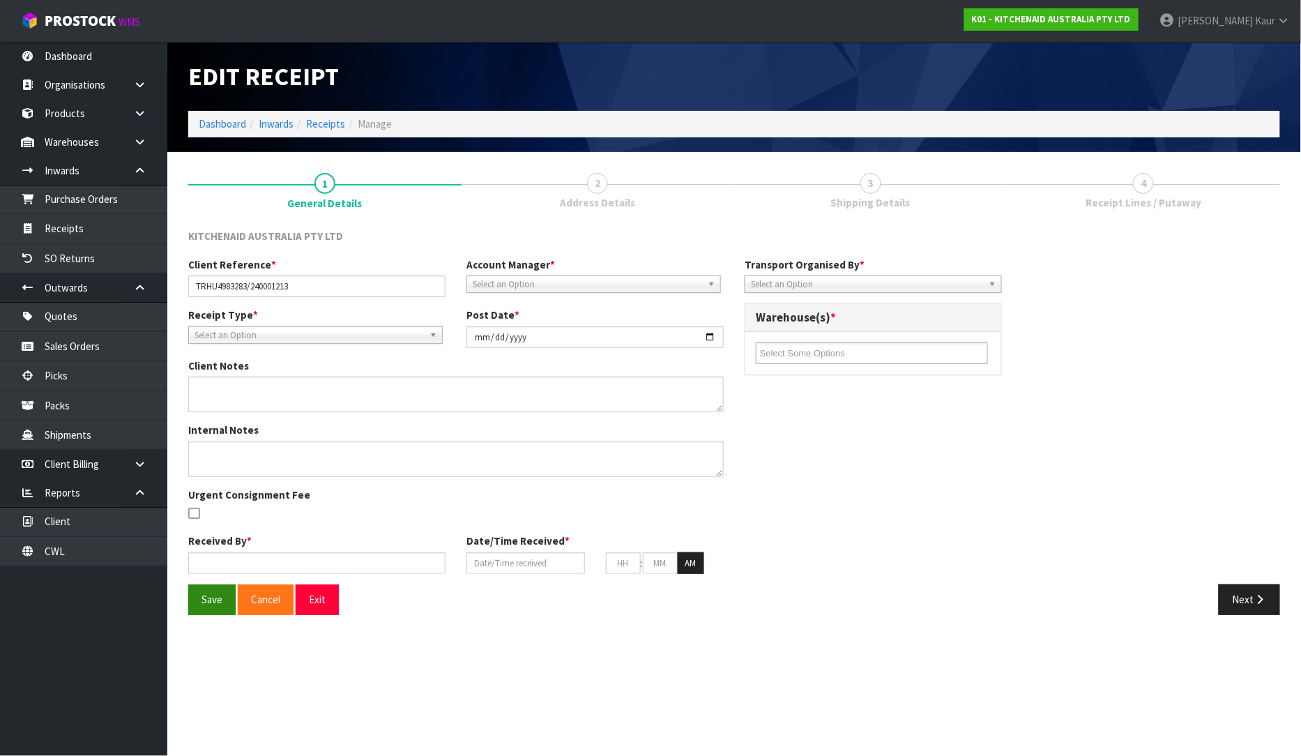
type input "08"
type input "55"
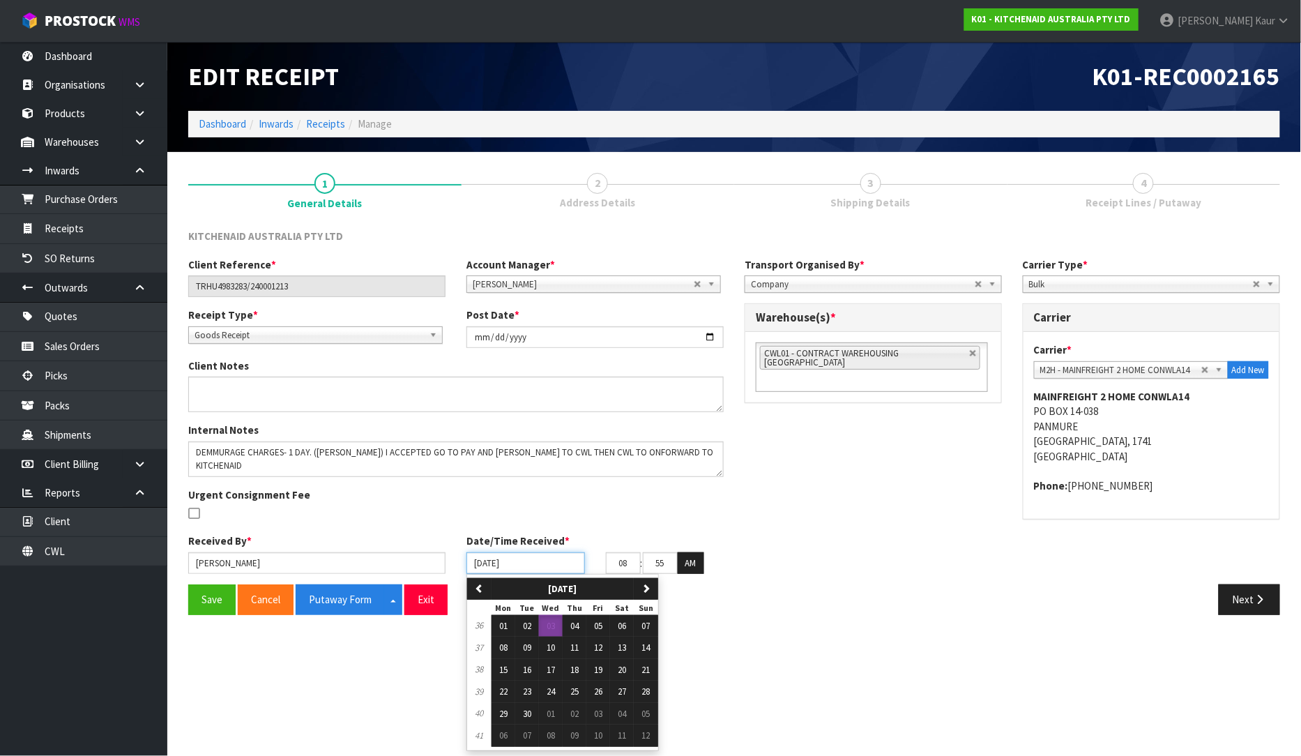
click at [480, 565] on input "[DATE]" at bounding box center [525, 563] width 119 height 22
click at [531, 625] on span "02" at bounding box center [527, 626] width 8 height 12
type input "[DATE]"
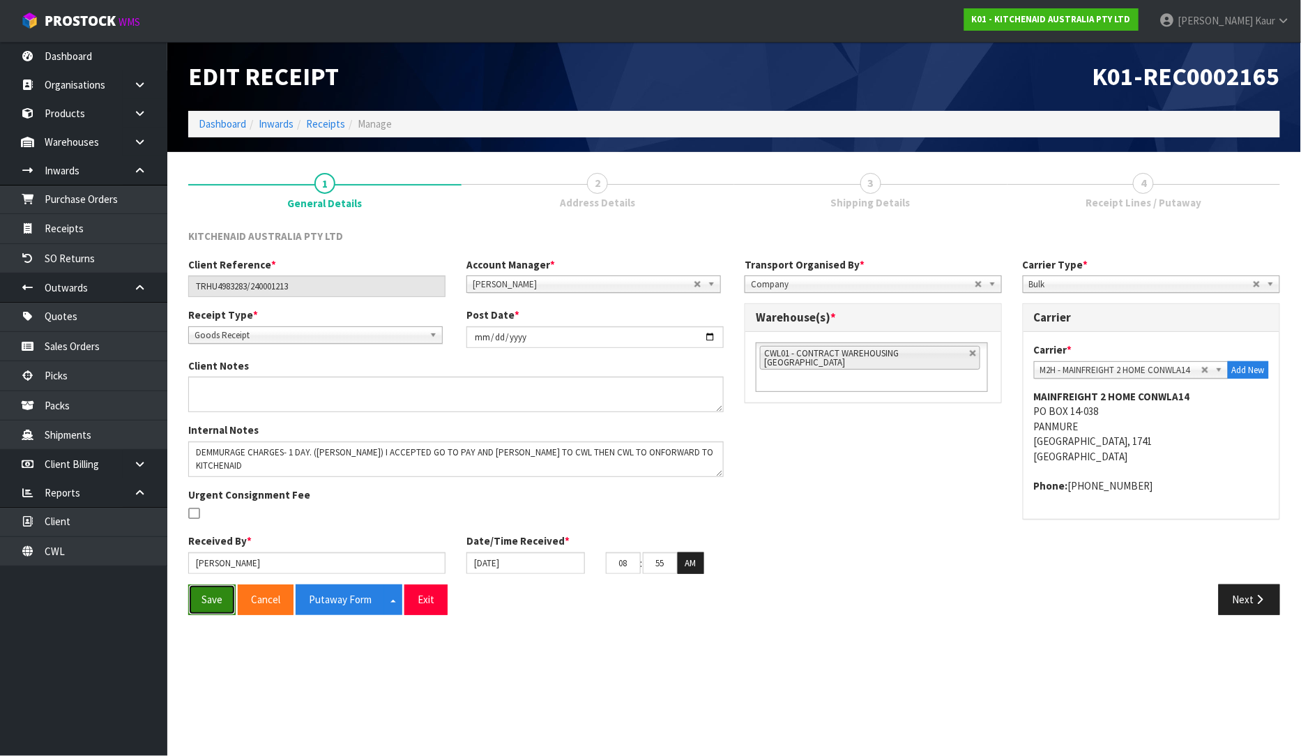
click at [220, 597] on button "Save" at bounding box center [211, 599] width 47 height 30
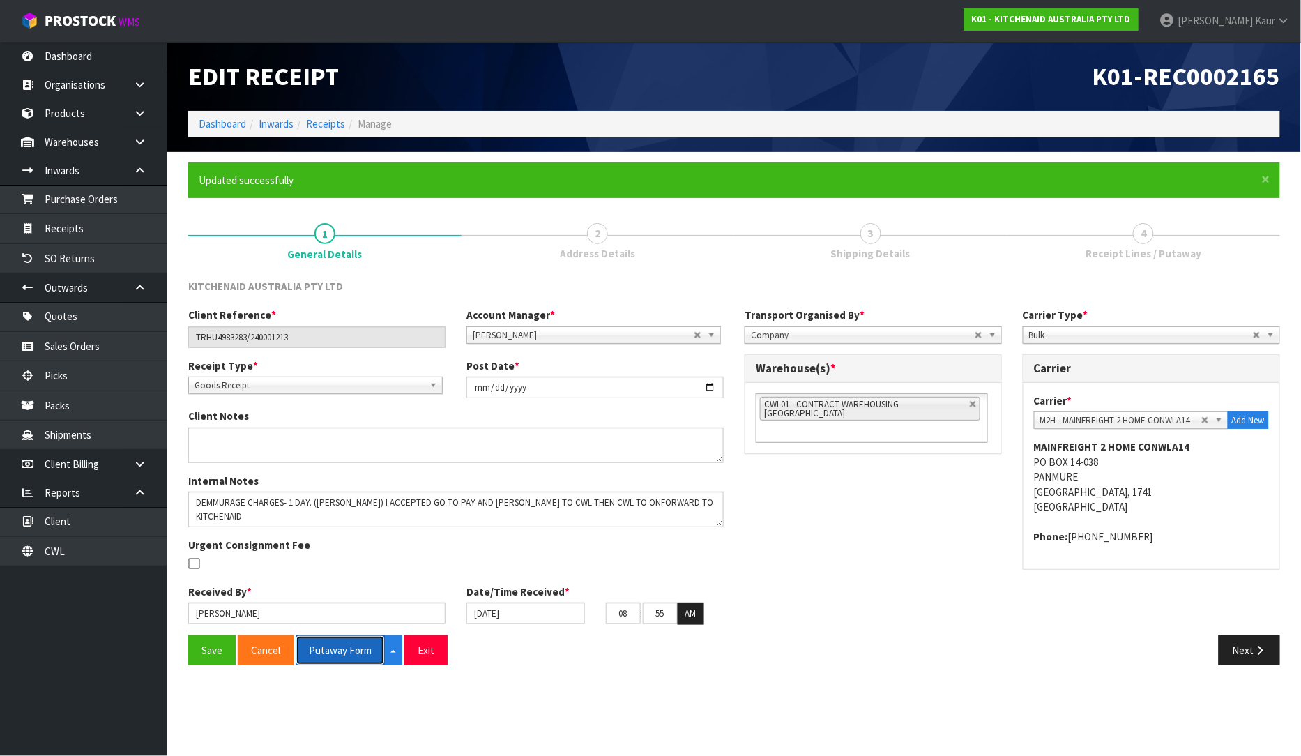
click at [314, 646] on button "Putaway Form" at bounding box center [340, 650] width 89 height 30
click at [105, 553] on link "CWL" at bounding box center [83, 551] width 167 height 29
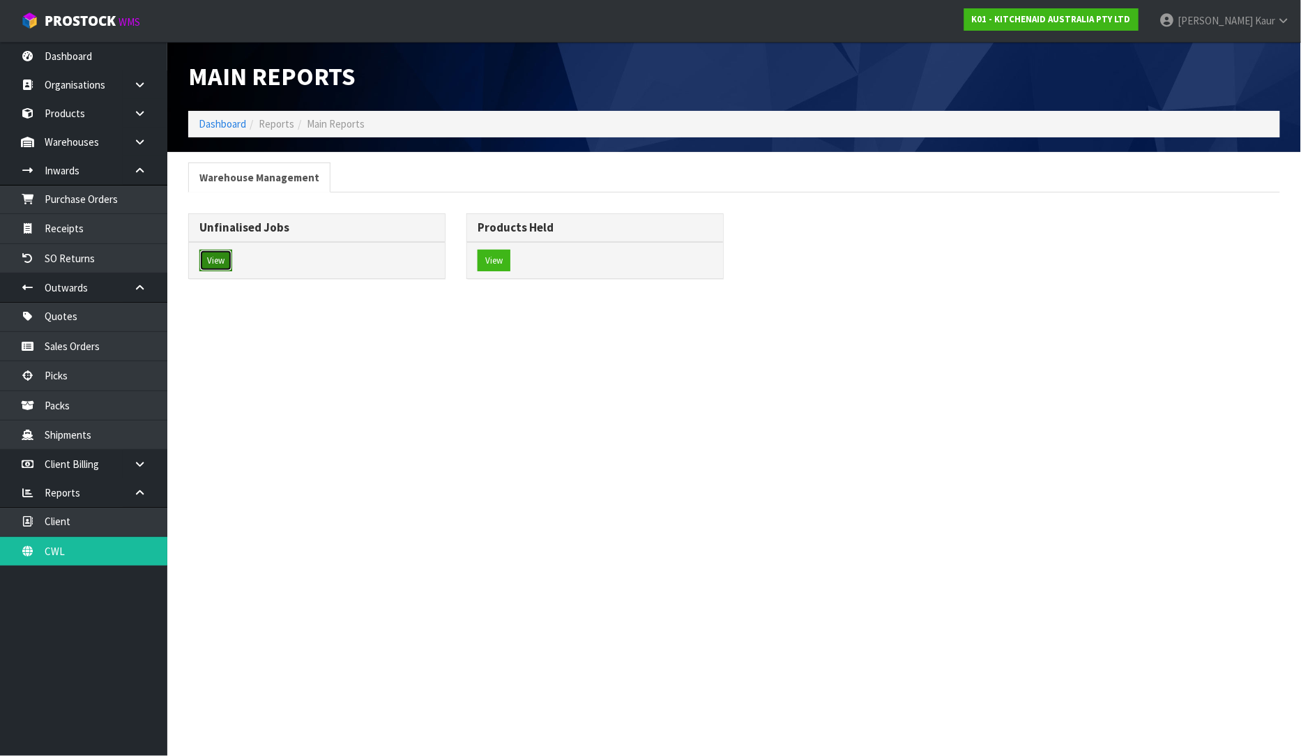
click at [224, 261] on button "View" at bounding box center [215, 261] width 33 height 22
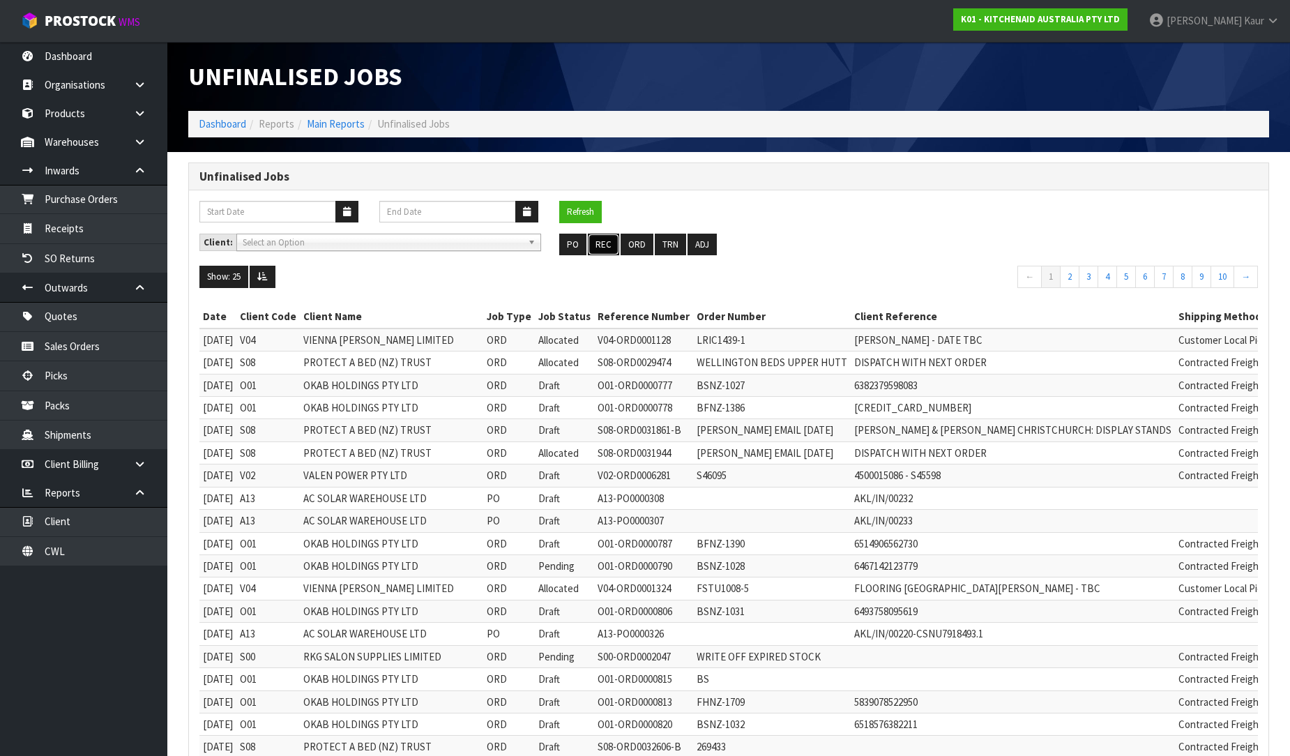
click at [595, 236] on button "REC" at bounding box center [603, 245] width 31 height 22
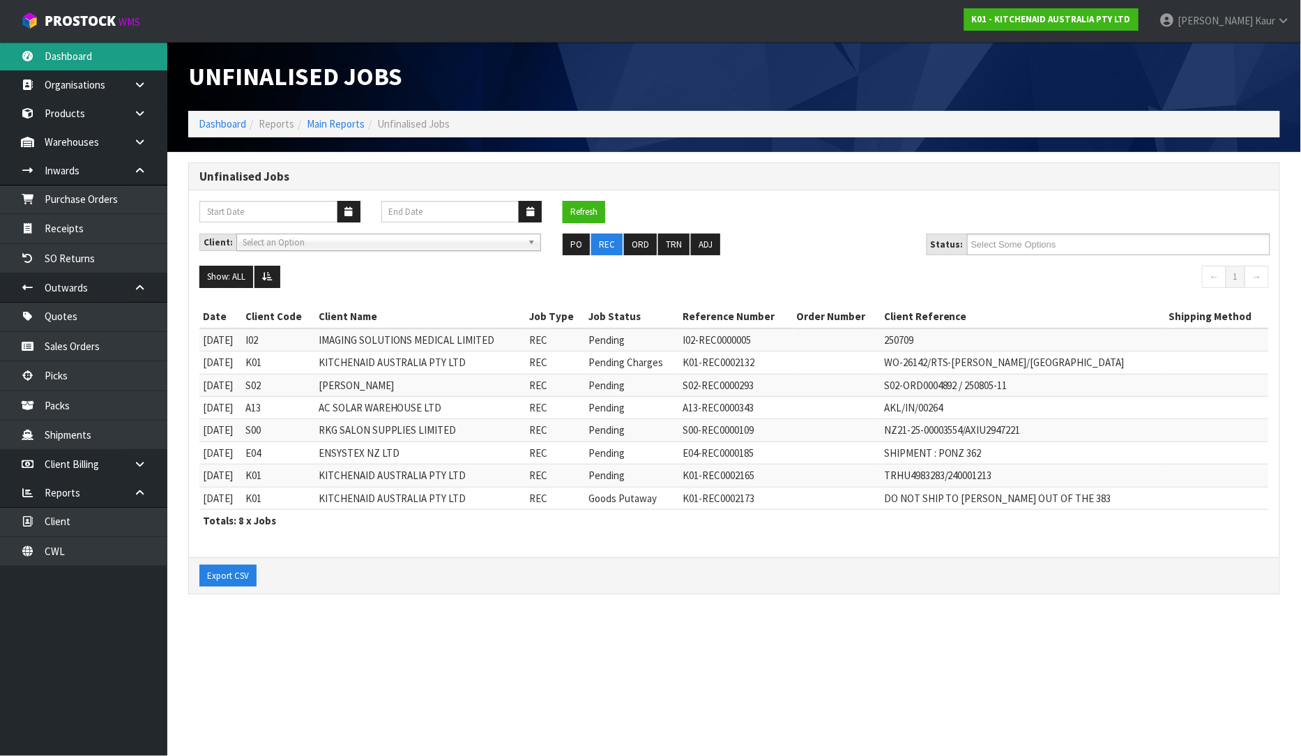
click at [49, 65] on link "Dashboard" at bounding box center [83, 56] width 167 height 29
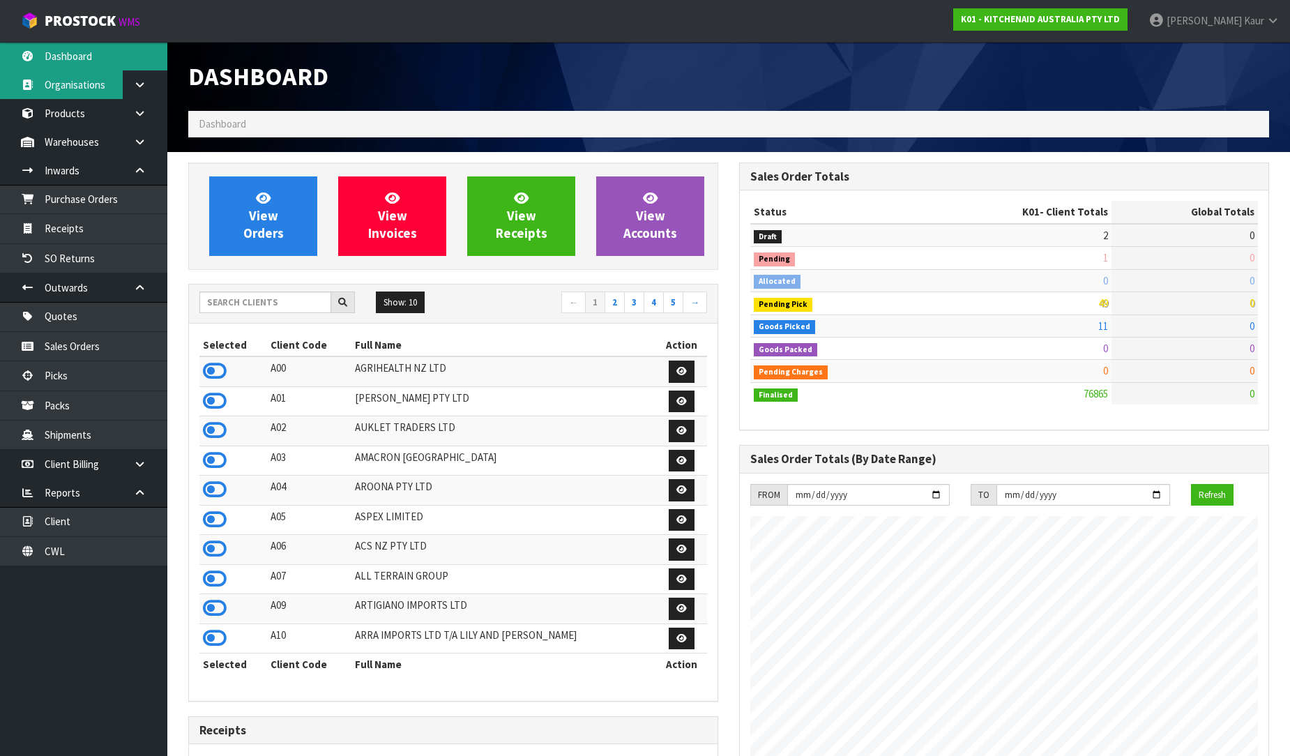
scroll to position [1056, 551]
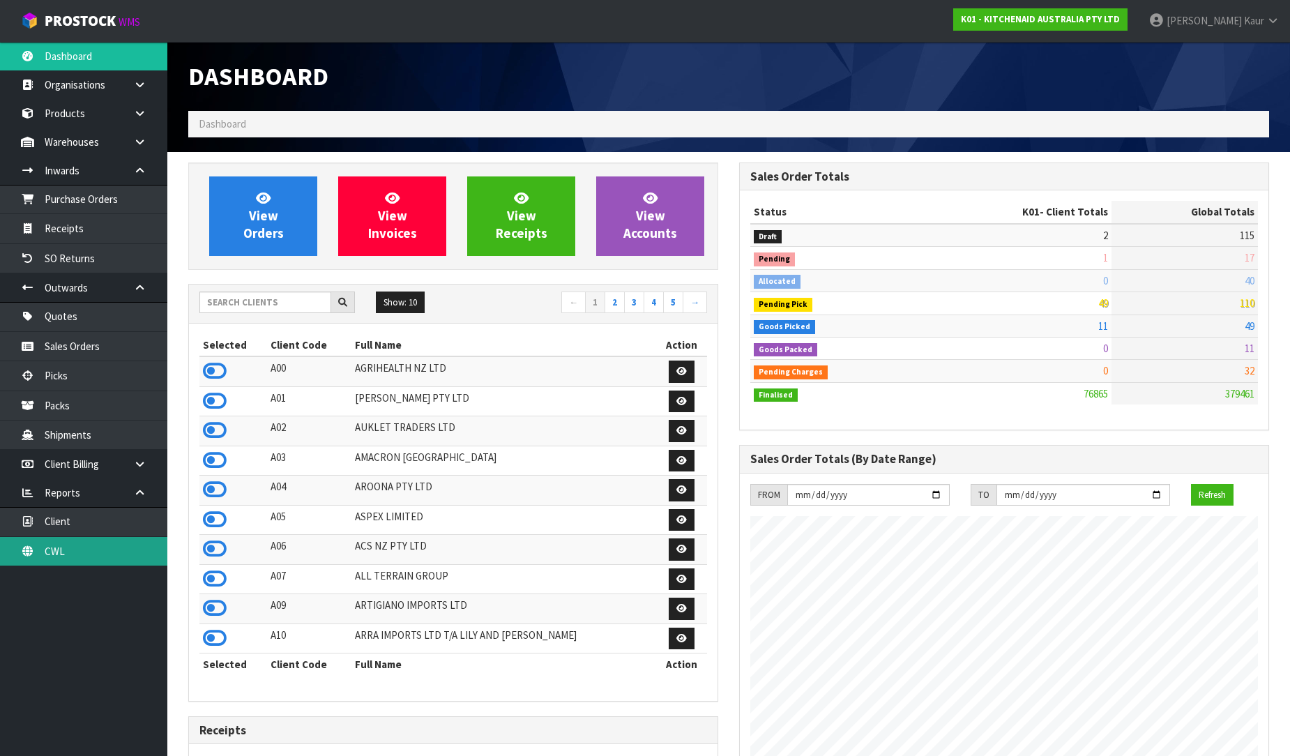
click at [89, 542] on link "CWL" at bounding box center [83, 551] width 167 height 29
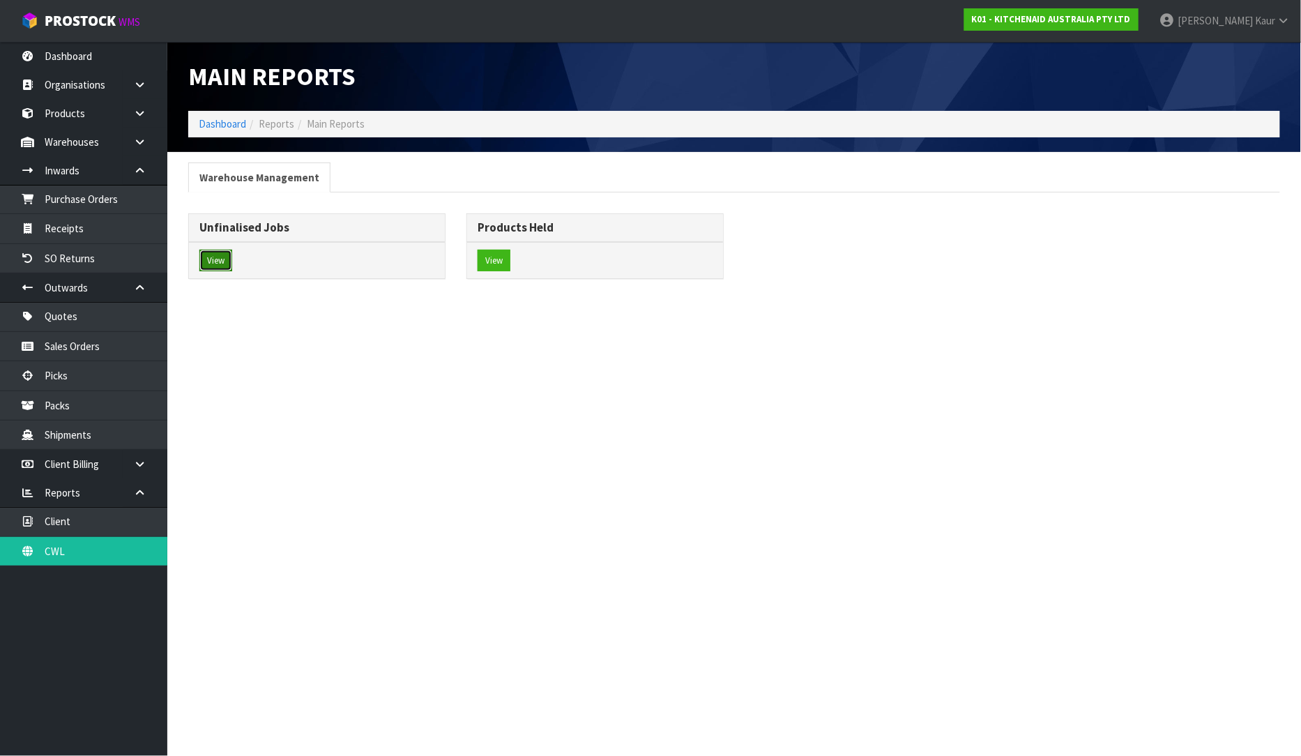
click at [217, 254] on button "View" at bounding box center [215, 261] width 33 height 22
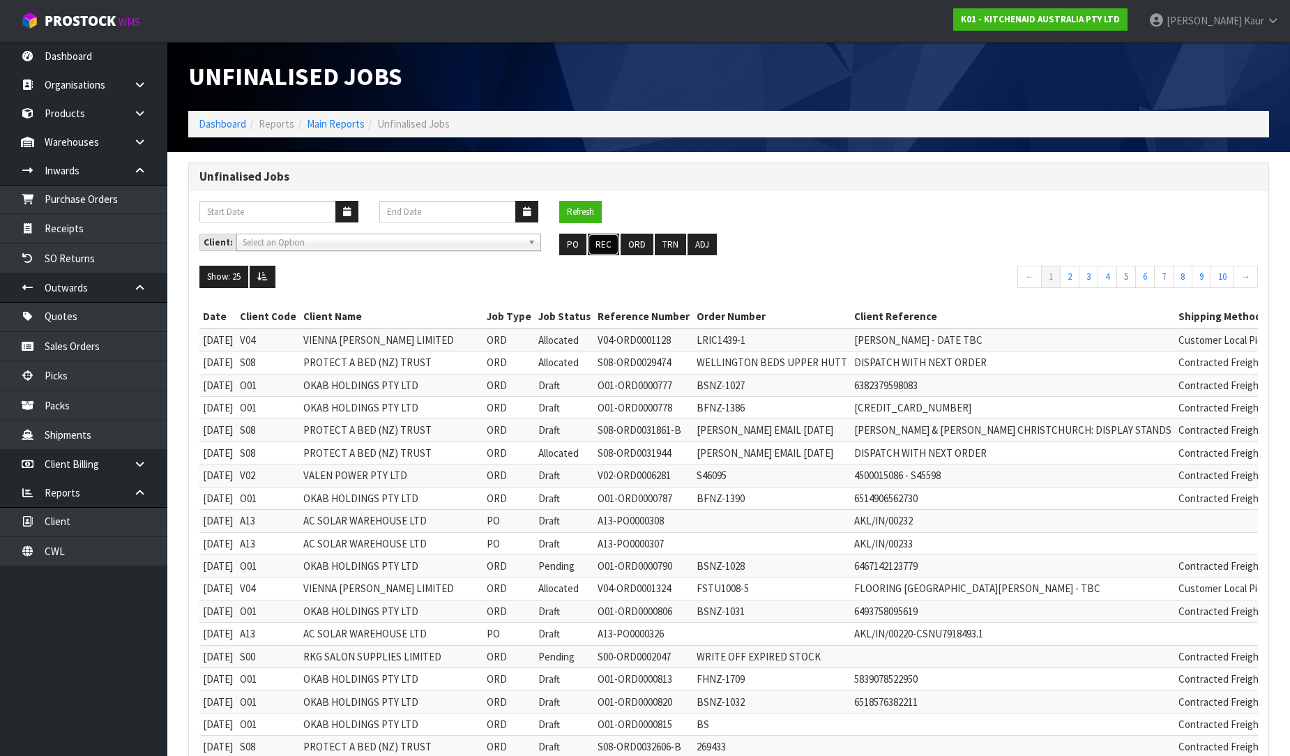
click at [602, 238] on button "REC" at bounding box center [603, 245] width 31 height 22
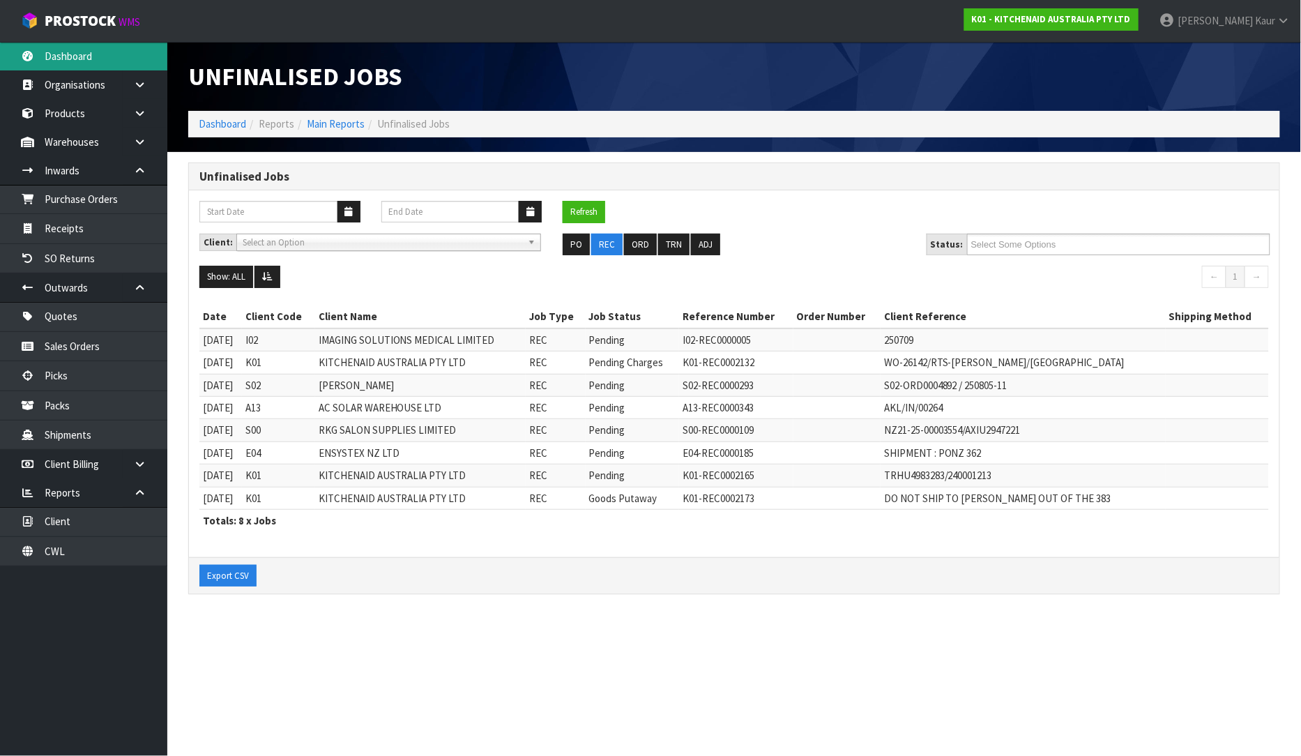
click at [98, 61] on link "Dashboard" at bounding box center [83, 56] width 167 height 29
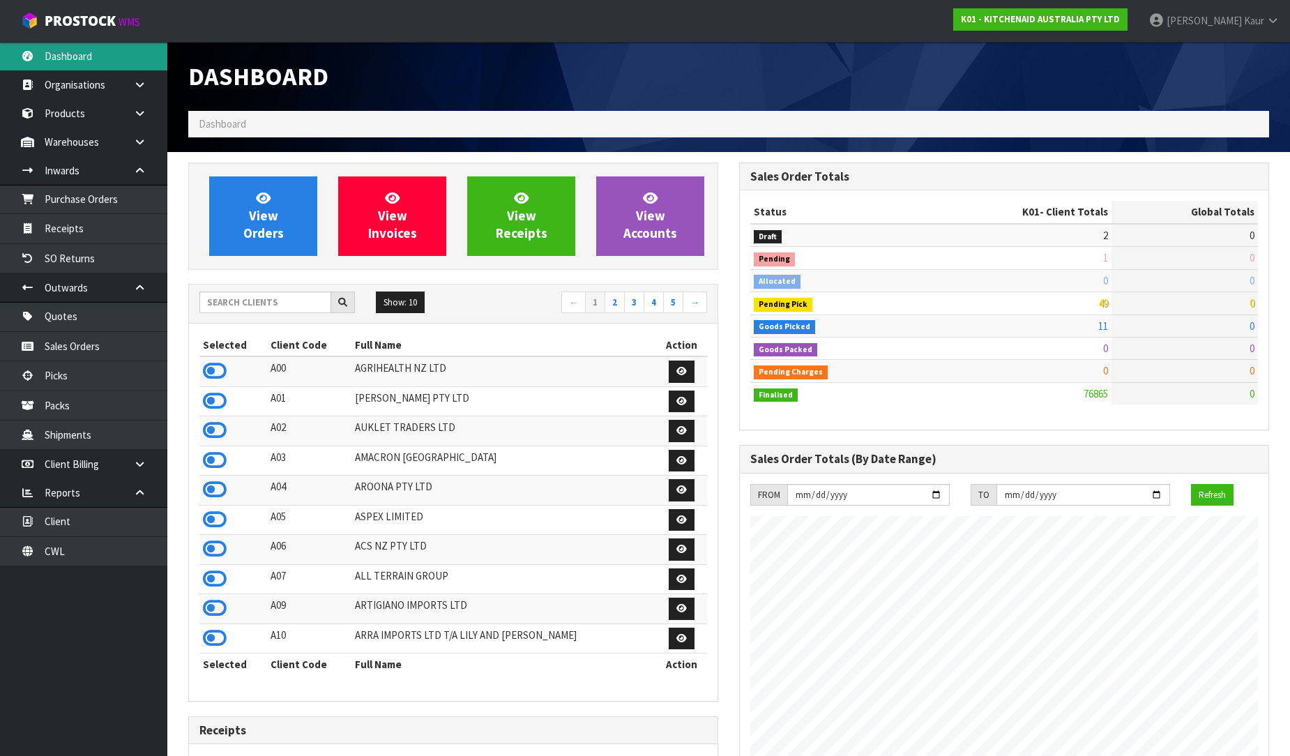
scroll to position [1056, 551]
click at [230, 303] on input "text" at bounding box center [265, 302] width 132 height 22
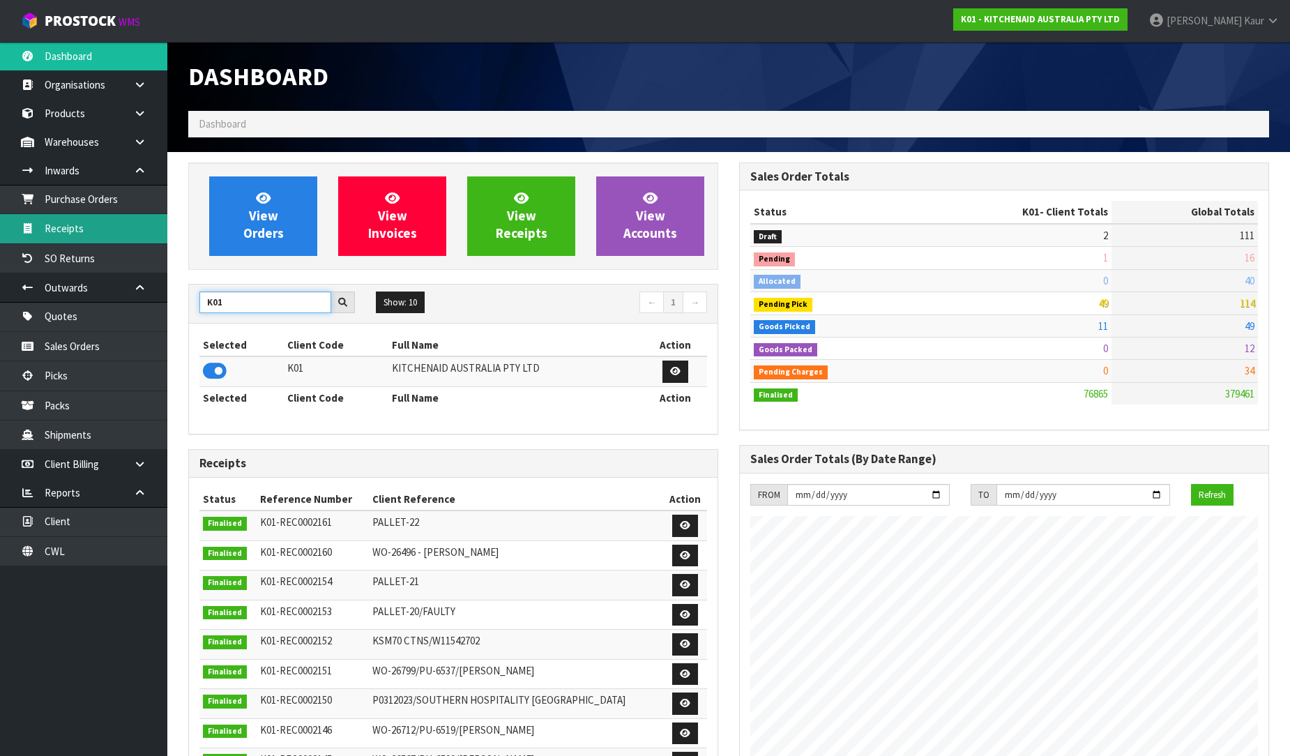
type input "K01"
click at [84, 231] on link "Receipts" at bounding box center [83, 228] width 167 height 29
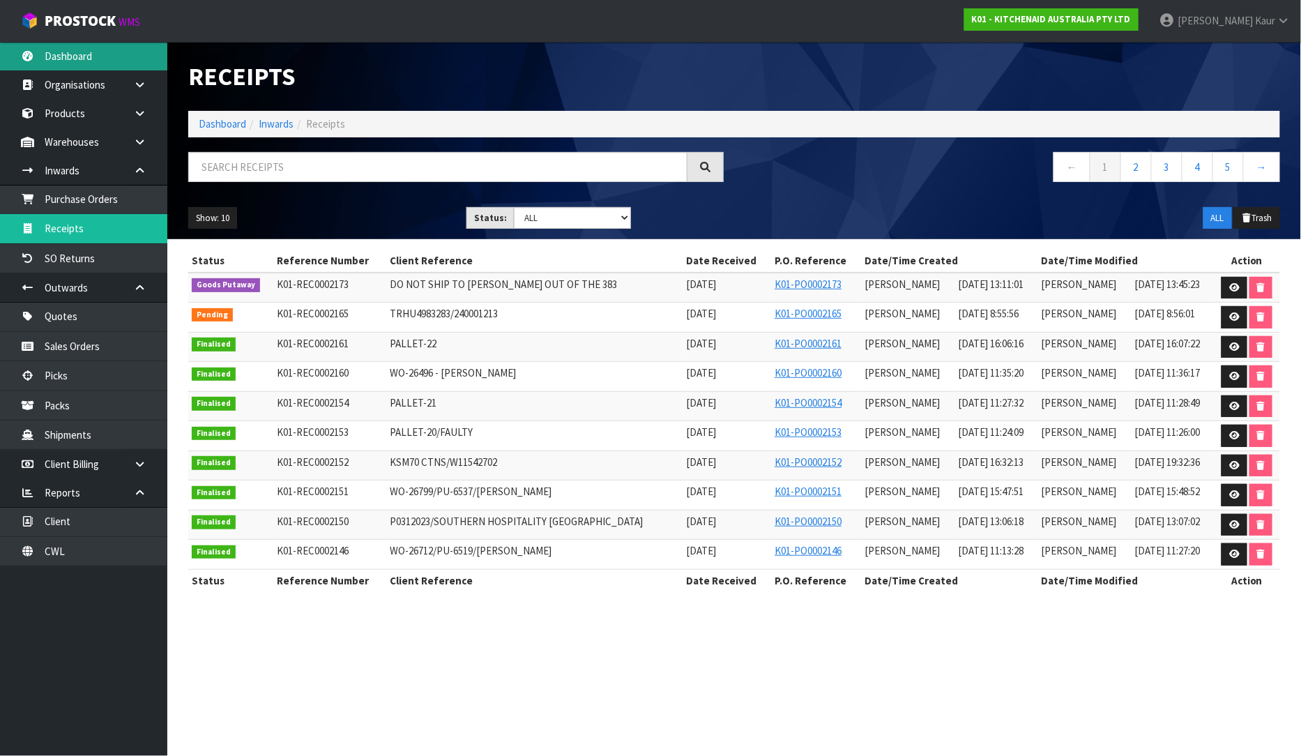
click at [51, 58] on link "Dashboard" at bounding box center [83, 56] width 167 height 29
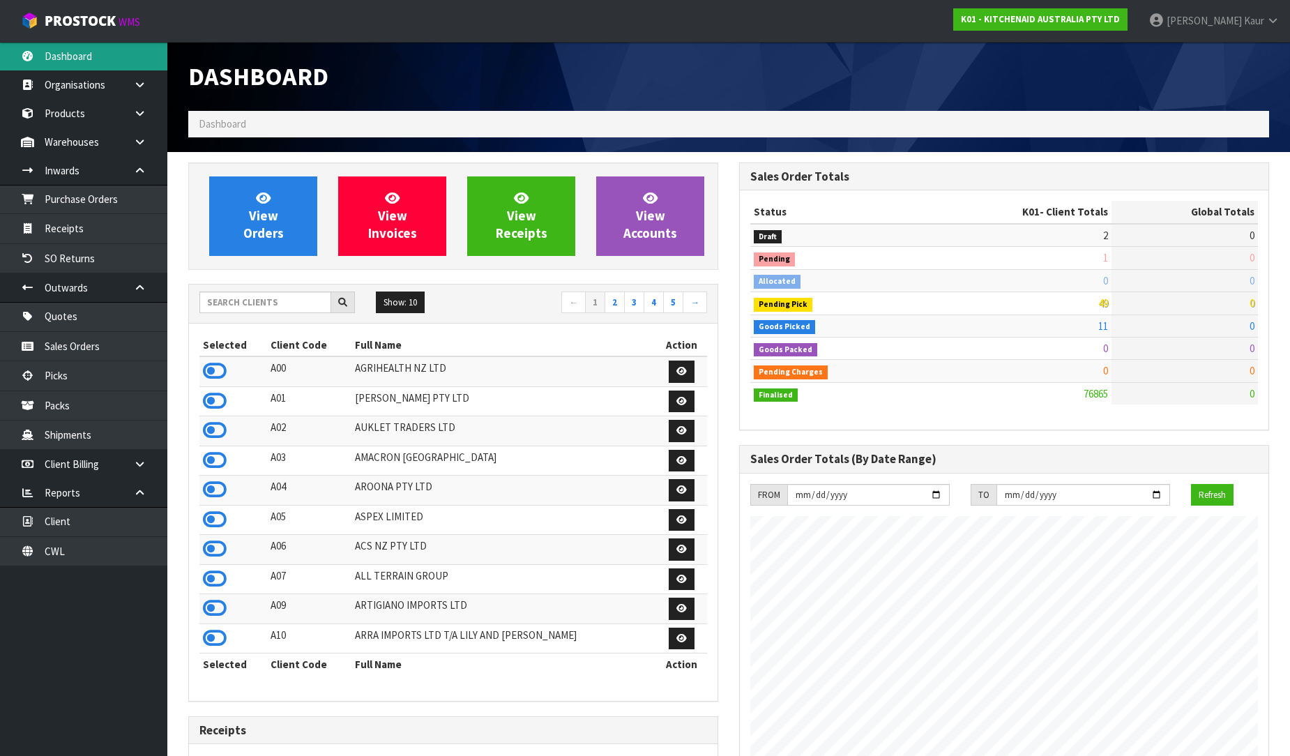
scroll to position [1056, 551]
click at [273, 309] on input "text" at bounding box center [265, 302] width 132 height 22
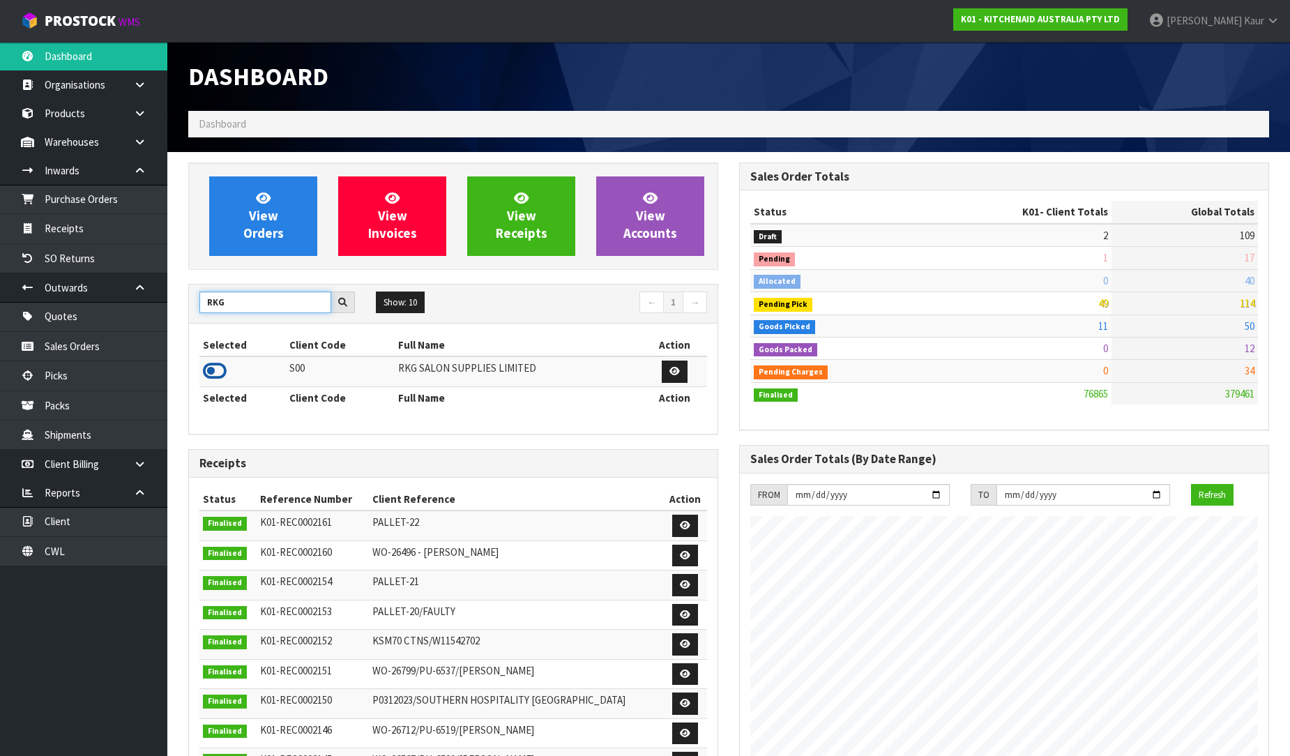
type input "RKG"
click at [221, 378] on icon at bounding box center [215, 370] width 24 height 21
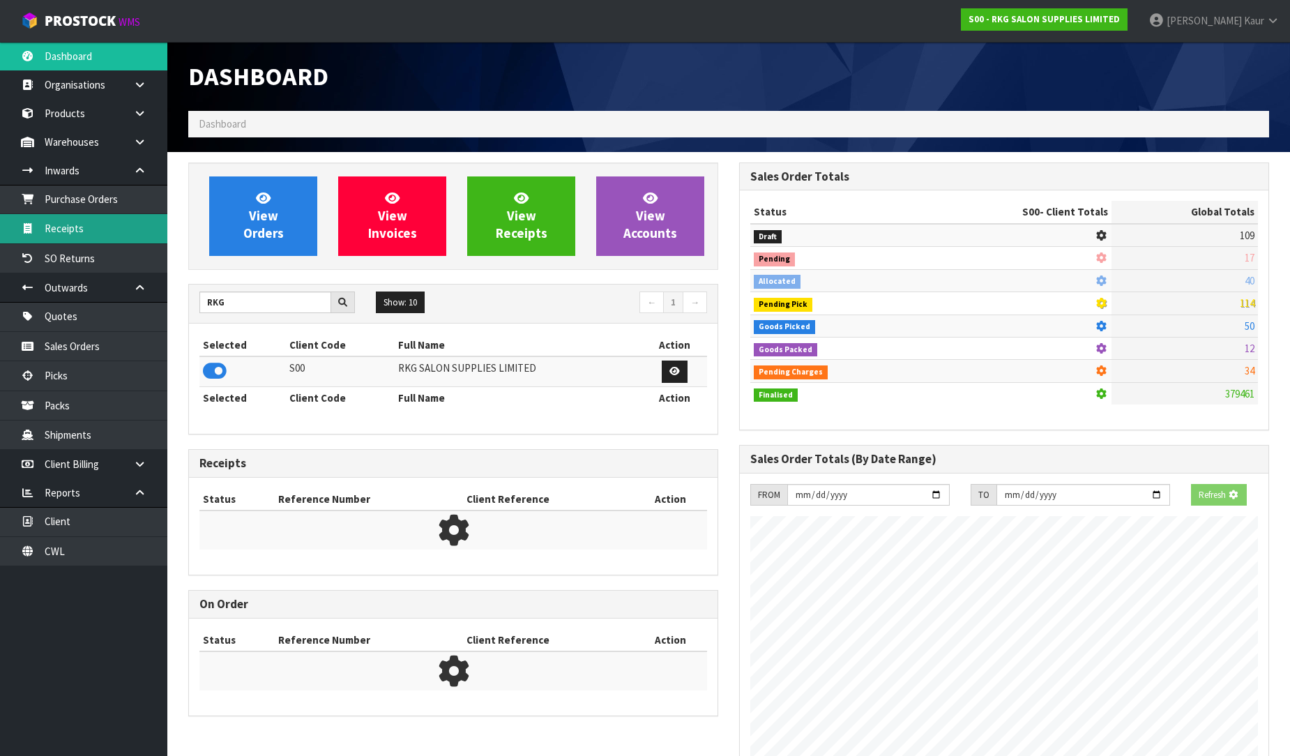
scroll to position [1086, 551]
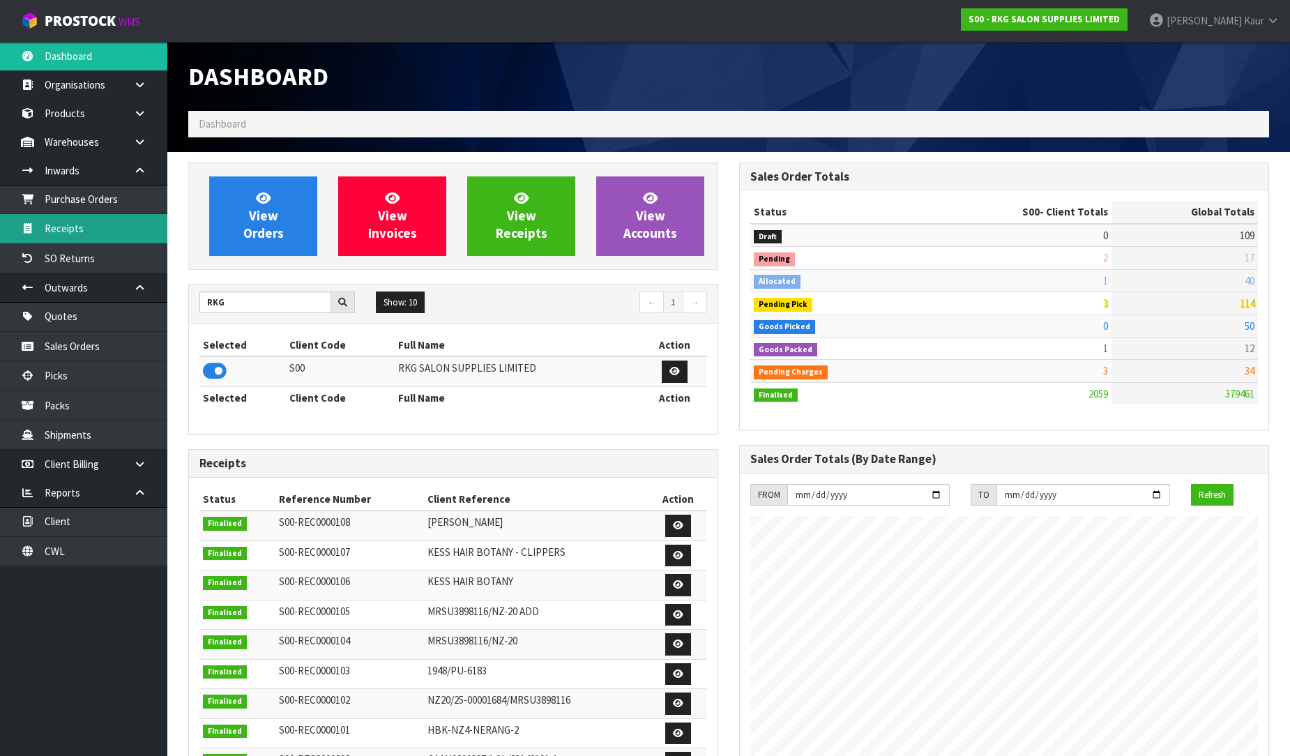
click at [84, 227] on link "Receipts" at bounding box center [83, 228] width 167 height 29
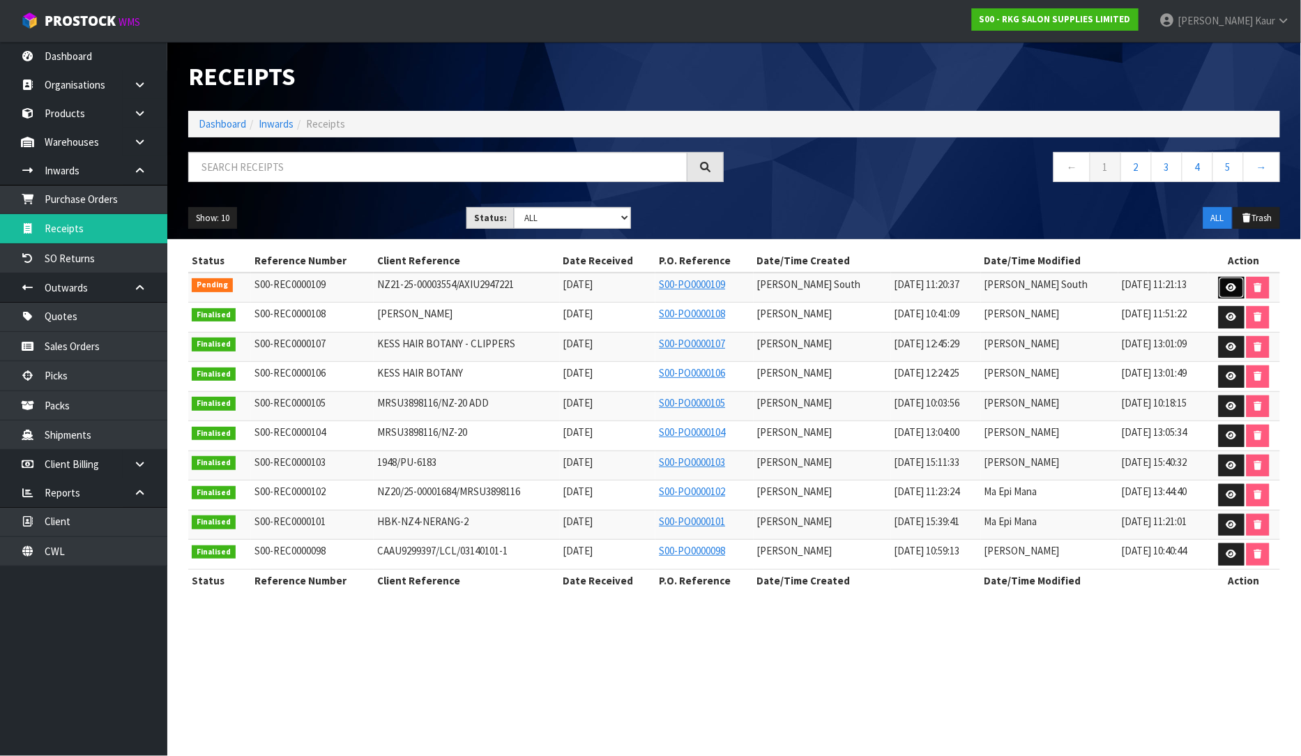
click at [1228, 289] on icon at bounding box center [1231, 287] width 10 height 9
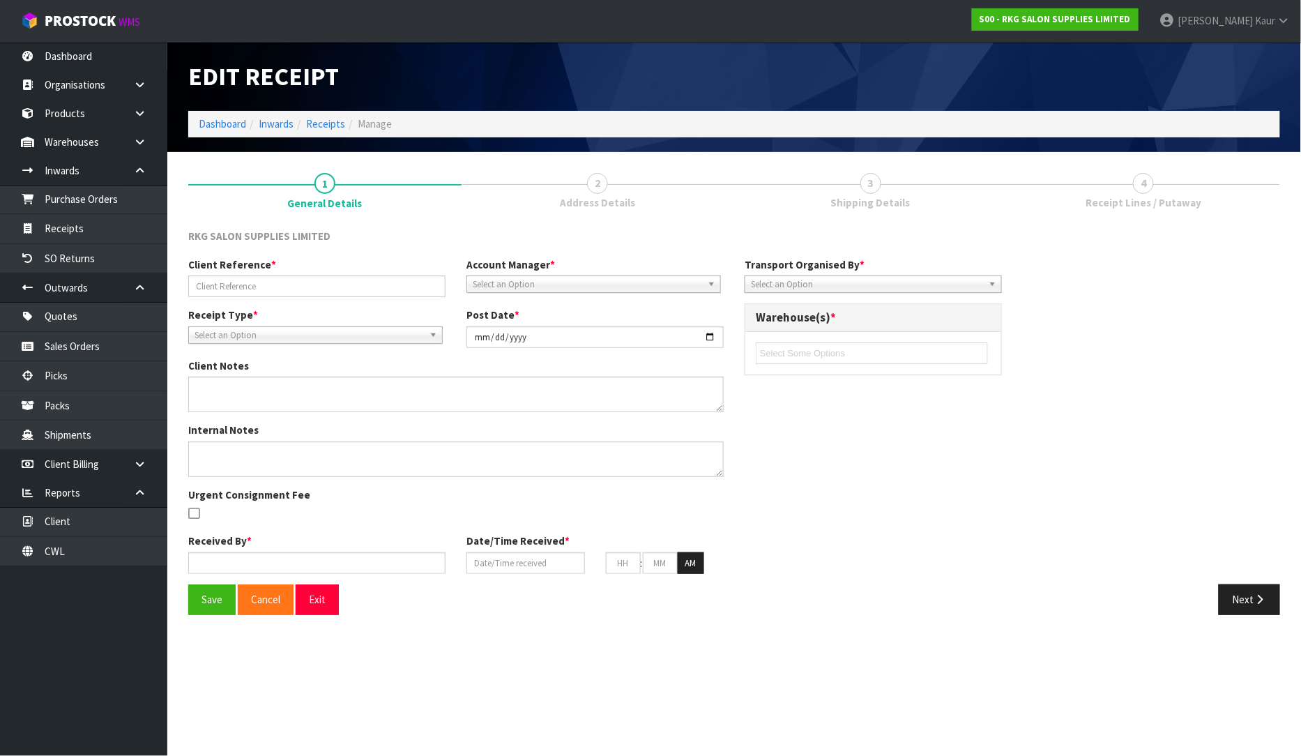
type input "NZ21-25-00003554/AXIU2947221"
type input "[DATE]"
type input "[PERSON_NAME] South"
type input "[DATE]"
type input "05"
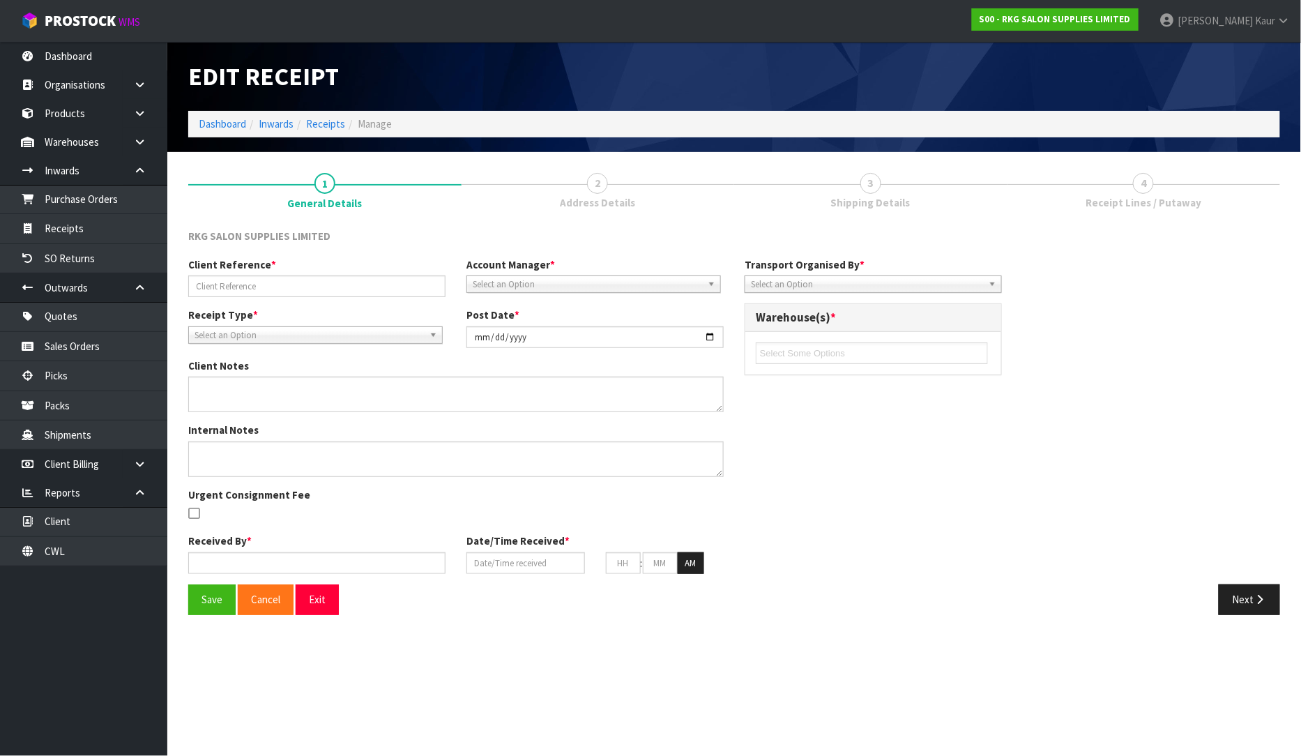
type input "00"
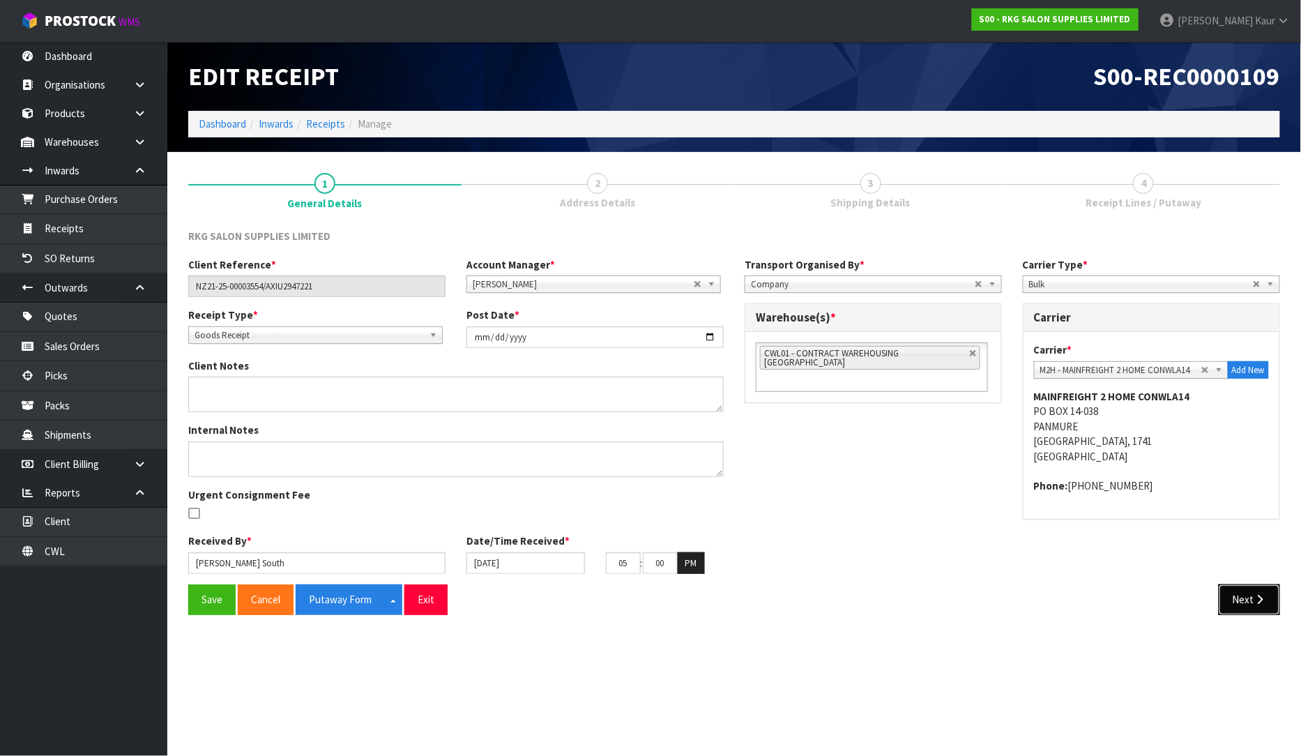
click at [1225, 598] on button "Next" at bounding box center [1248, 599] width 61 height 30
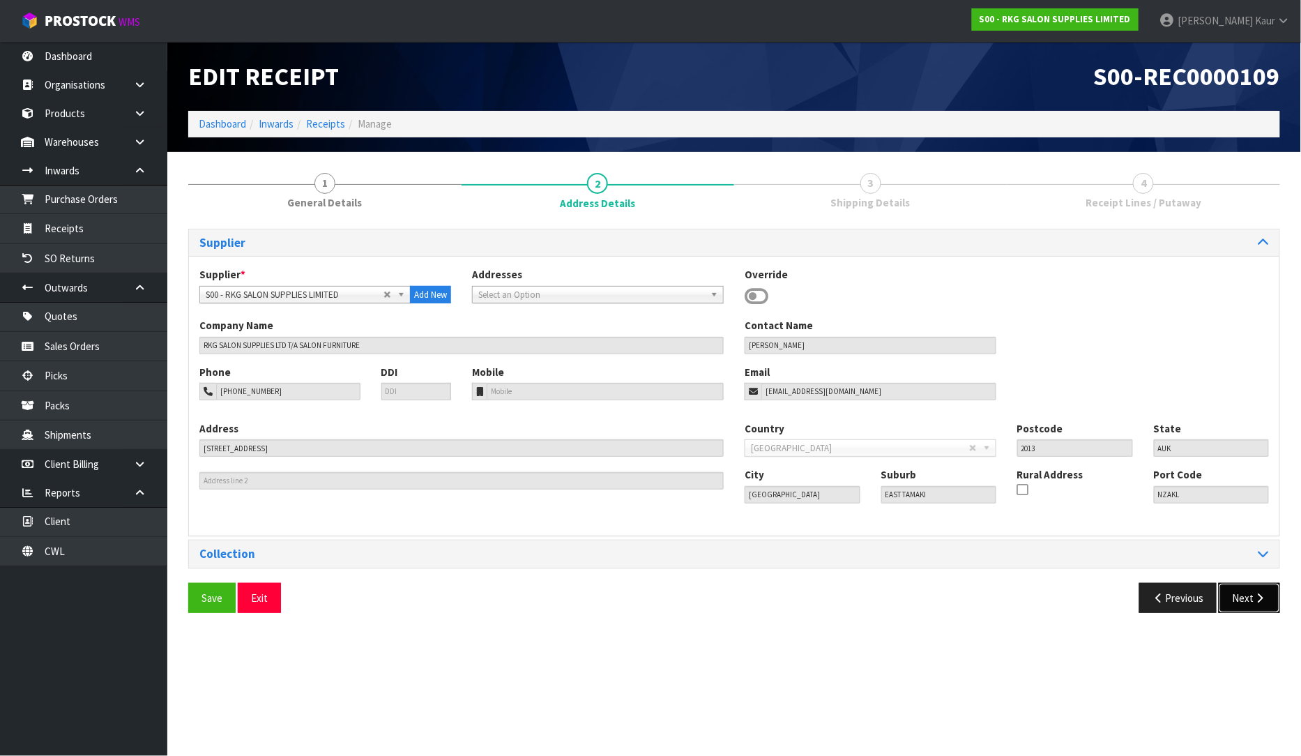
click at [1239, 603] on button "Next" at bounding box center [1248, 598] width 61 height 30
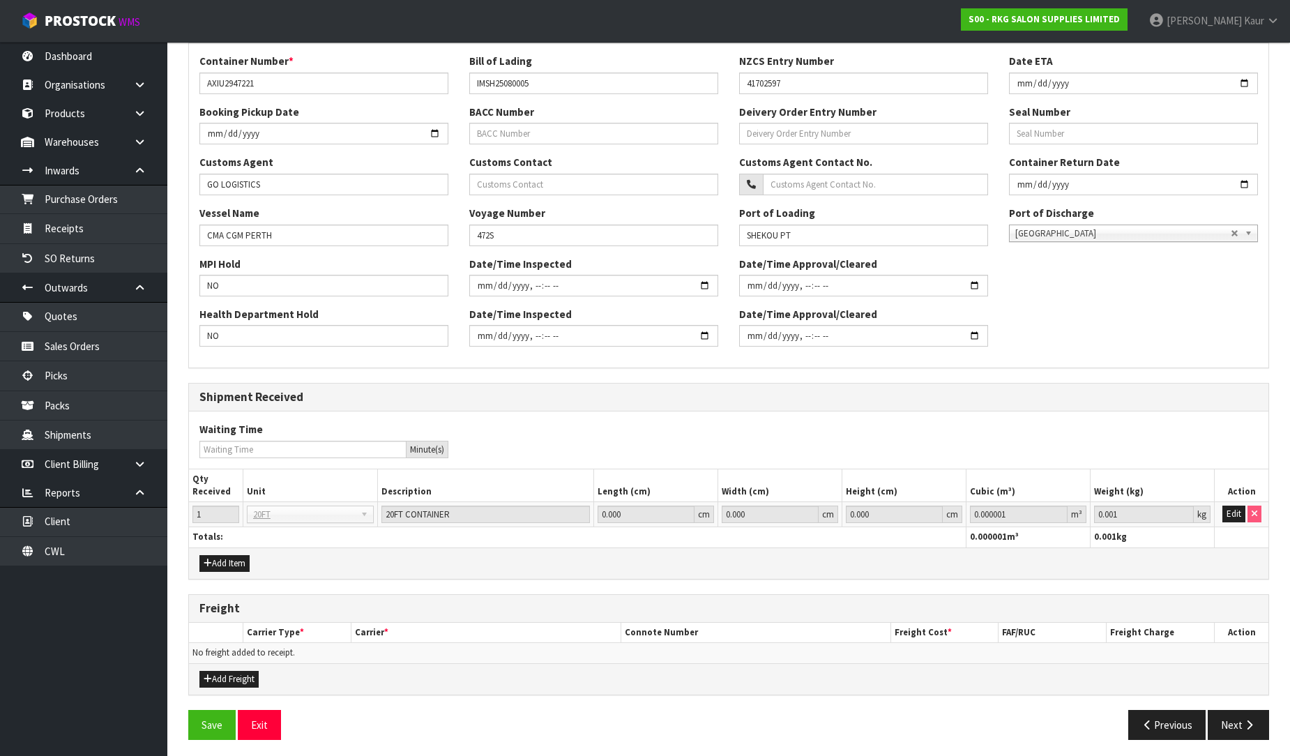
scroll to position [332, 0]
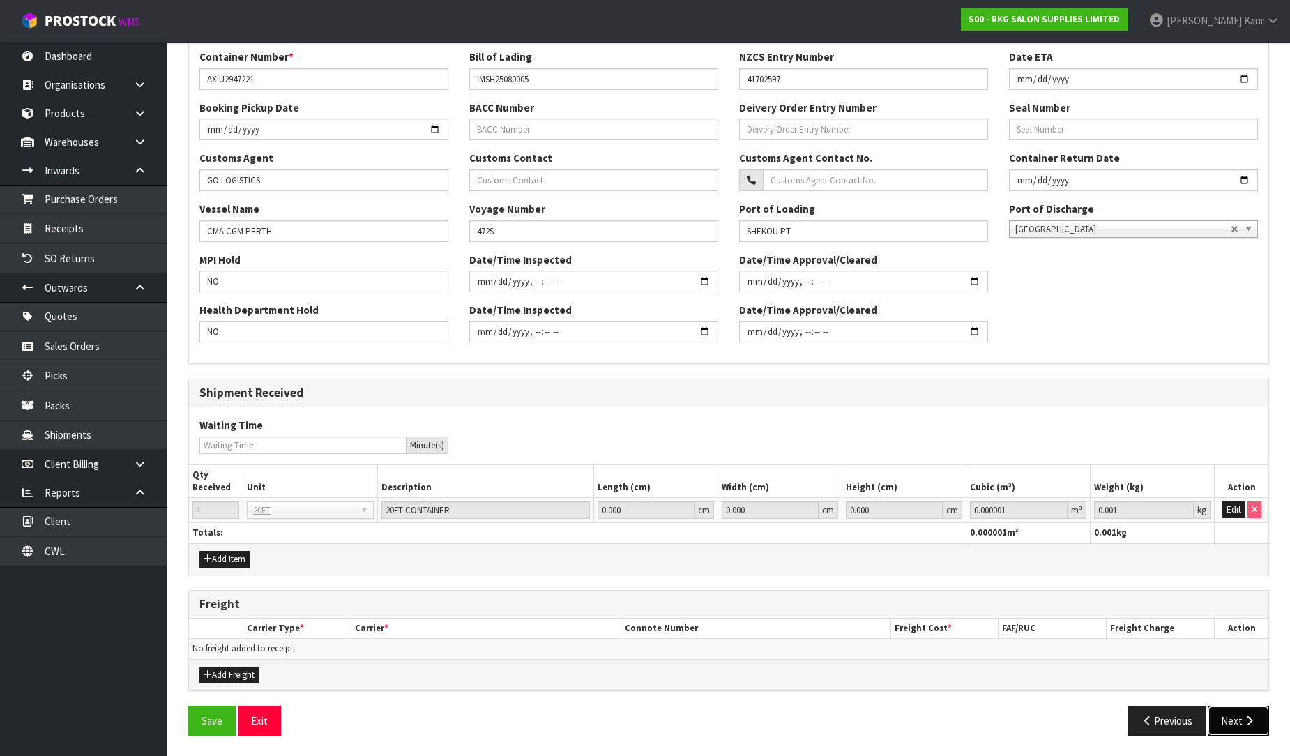
click at [1228, 710] on button "Next" at bounding box center [1237, 720] width 61 height 30
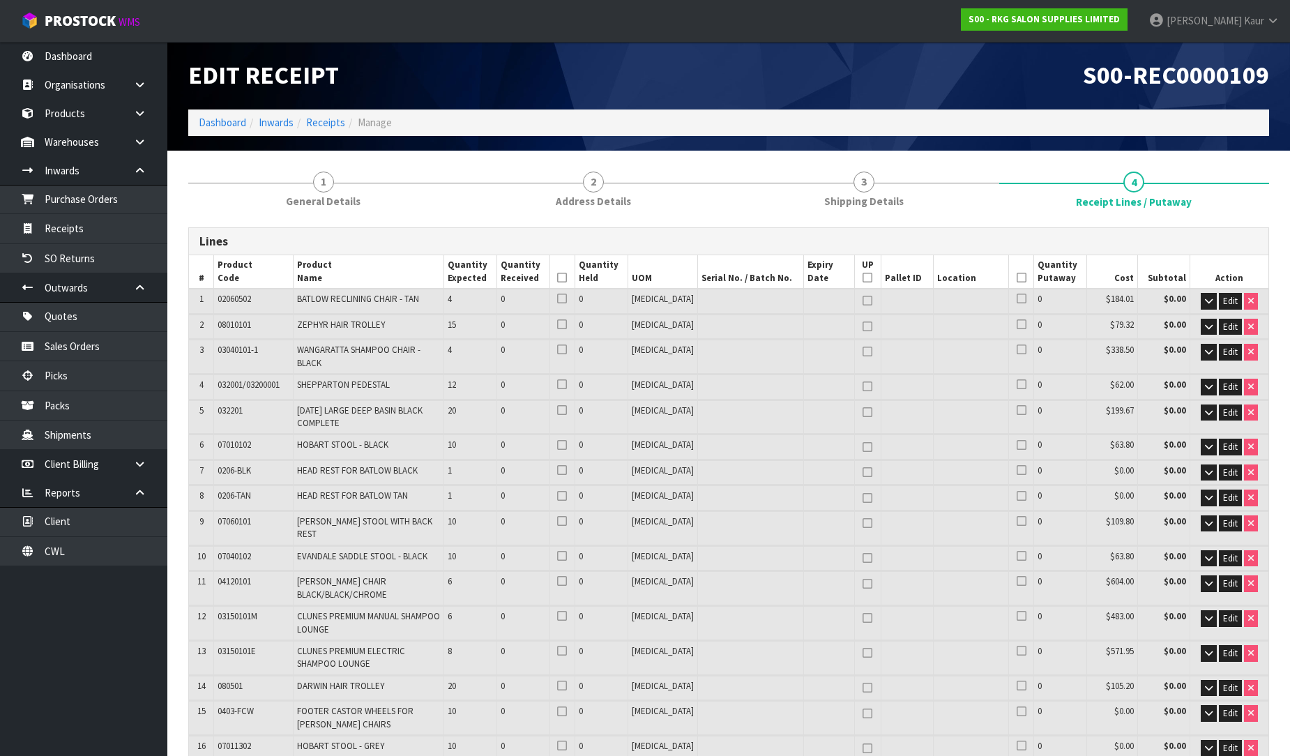
scroll to position [0, 0]
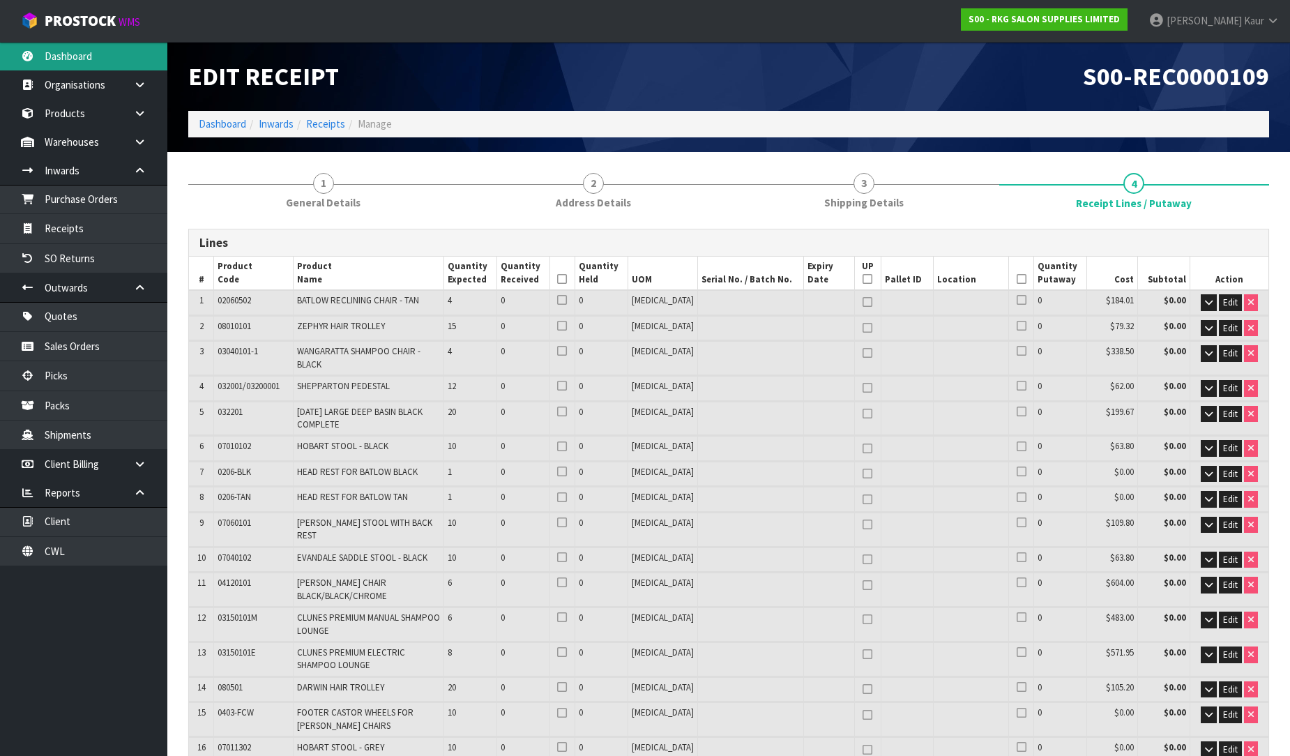
click at [36, 49] on link "Dashboard" at bounding box center [83, 56] width 167 height 29
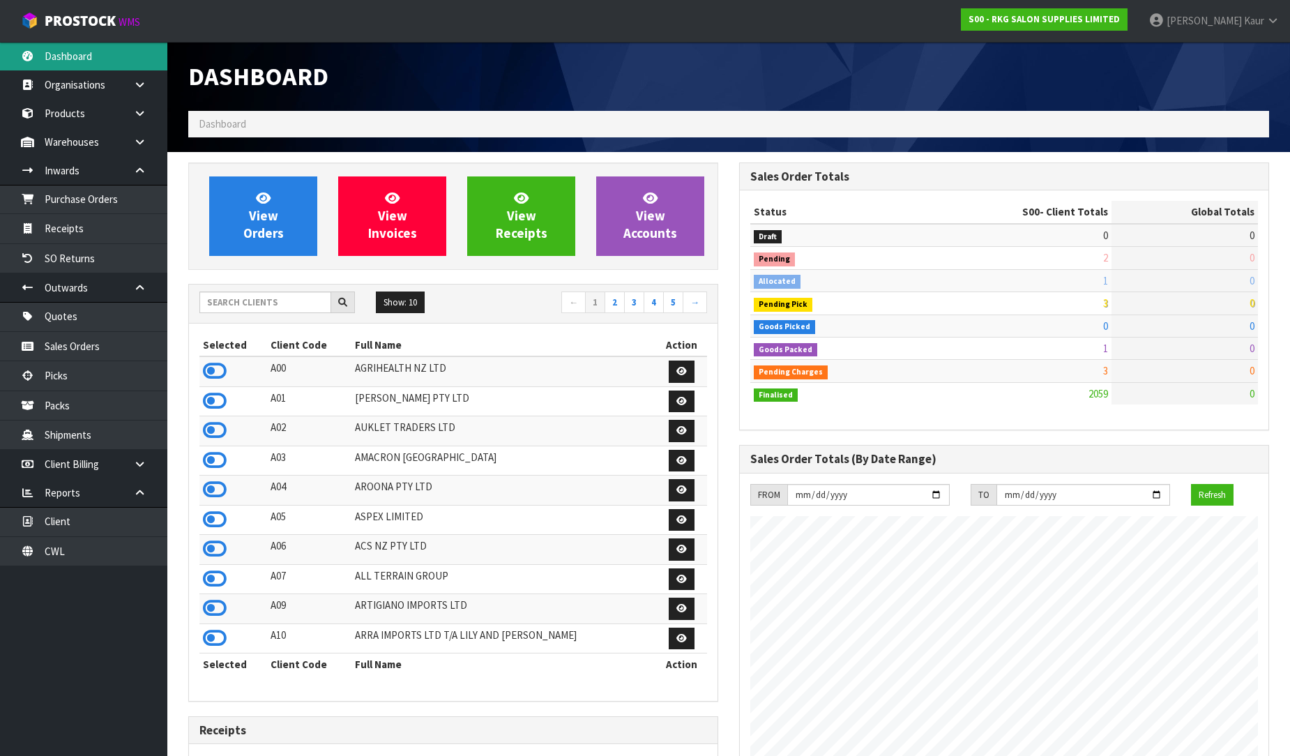
scroll to position [1086, 551]
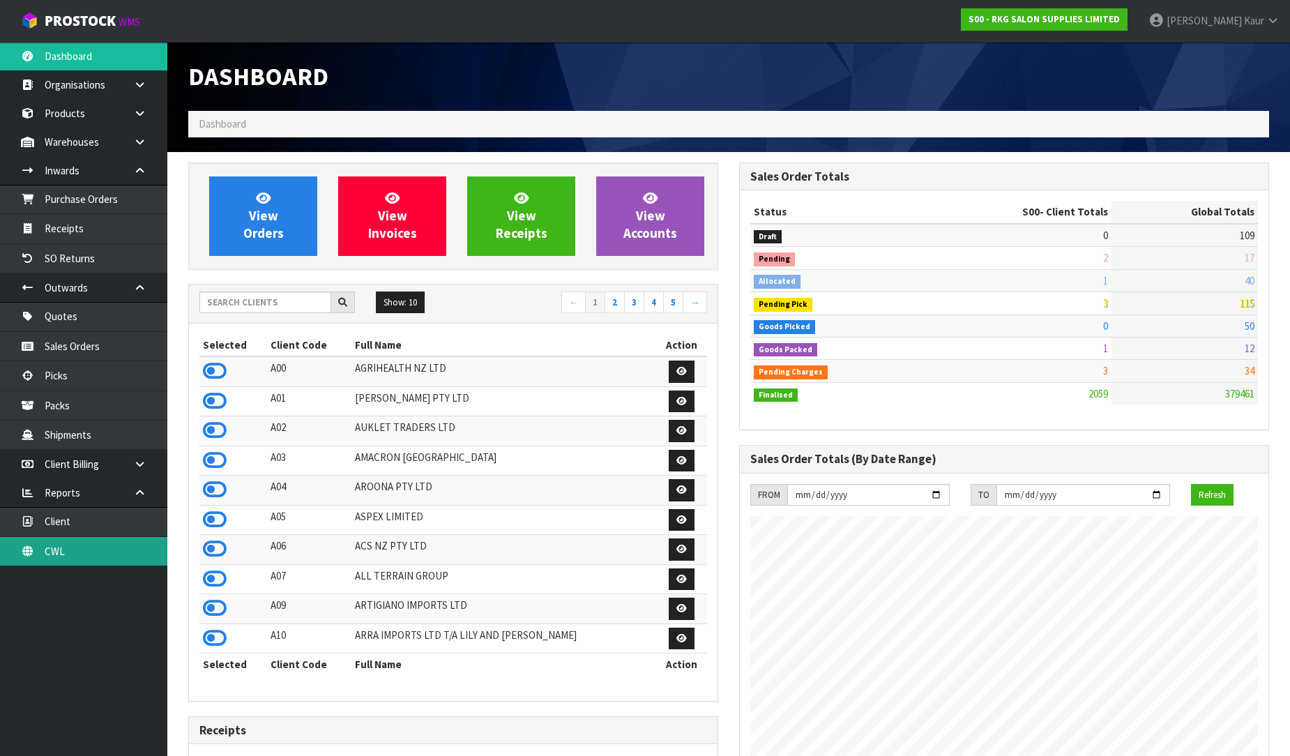
click at [125, 553] on link "CWL" at bounding box center [83, 551] width 167 height 29
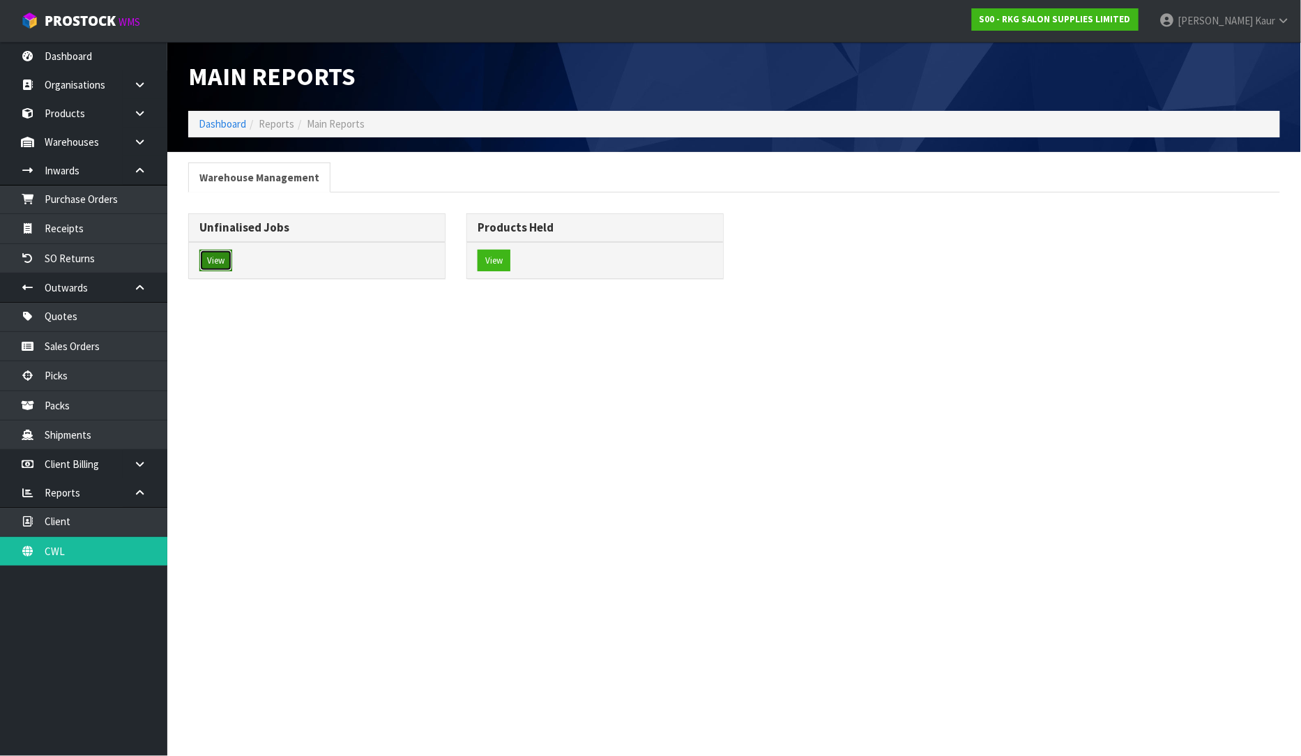
click at [221, 254] on button "View" at bounding box center [215, 261] width 33 height 22
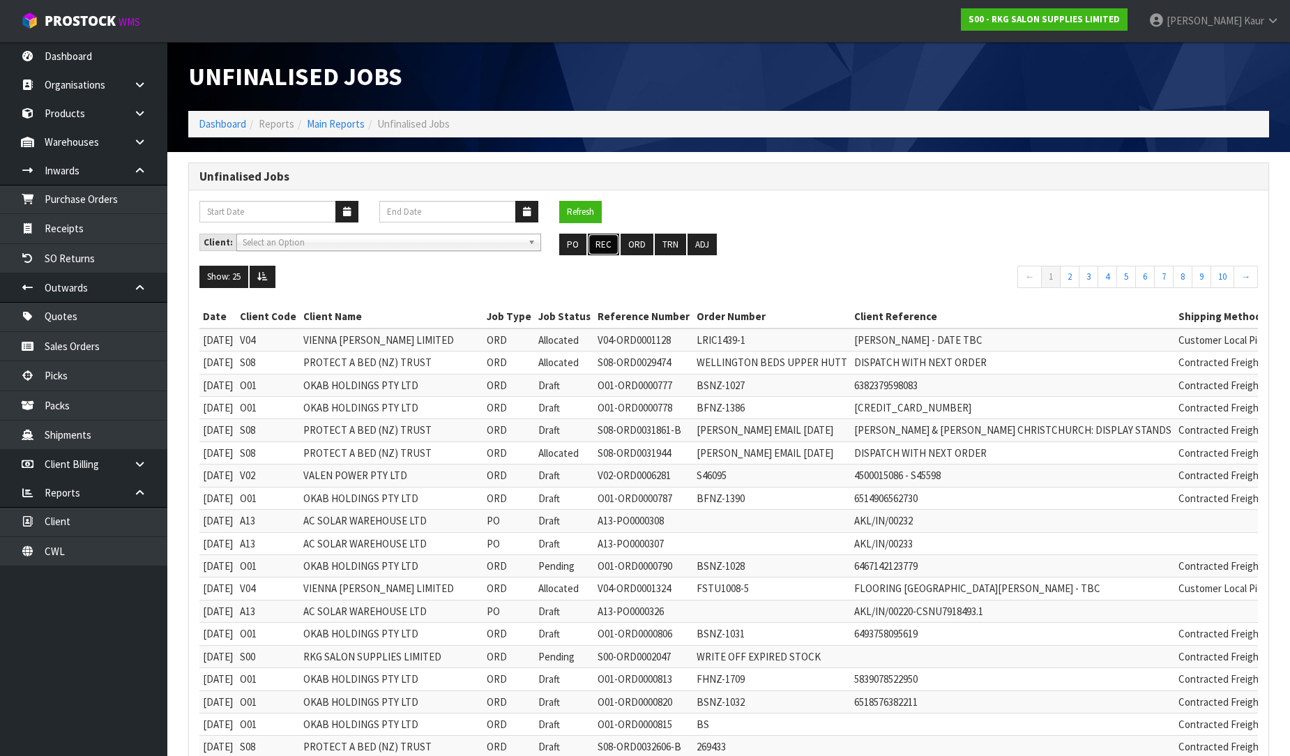
click at [597, 238] on button "REC" at bounding box center [603, 245] width 31 height 22
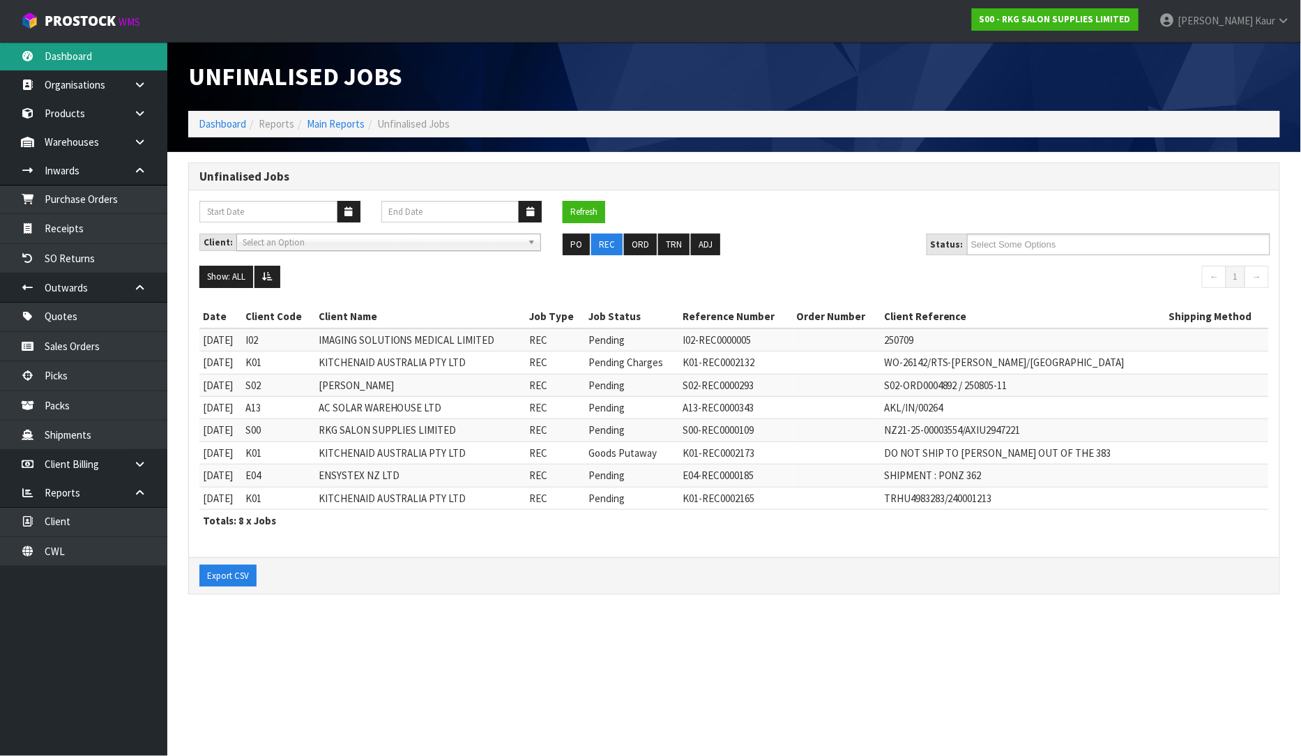
click at [85, 52] on link "Dashboard" at bounding box center [83, 56] width 167 height 29
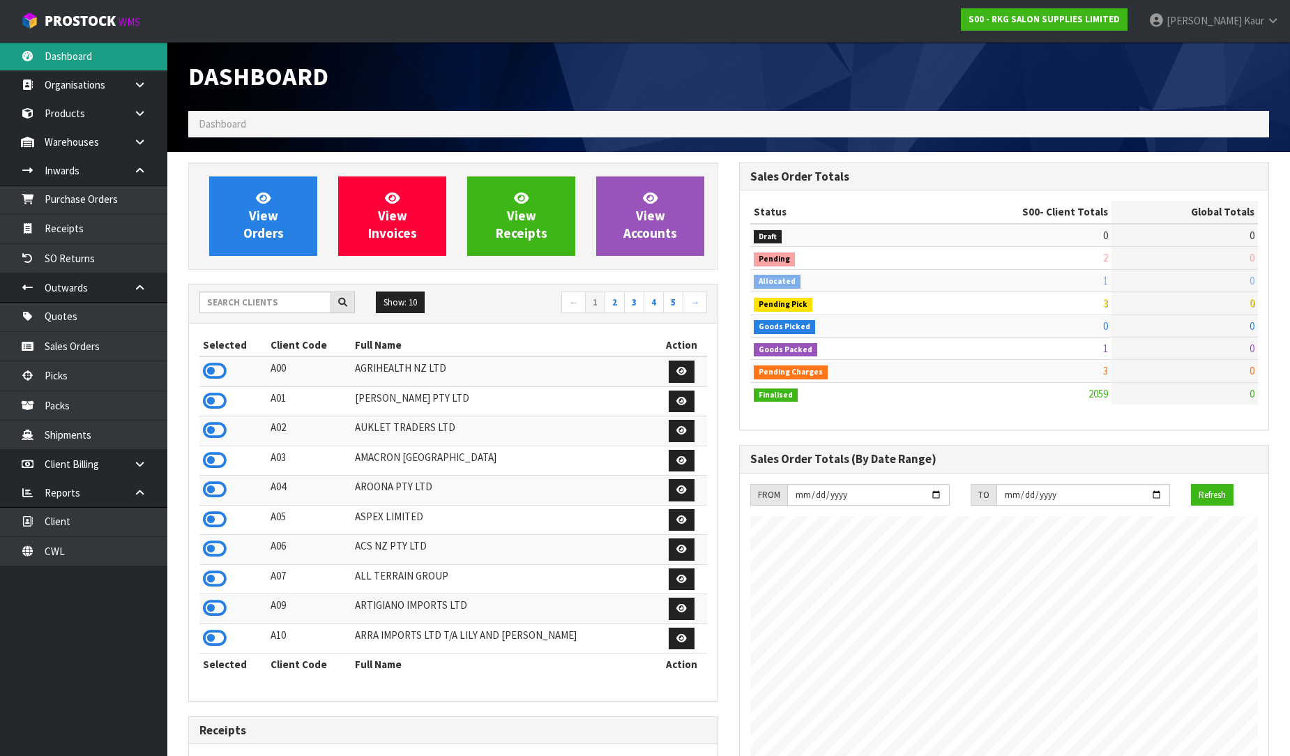
scroll to position [1086, 551]
click at [256, 302] on input "text" at bounding box center [265, 302] width 132 height 22
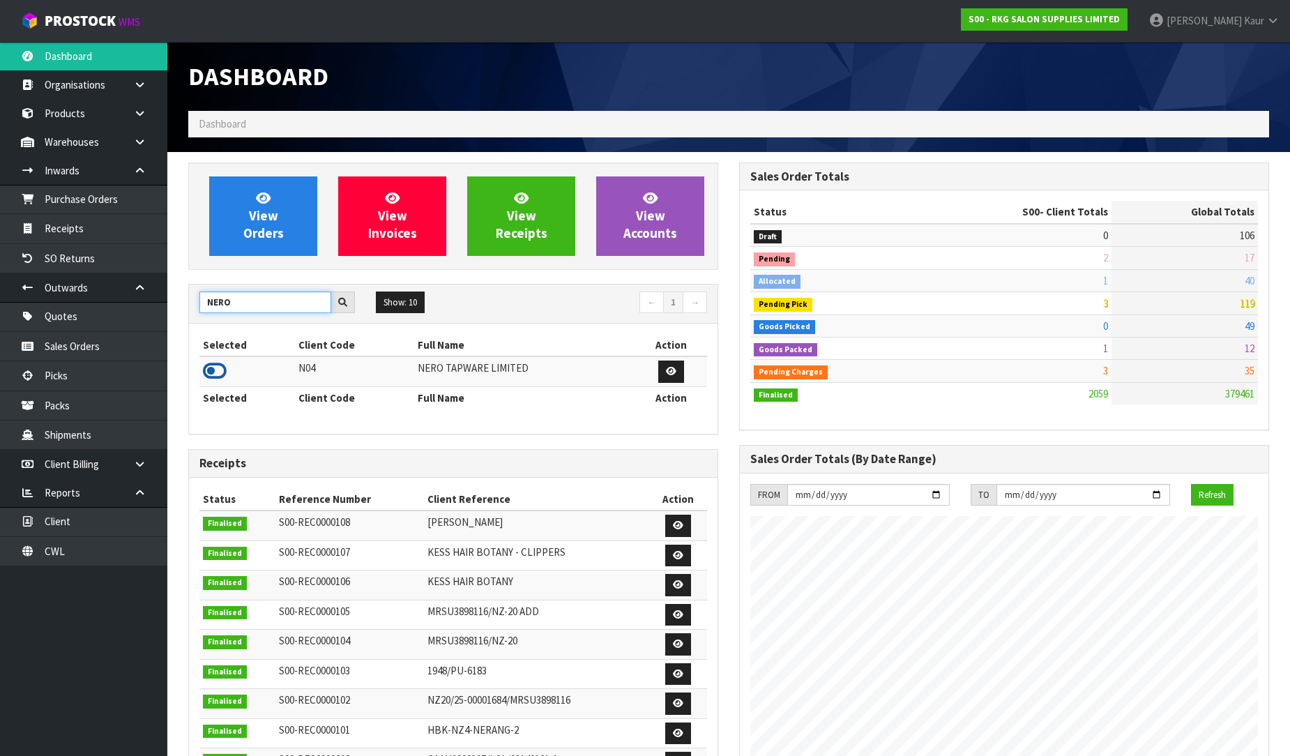
type input "NERO"
click at [215, 367] on icon at bounding box center [215, 370] width 24 height 21
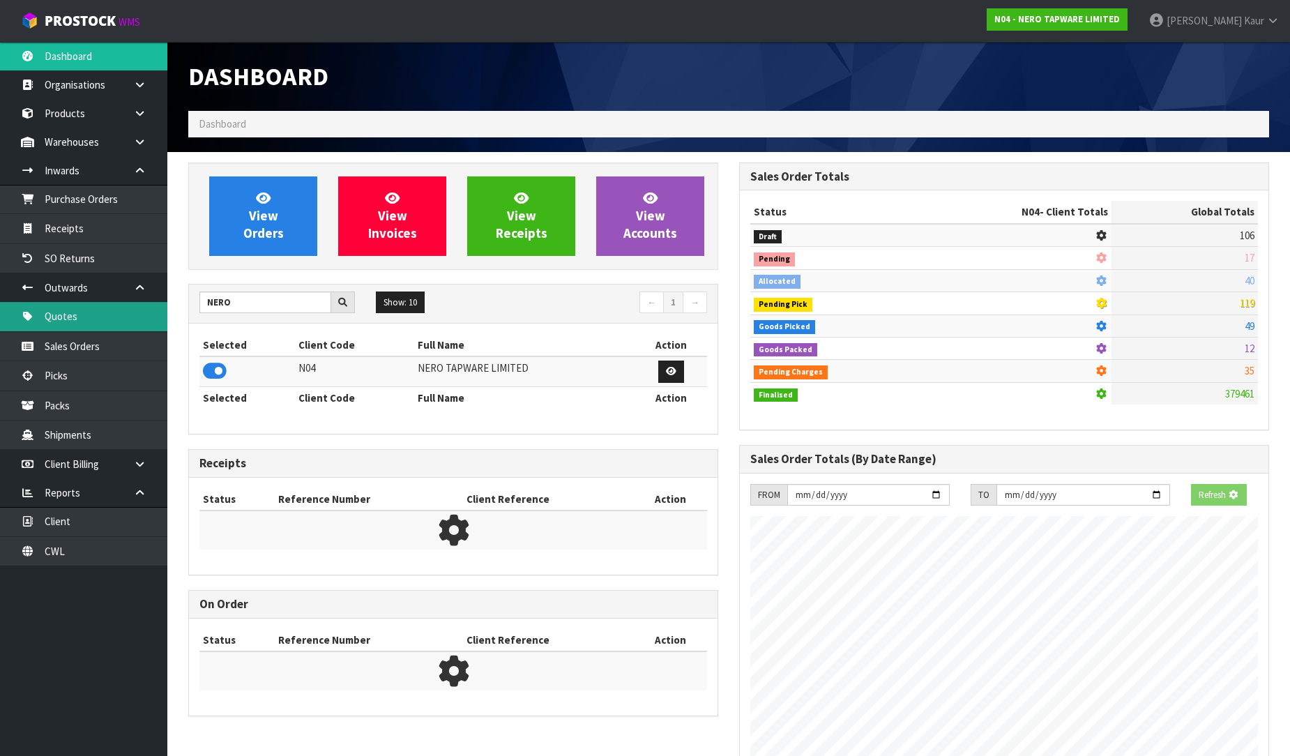
scroll to position [1102, 551]
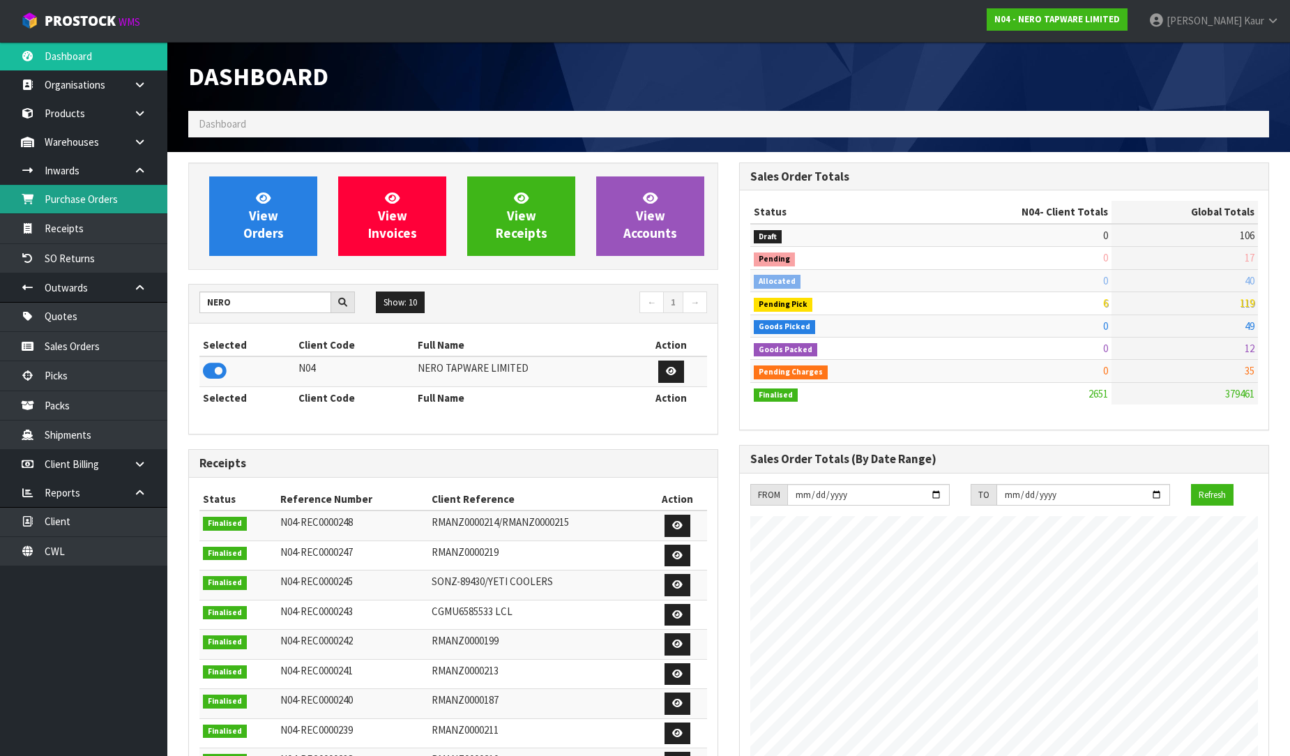
click at [107, 205] on link "Purchase Orders" at bounding box center [83, 199] width 167 height 29
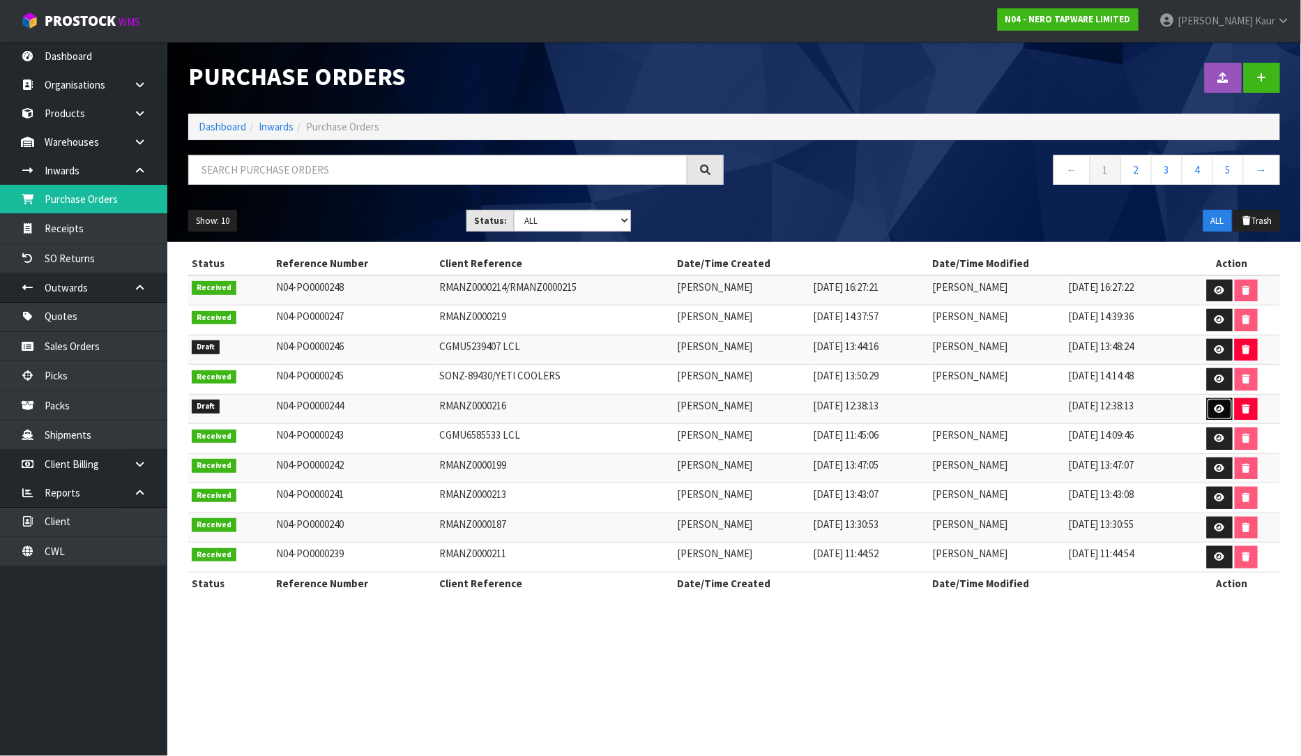
click at [1218, 411] on icon at bounding box center [1219, 408] width 10 height 9
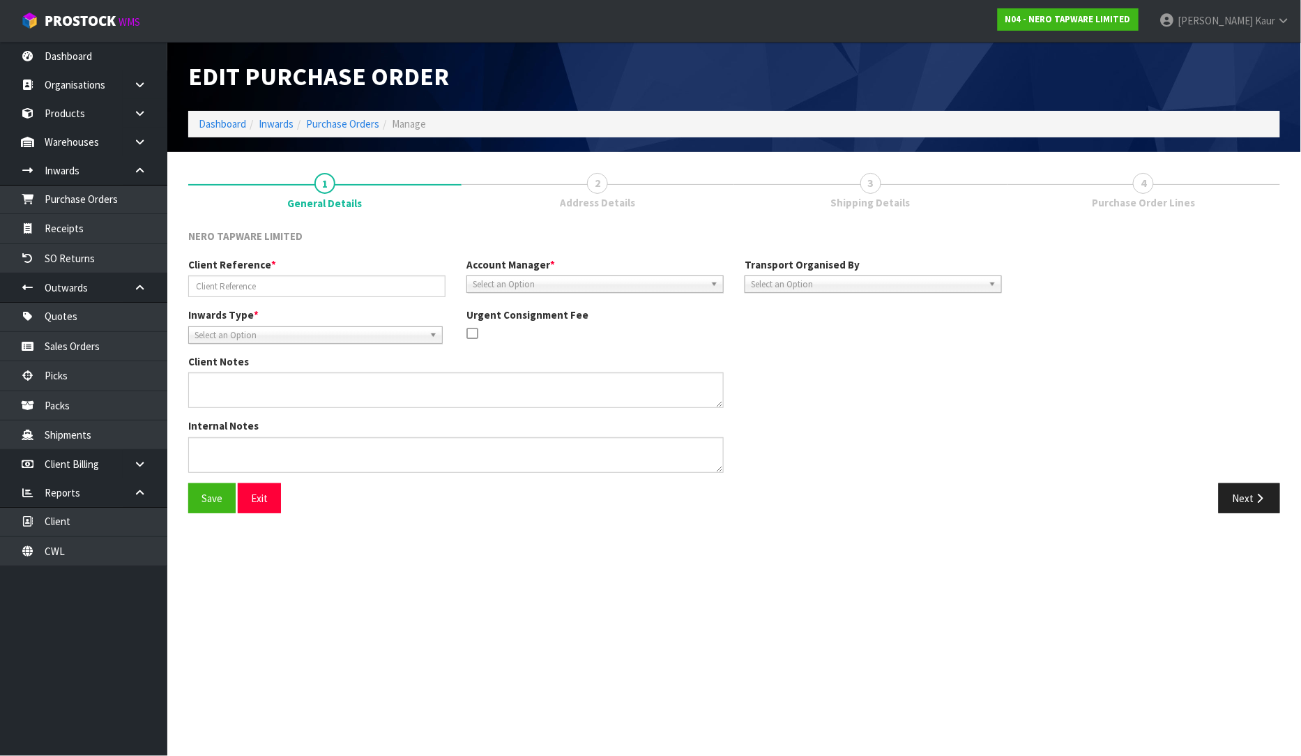
type input "RMANZ0000216"
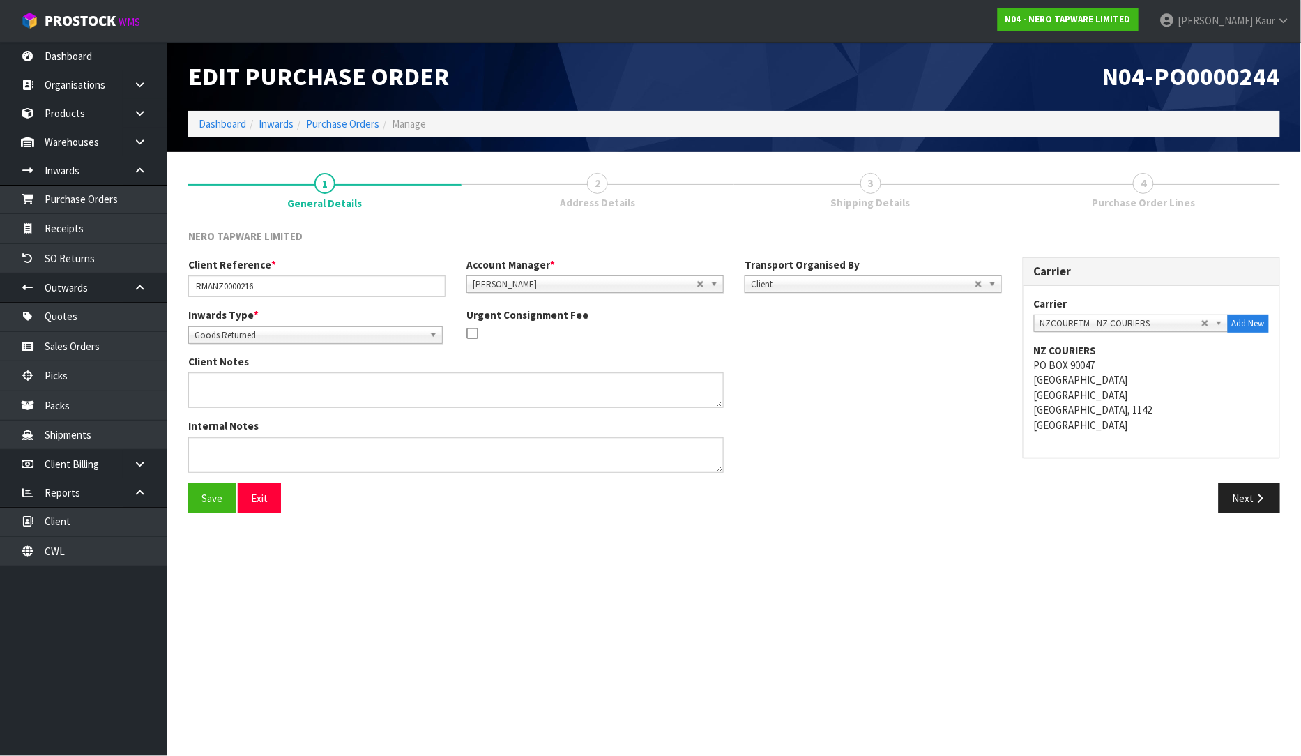
click at [1265, 519] on div "Save Exit Next" at bounding box center [734, 503] width 1113 height 40
click at [1253, 505] on button "Next" at bounding box center [1248, 498] width 61 height 30
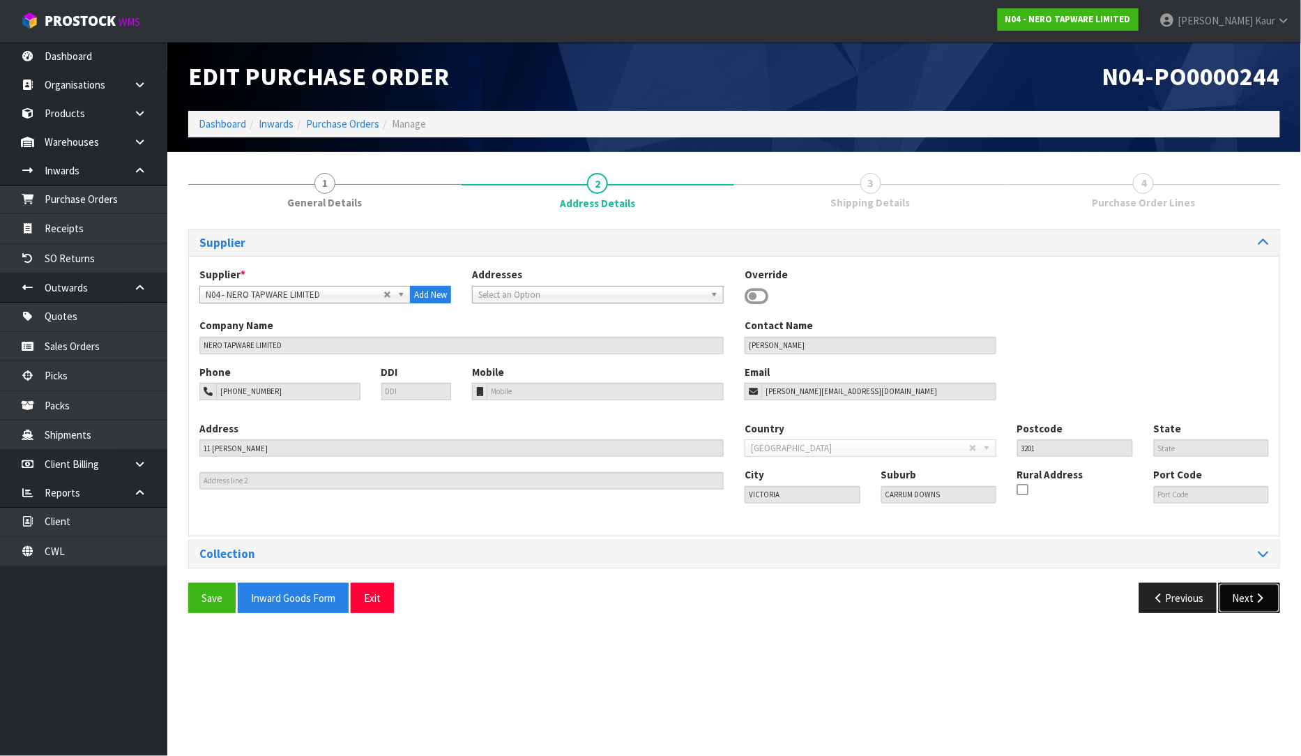
click at [1251, 594] on button "Next" at bounding box center [1248, 598] width 61 height 30
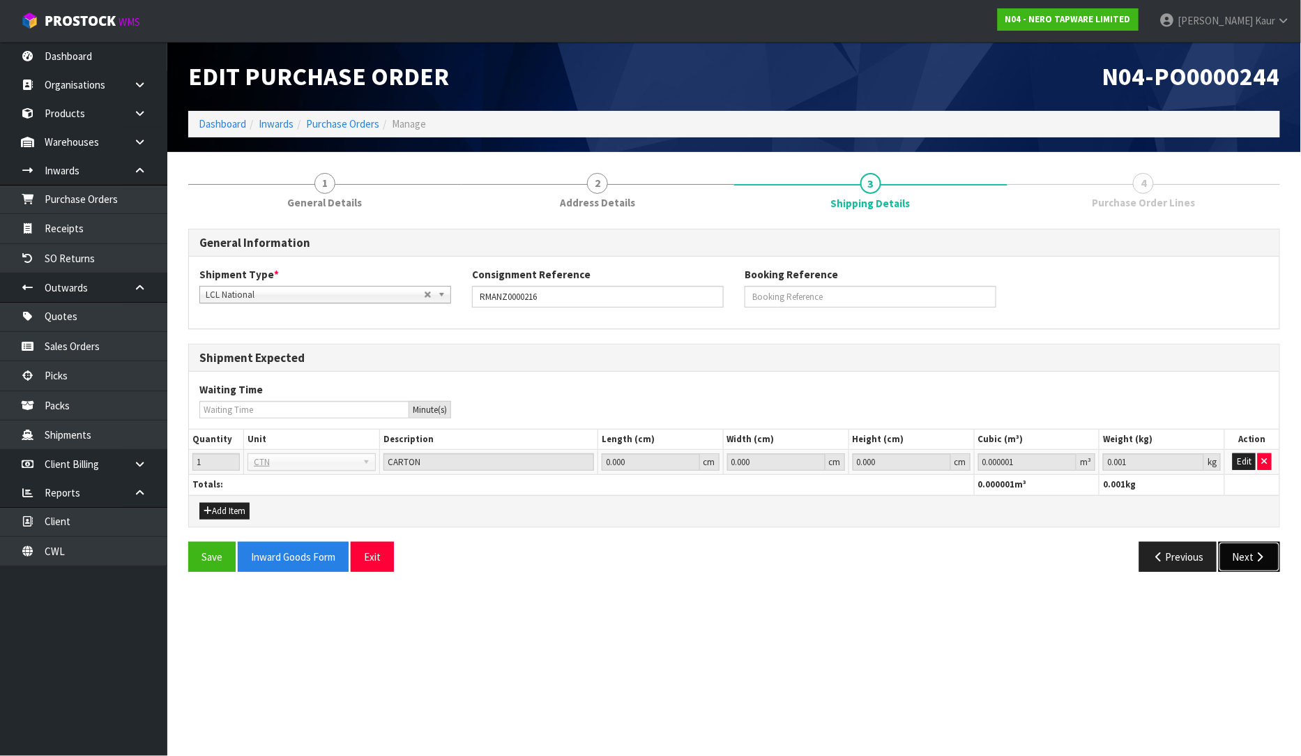
click at [1251, 563] on button "Next" at bounding box center [1248, 557] width 61 height 30
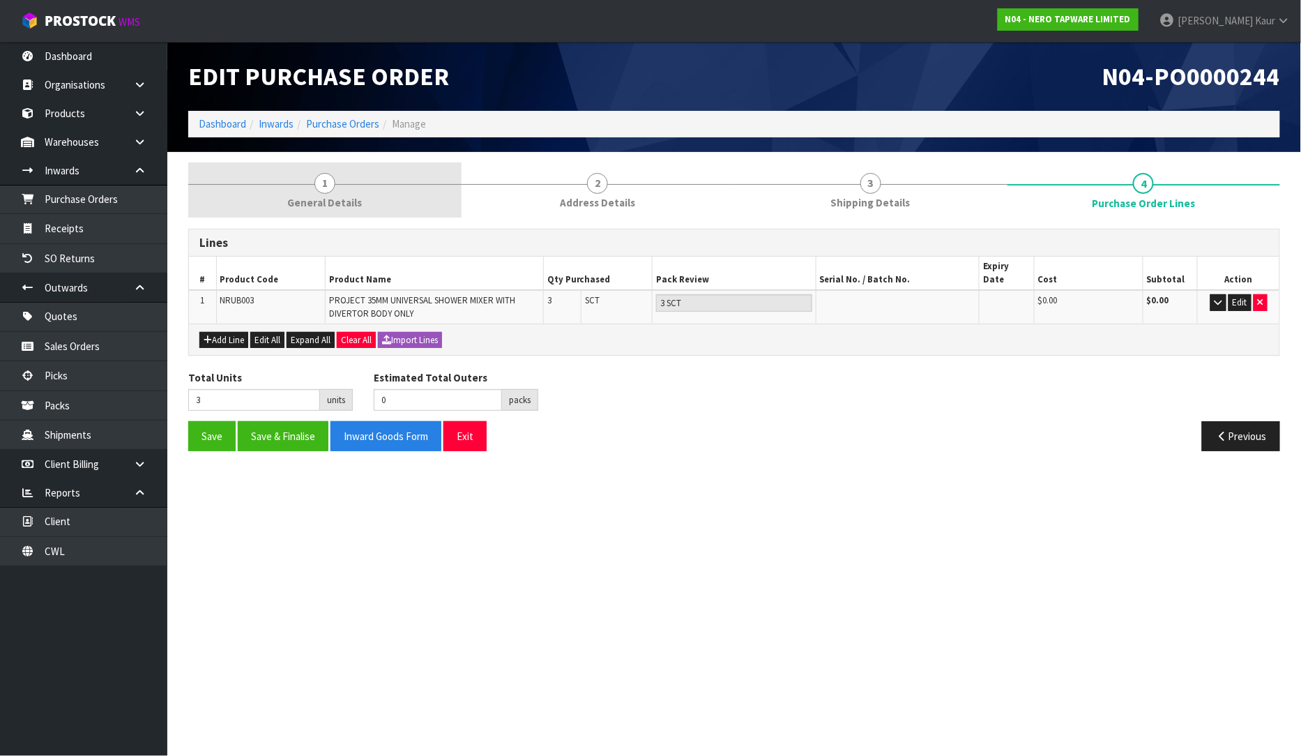
click at [280, 197] on link "1 General Details" at bounding box center [324, 189] width 273 height 55
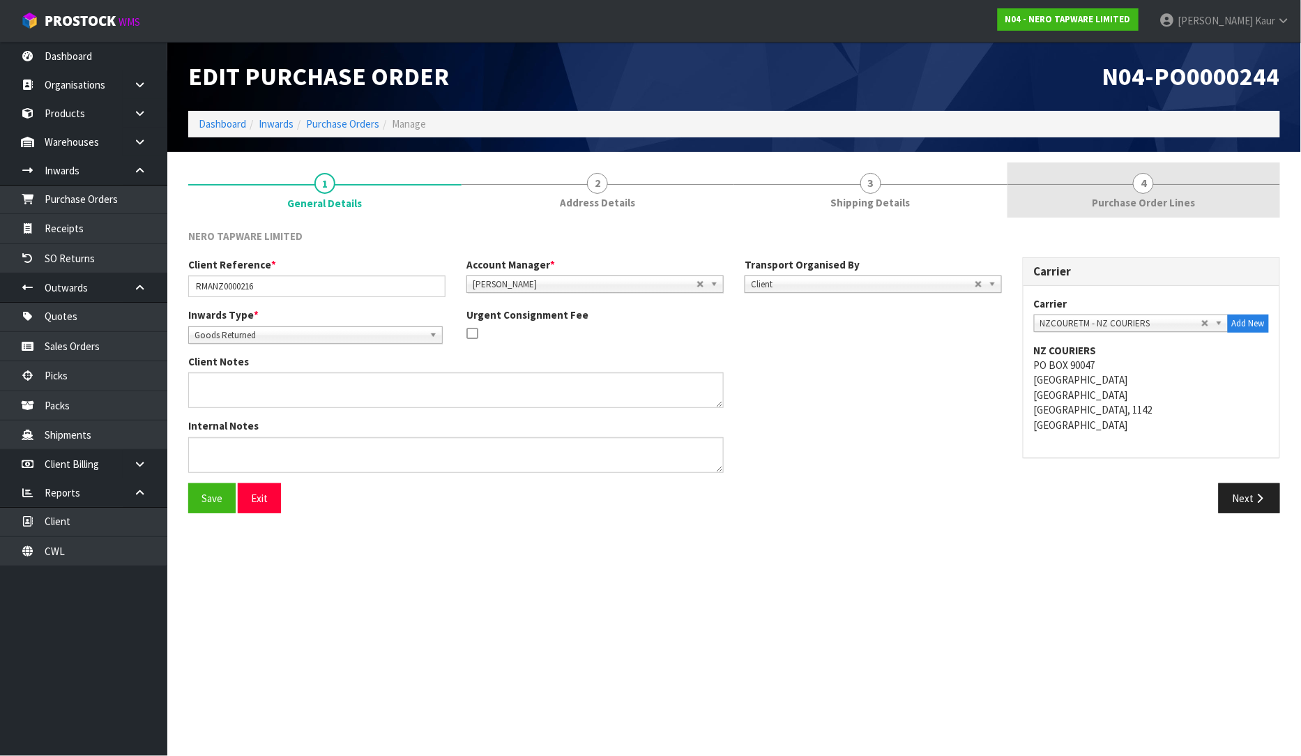
click at [1190, 200] on span "Purchase Order Lines" at bounding box center [1143, 202] width 103 height 15
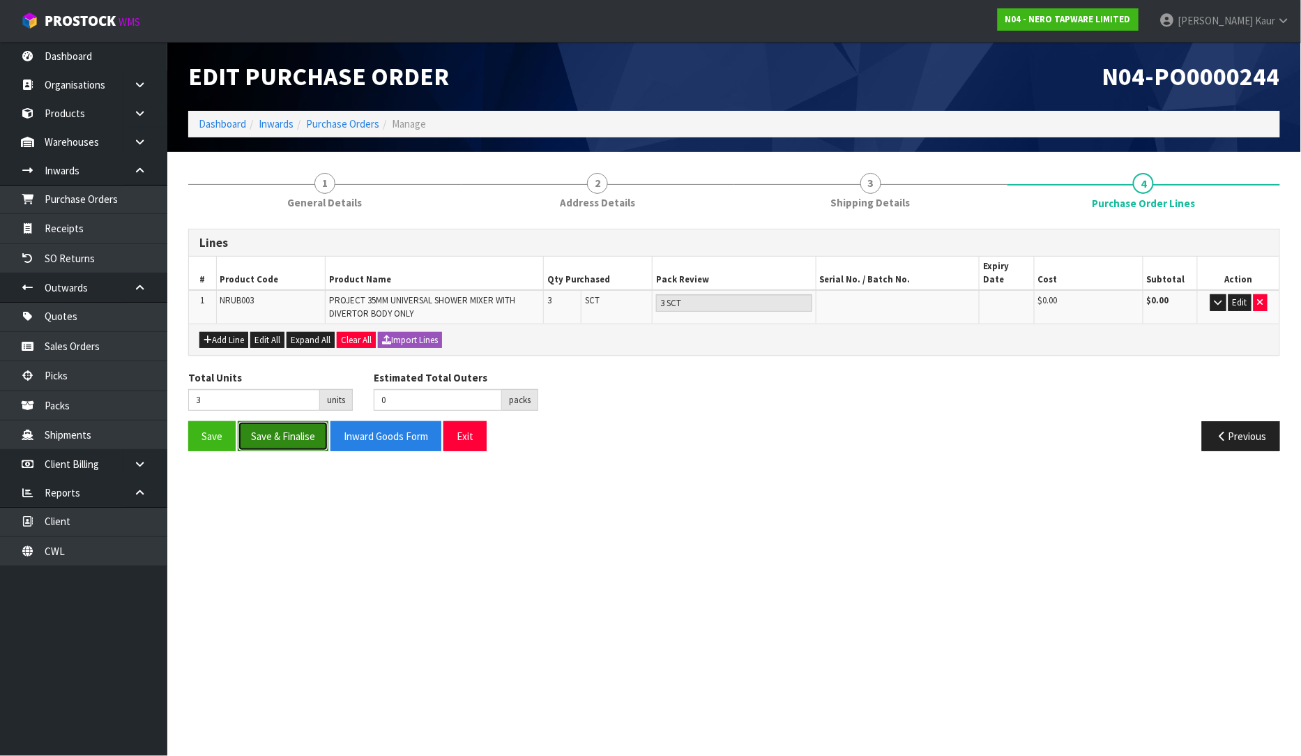
click at [288, 427] on button "Save & Finalise" at bounding box center [283, 436] width 91 height 30
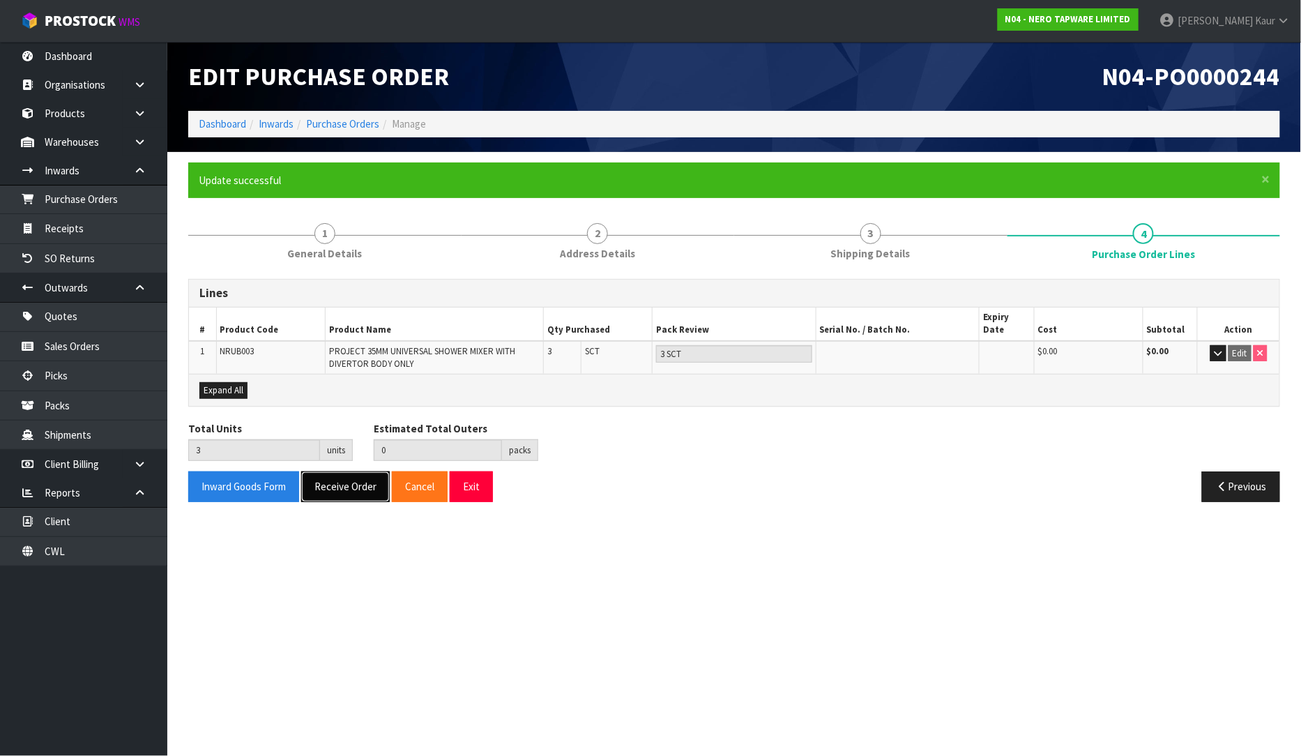
click at [316, 473] on button "Receive Order" at bounding box center [345, 486] width 89 height 30
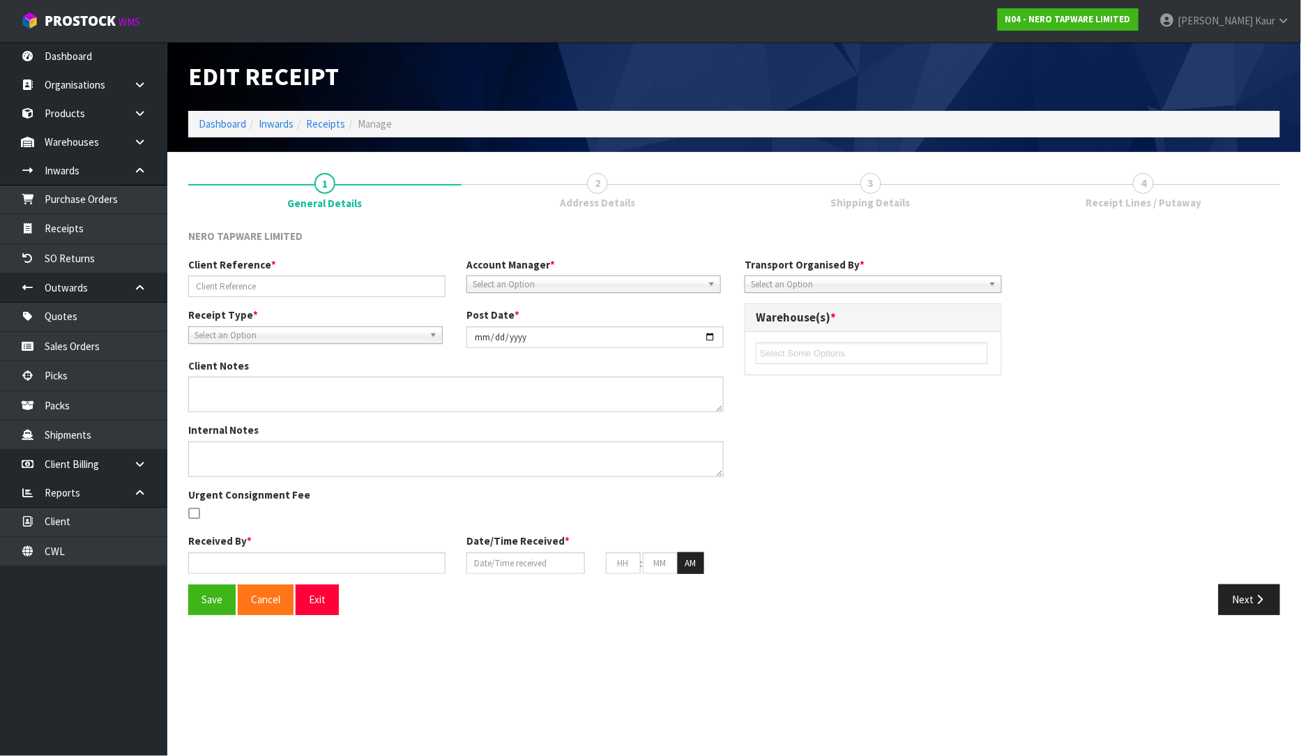
type input "RMANZ0000216"
type input "[DATE]"
type input "[PERSON_NAME]"
type input "[DATE]"
type input "09"
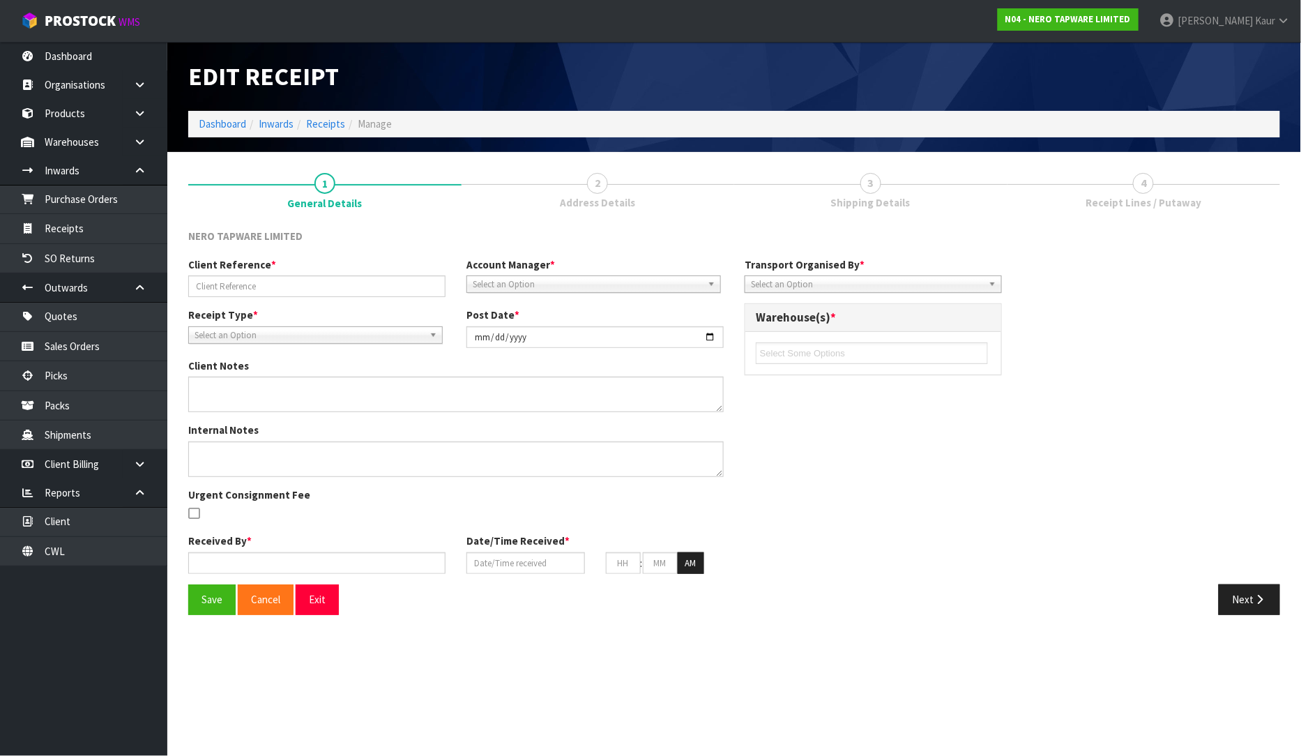
type input "14"
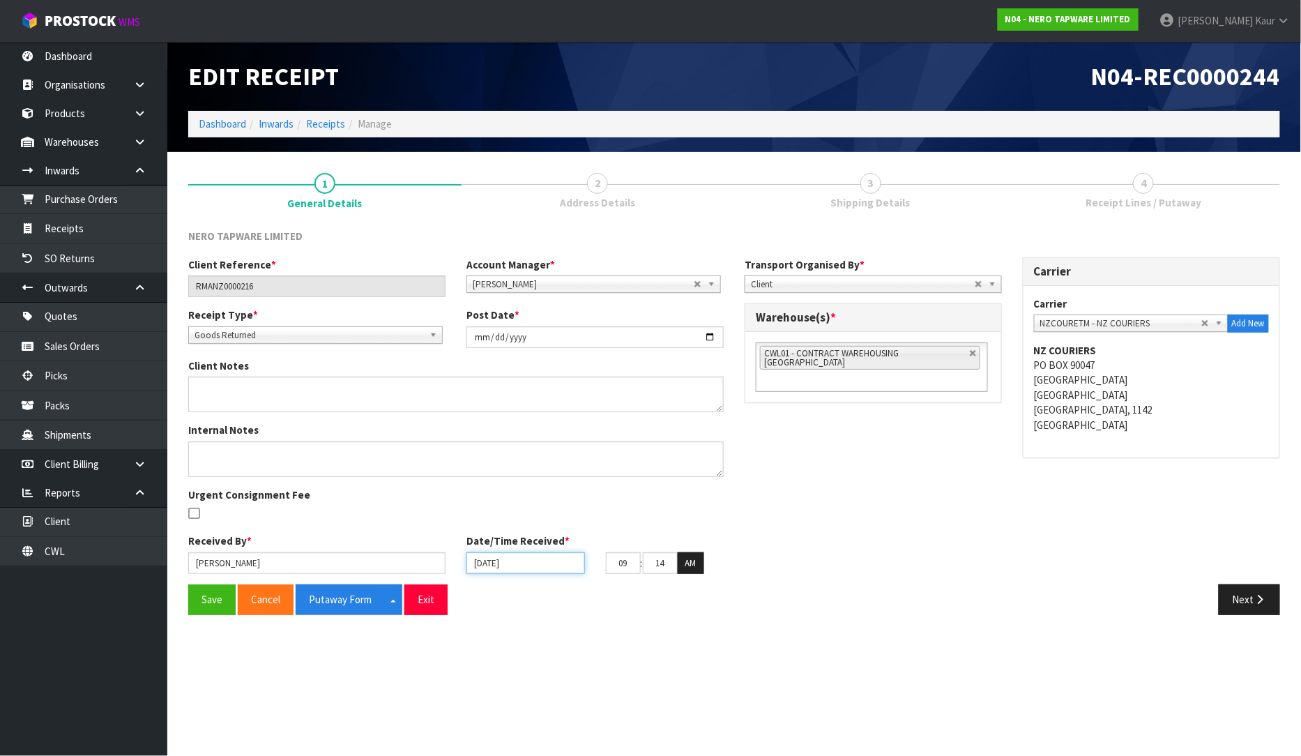
click at [484, 560] on input "[DATE]" at bounding box center [525, 563] width 119 height 22
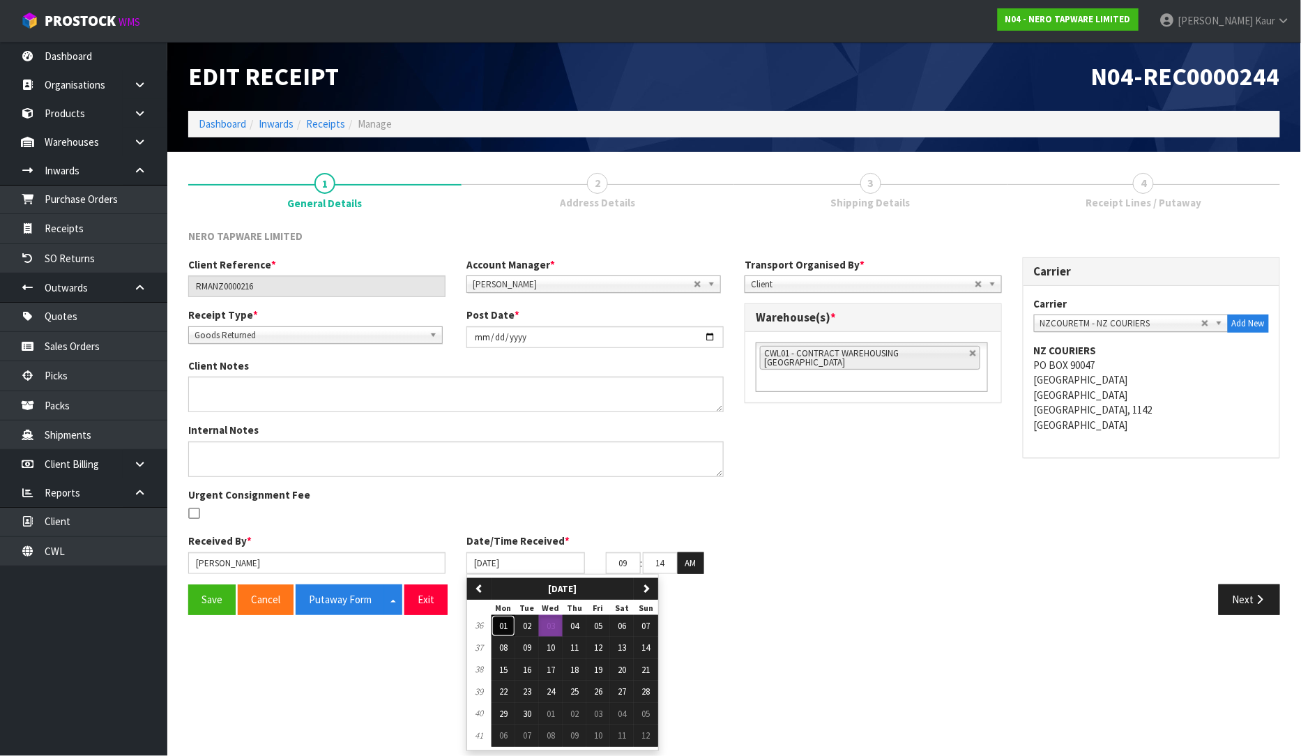
click at [511, 621] on button "01" at bounding box center [503, 626] width 24 height 22
type input "[DATE]"
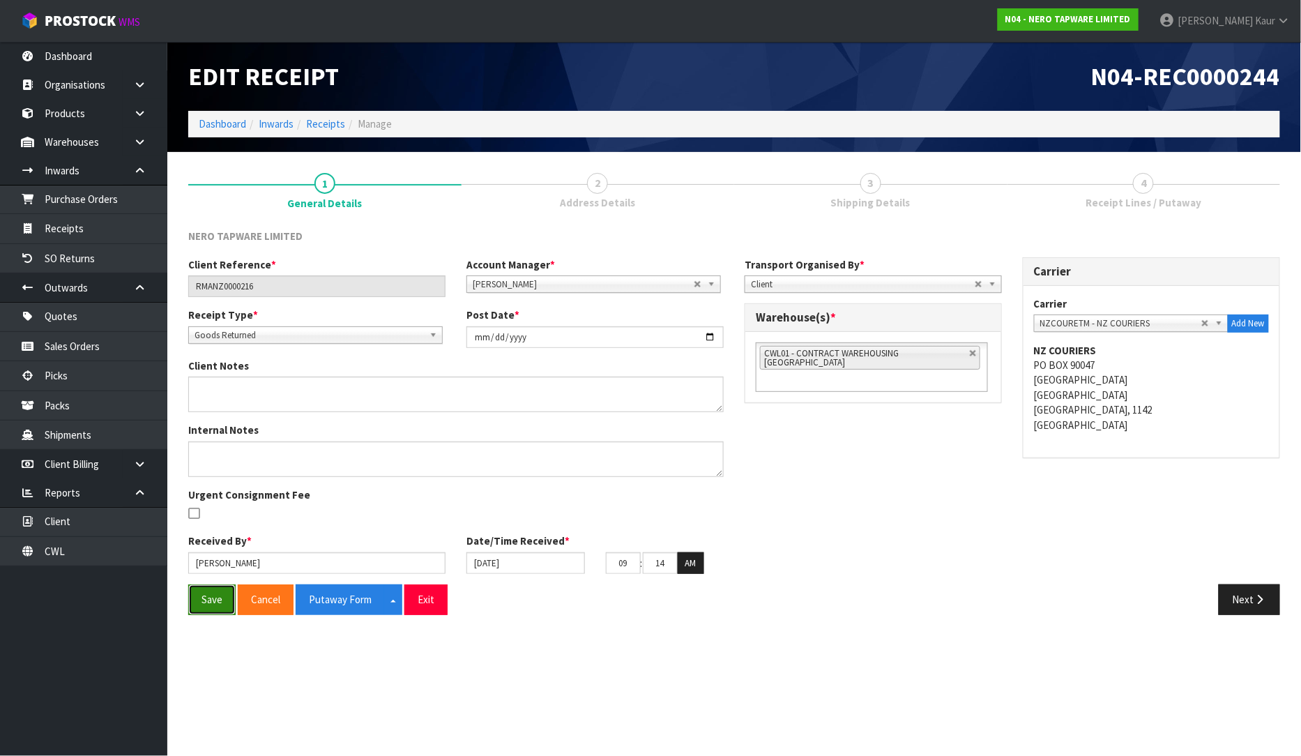
click at [204, 595] on button "Save" at bounding box center [211, 599] width 47 height 30
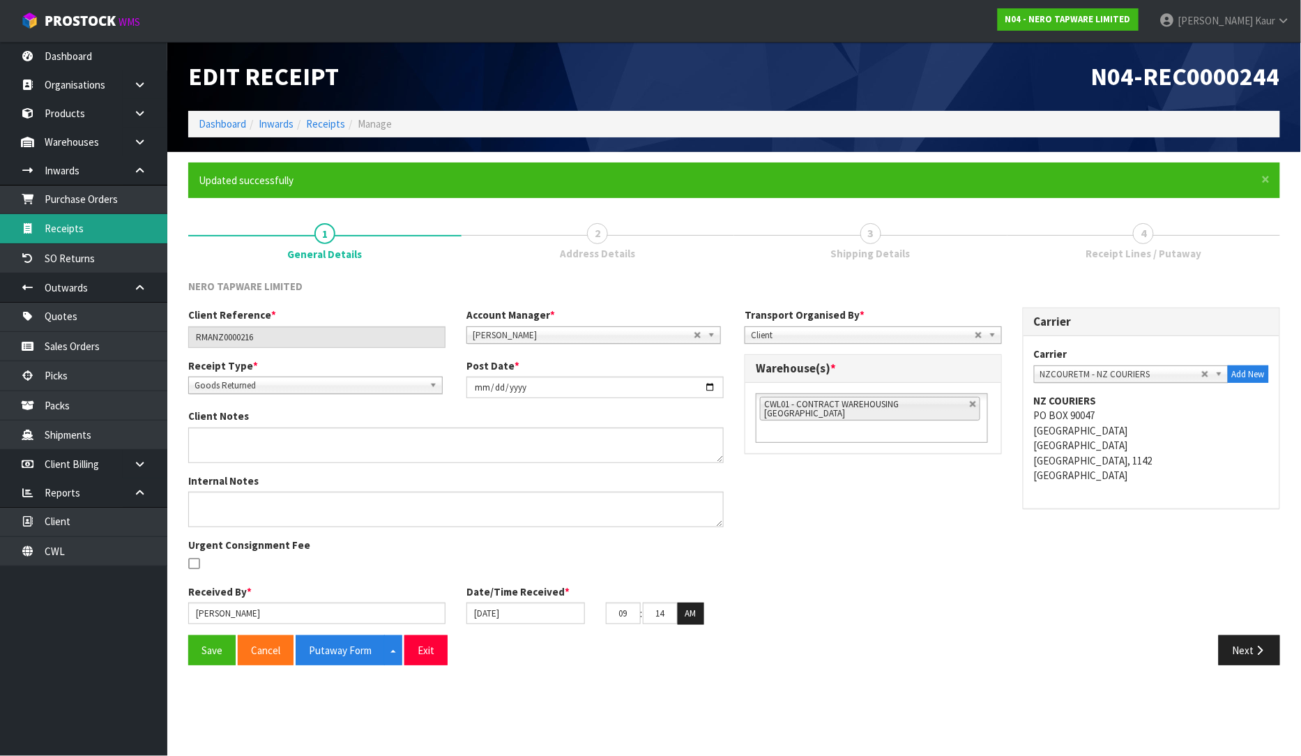
click at [89, 227] on link "Receipts" at bounding box center [83, 228] width 167 height 29
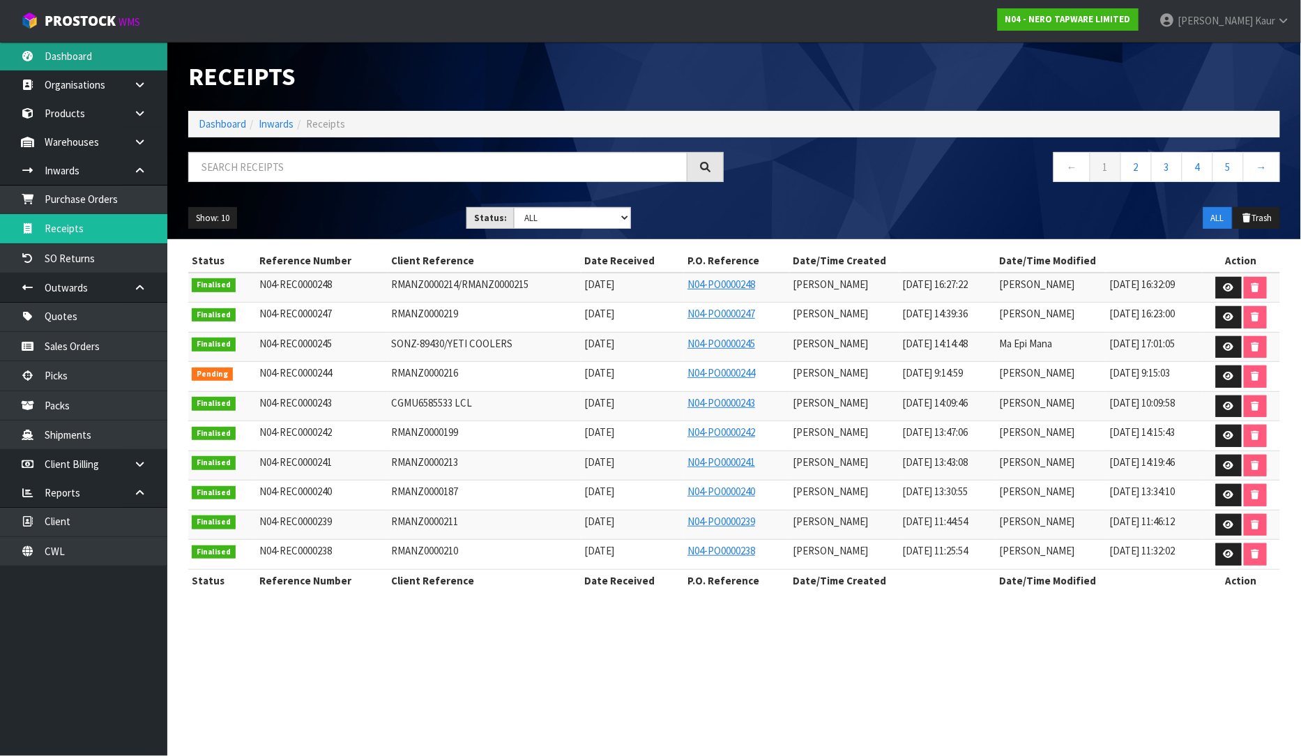
click at [101, 63] on link "Dashboard" at bounding box center [83, 56] width 167 height 29
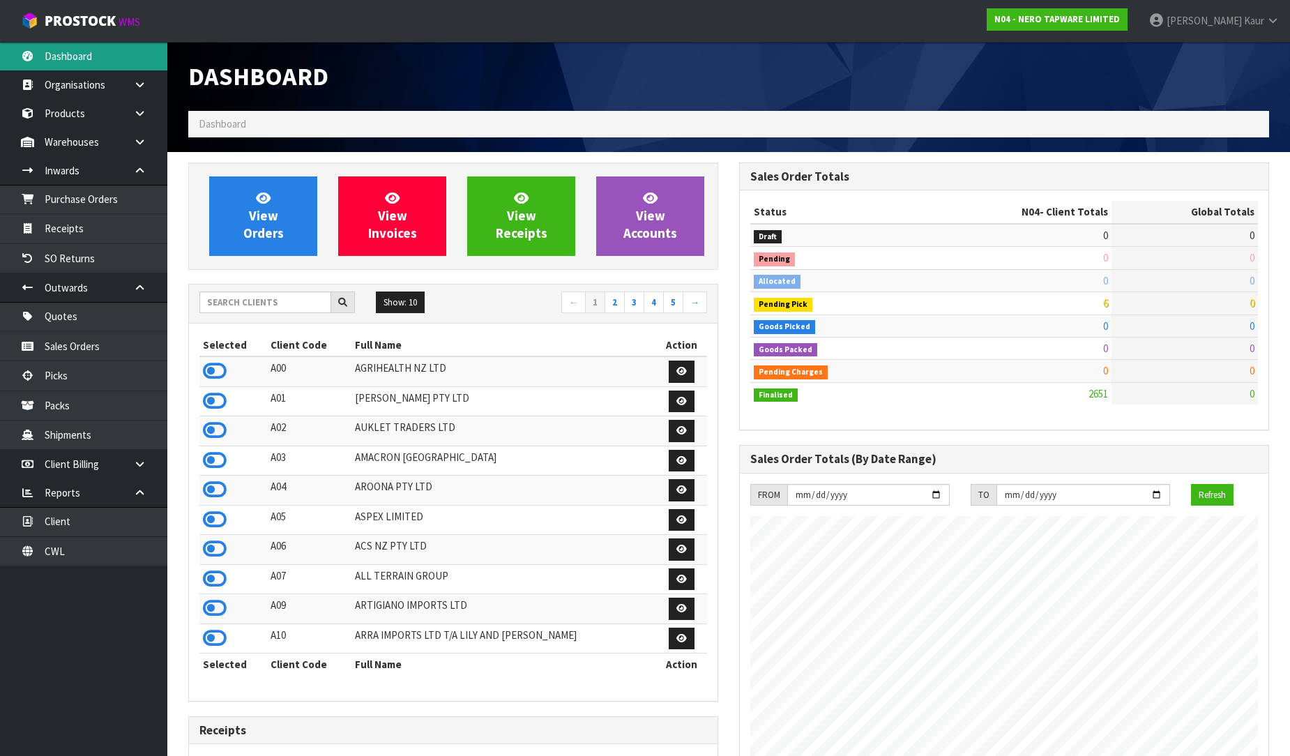
scroll to position [1086, 551]
click at [226, 301] on input "text" at bounding box center [265, 302] width 132 height 22
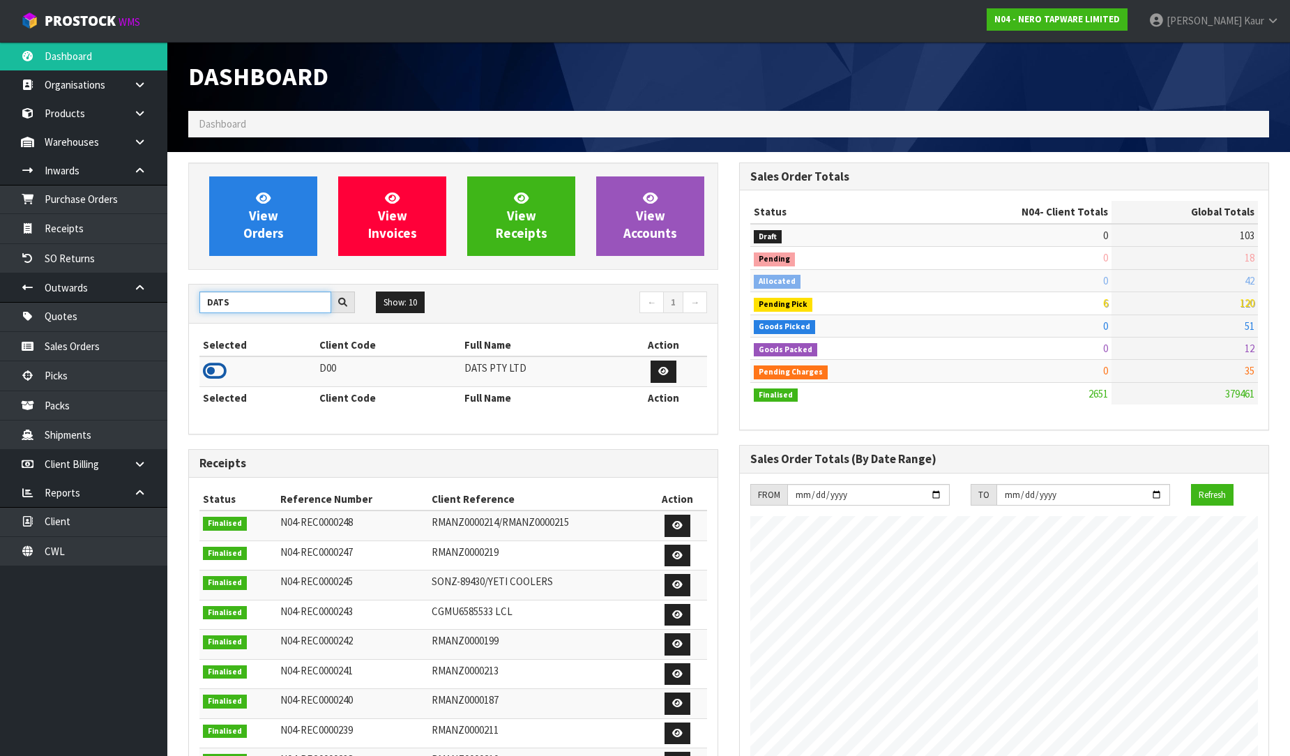
type input "DATS"
click at [215, 374] on icon at bounding box center [215, 370] width 24 height 21
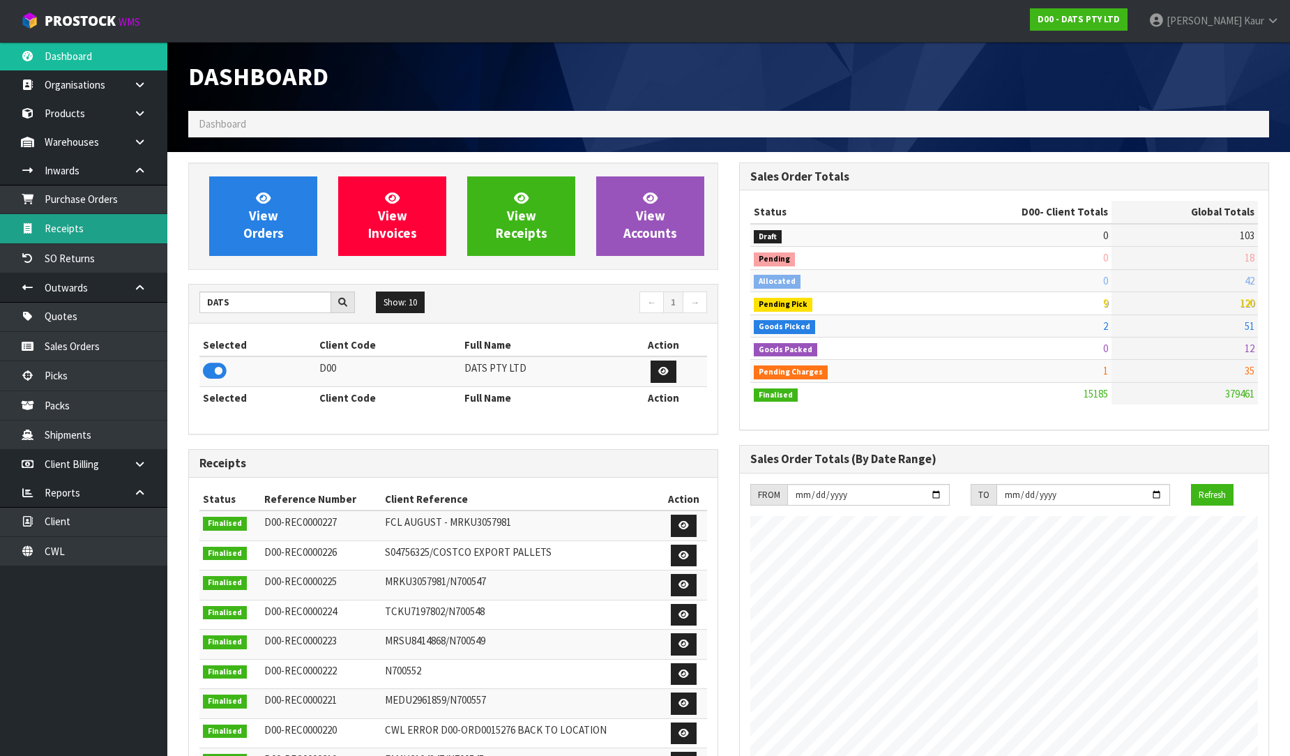
scroll to position [1056, 551]
click at [75, 223] on link "Receipts" at bounding box center [83, 228] width 167 height 29
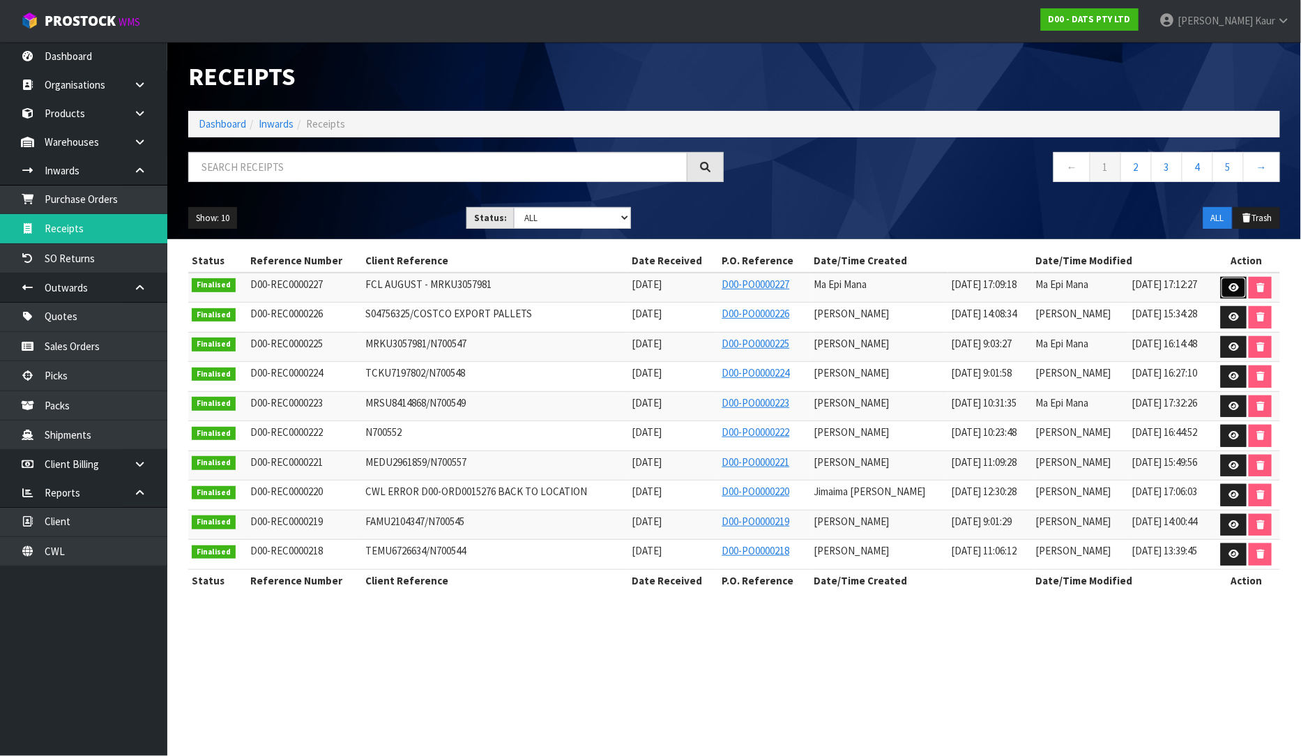
click at [1235, 288] on icon at bounding box center [1233, 287] width 10 height 9
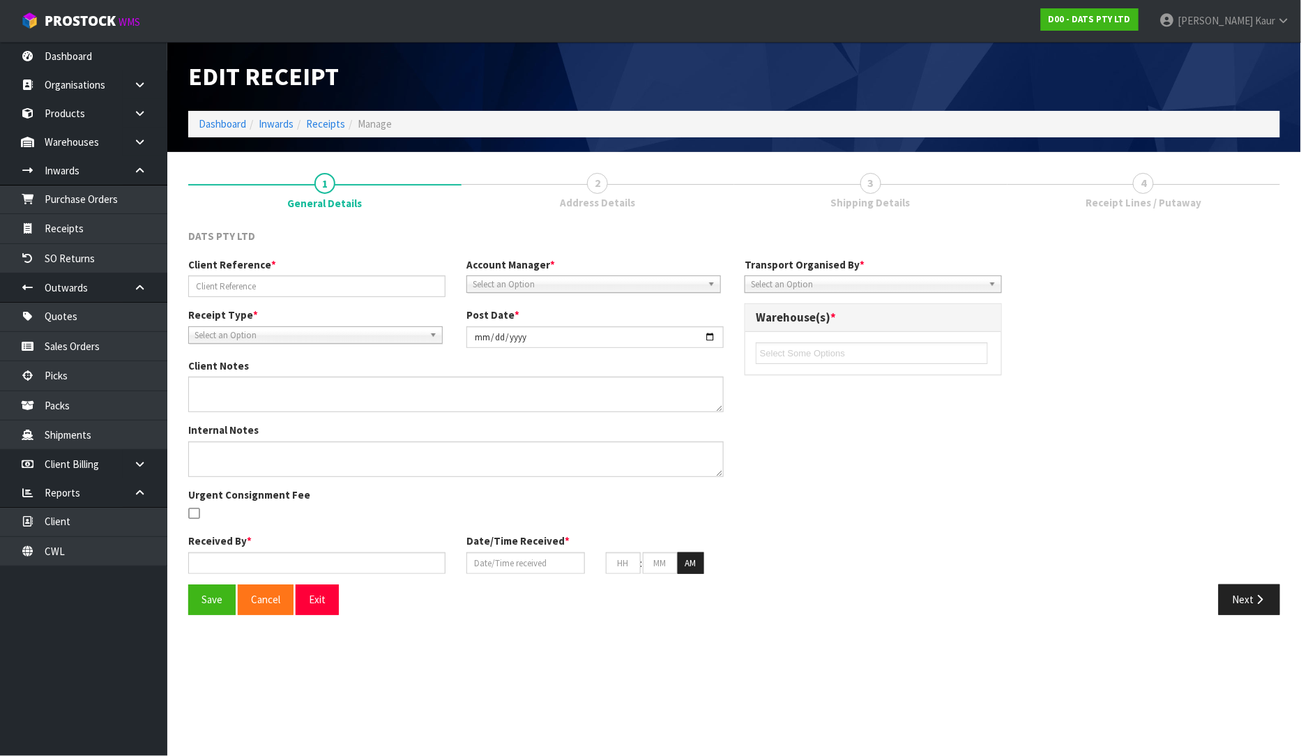
type input "FCL AUGUST - MRKU3057981"
type input "[DATE]"
type input "Ma Epi Mana"
type input "[DATE]"
type input "09"
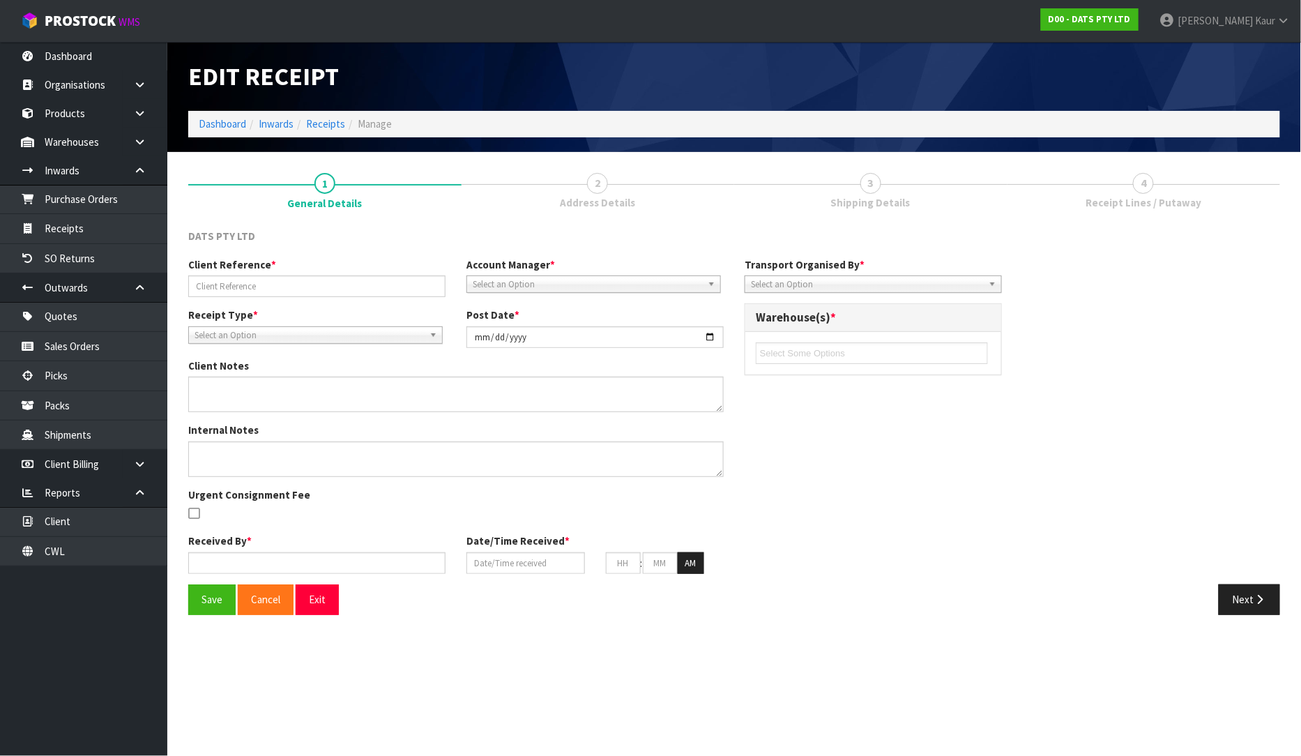
type input "03"
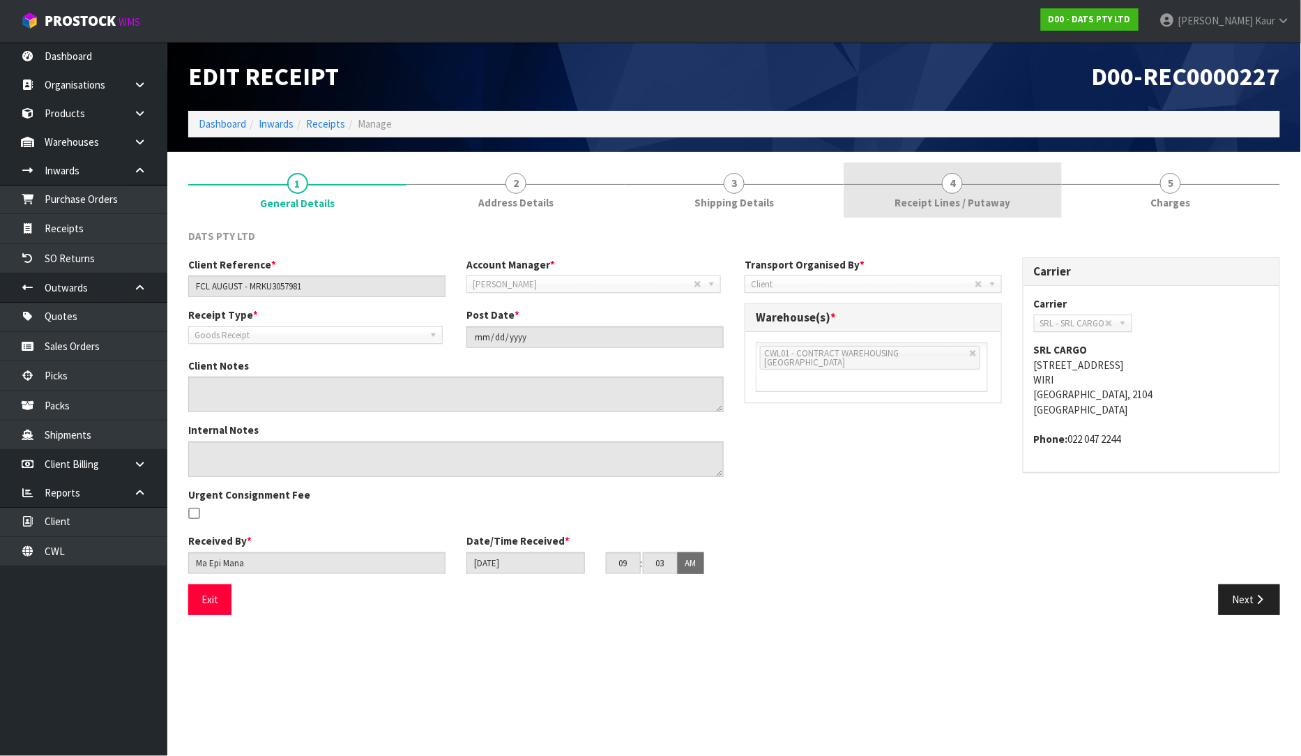
click at [976, 190] on link "4 Receipt Lines / Putaway" at bounding box center [952, 189] width 218 height 55
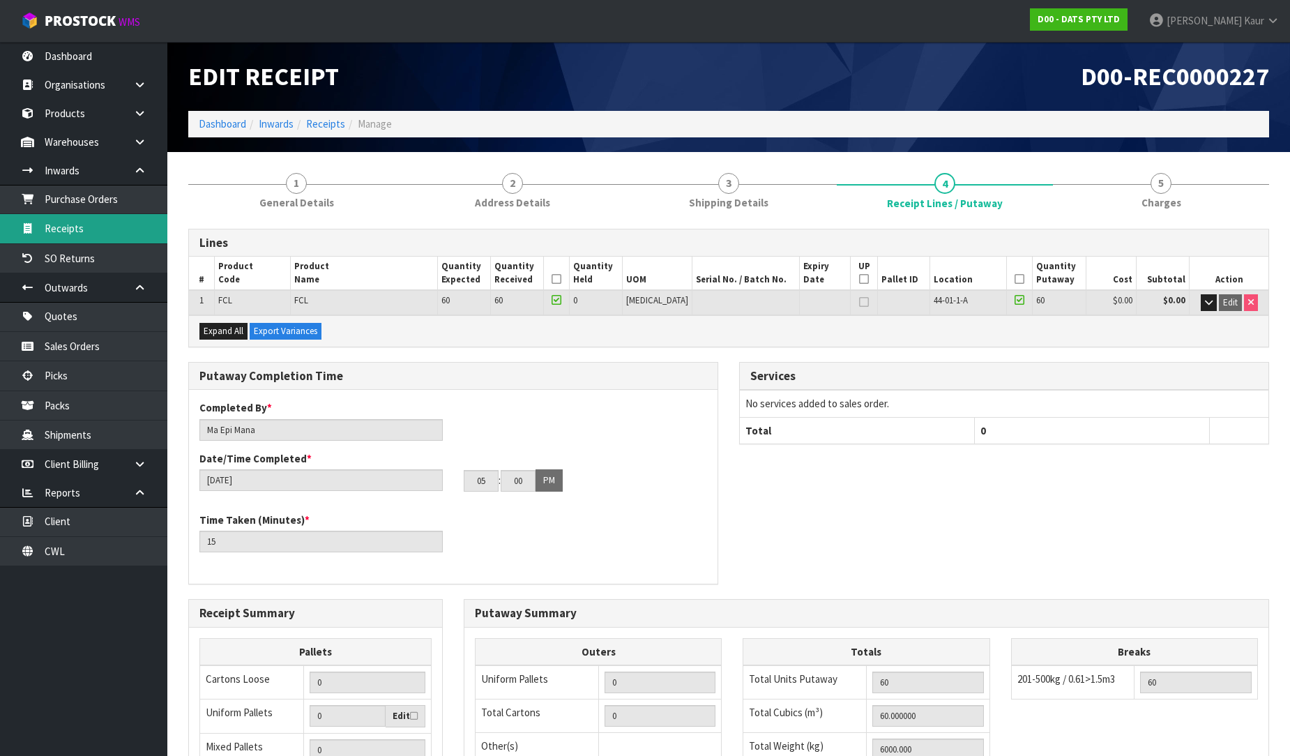
click at [88, 222] on link "Receipts" at bounding box center [83, 228] width 167 height 29
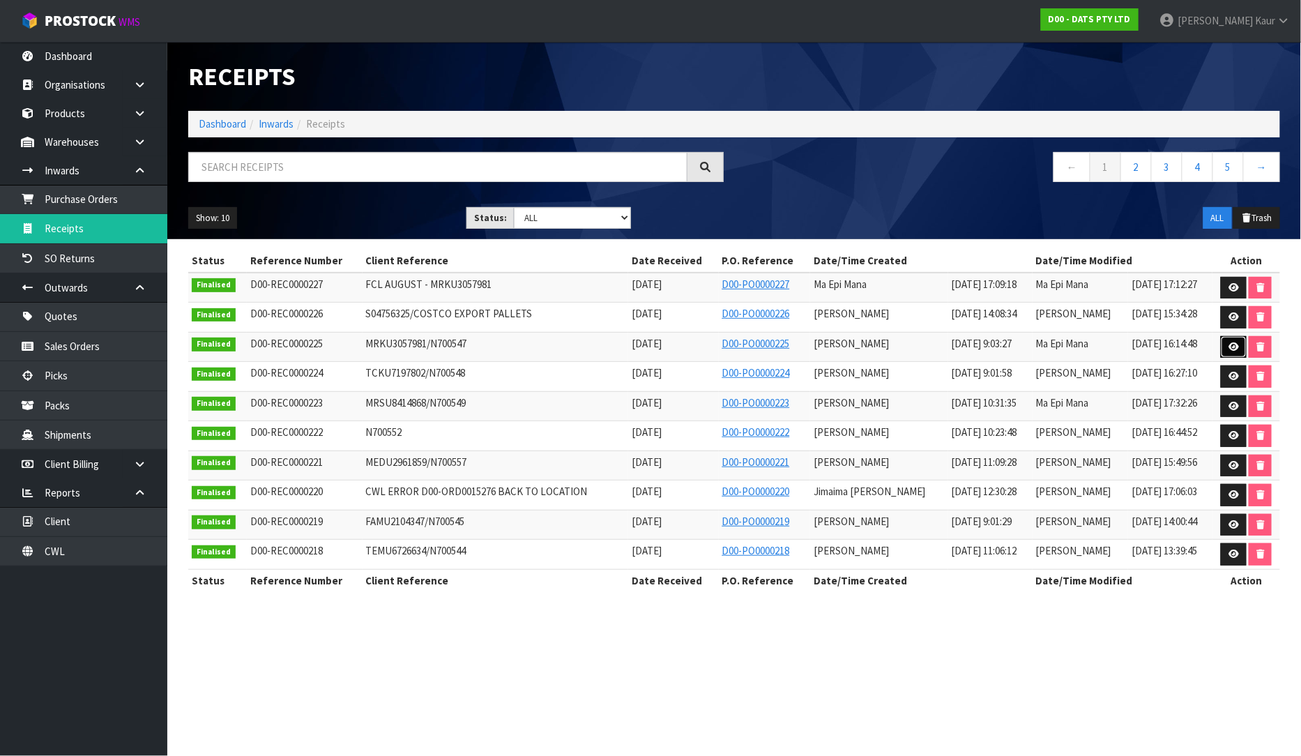
click at [1229, 346] on icon at bounding box center [1233, 346] width 10 height 9
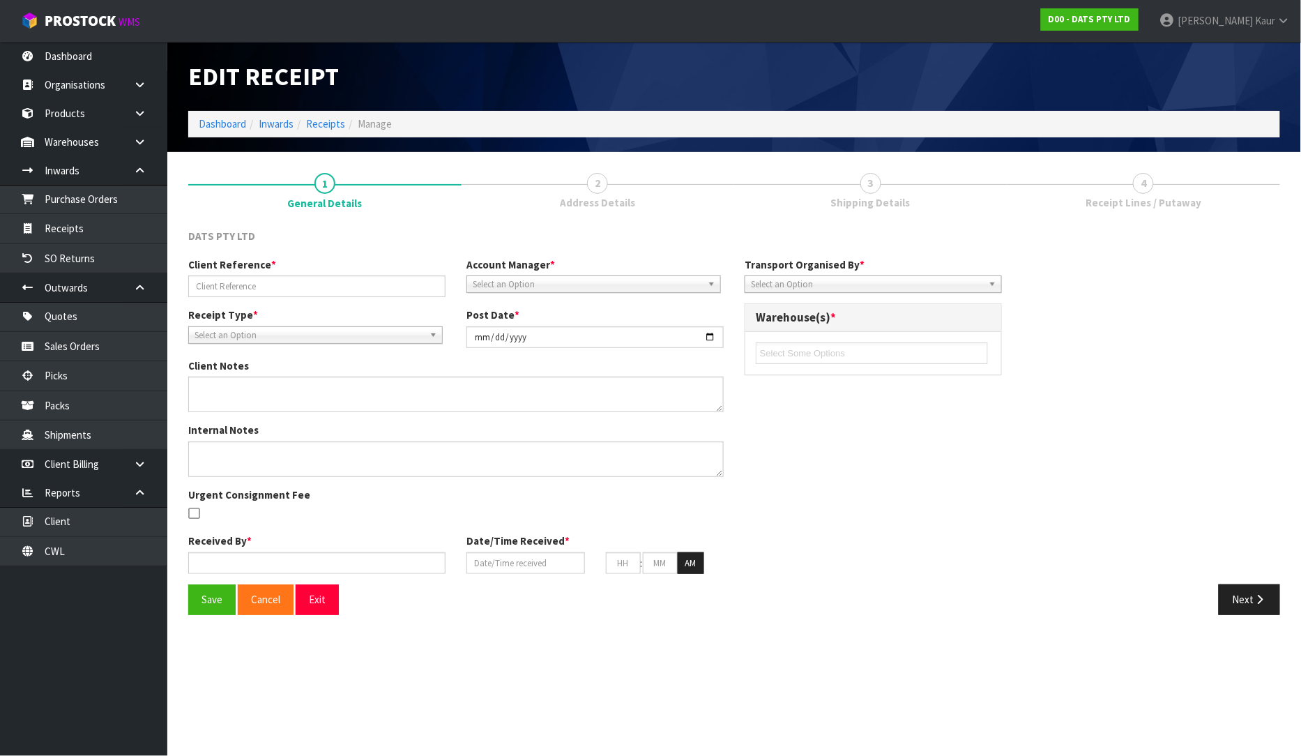
type input "MRKU3057981/N700547"
type input "[DATE]"
type textarea "VARIANCES FOUND 64854 EXPECTED - 0 RECEIVED - 200 64856 EXPECTED - 498 RECEIVED…"
type textarea "VARIANCES CHECKED BY [PERSON_NAME] + [PERSON_NAME] + [PERSON_NAME] ALSO NOTE 2 …"
type input "[PERSON_NAME]"
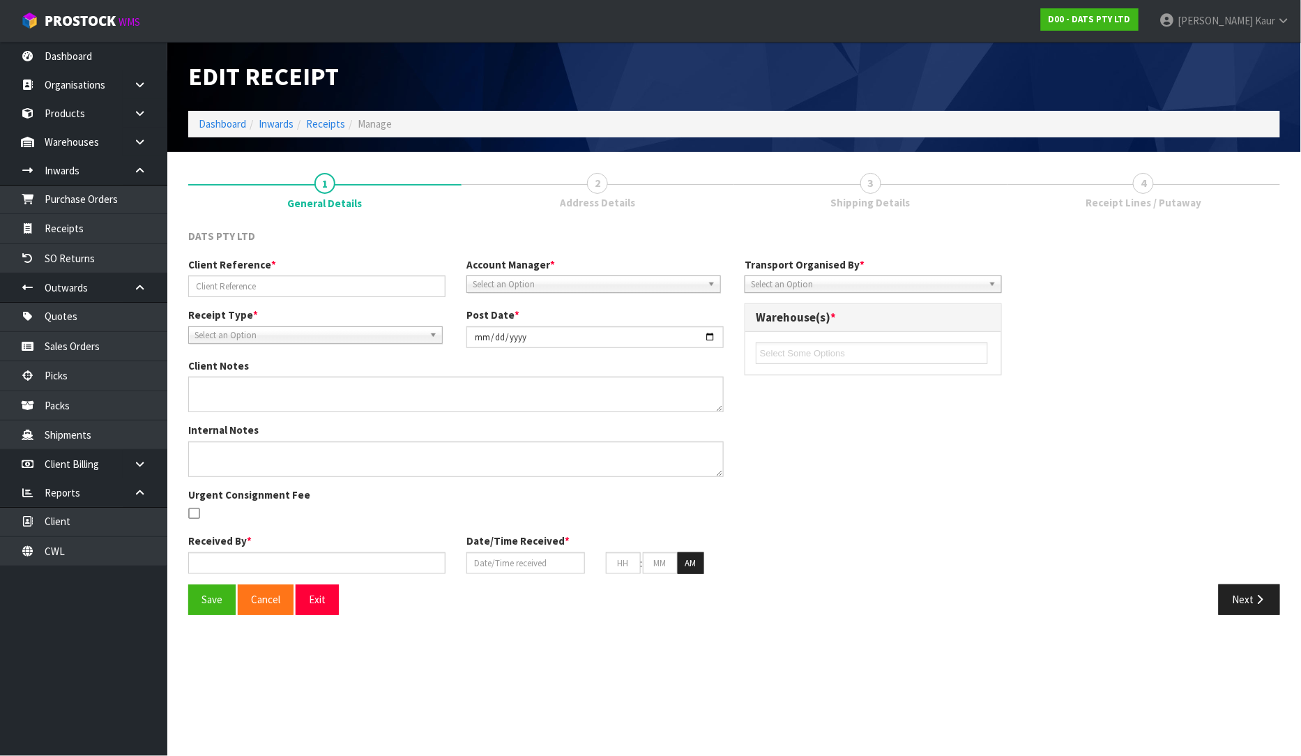
type input "[DATE]"
type input "09"
type input "03"
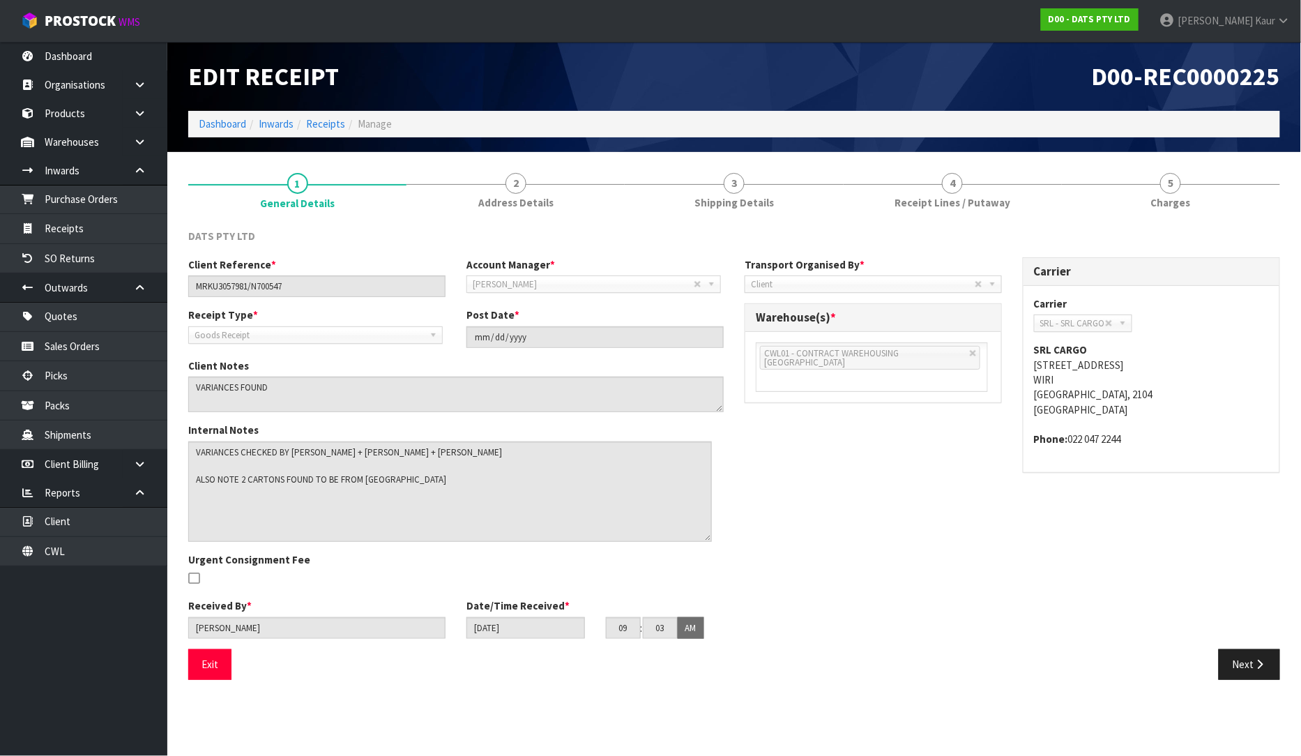
drag, startPoint x: 714, startPoint y: 469, endPoint x: 701, endPoint y: 534, distance: 66.0
click at [701, 534] on textarea at bounding box center [449, 491] width 523 height 100
click at [763, 184] on link "3 Shipping Details" at bounding box center [734, 189] width 218 height 55
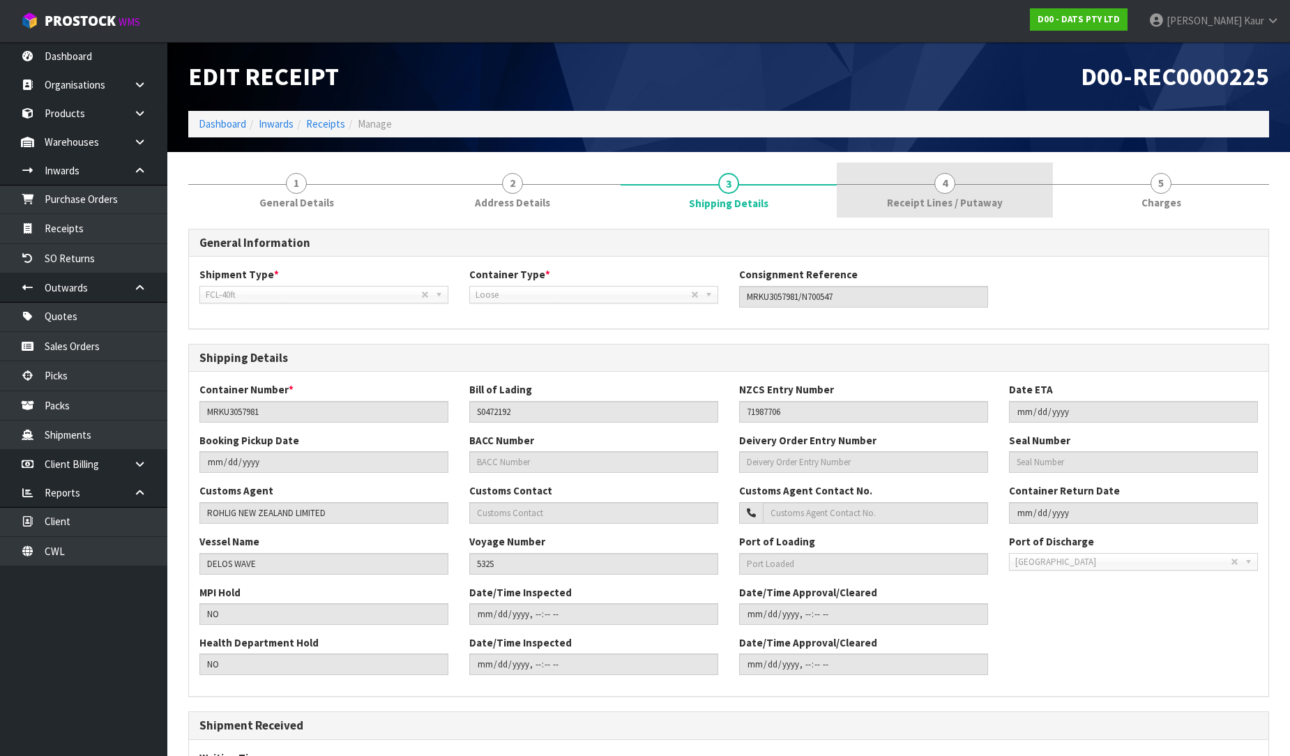
click at [978, 188] on link "4 Receipt Lines / Putaway" at bounding box center [944, 189] width 216 height 55
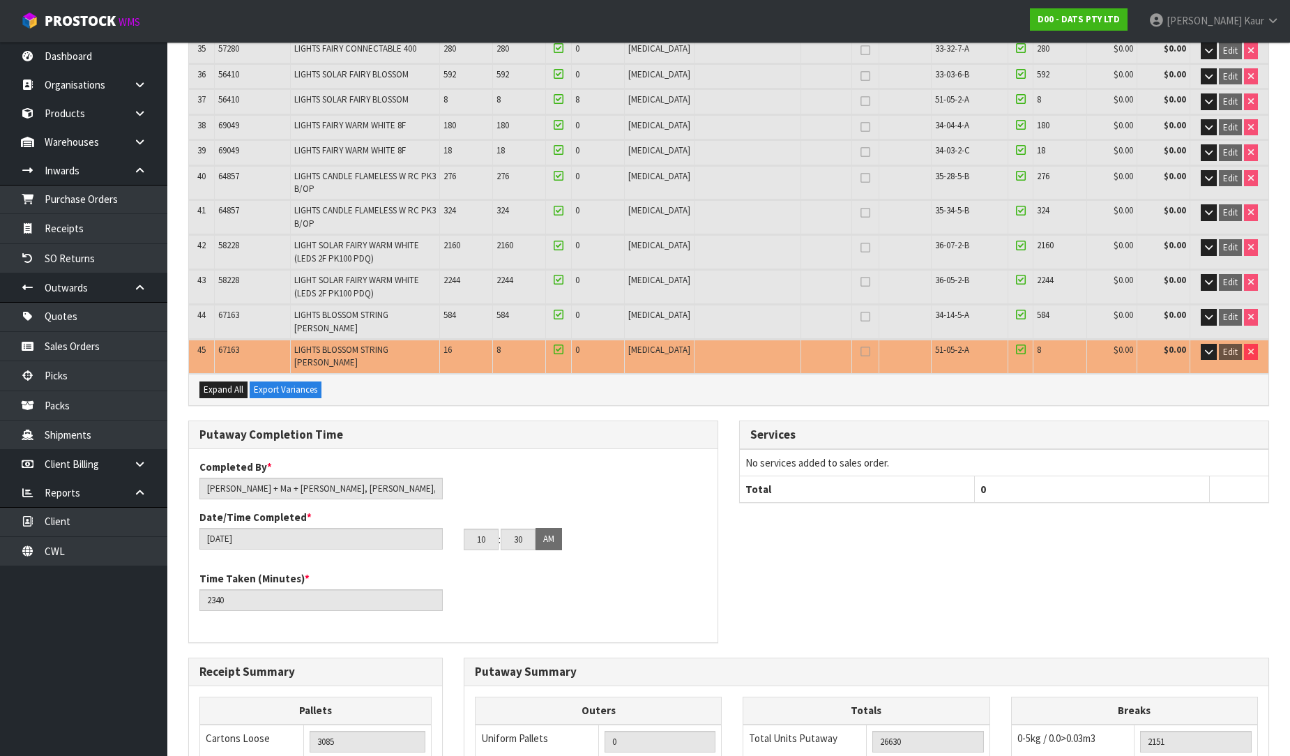
scroll to position [1538, 0]
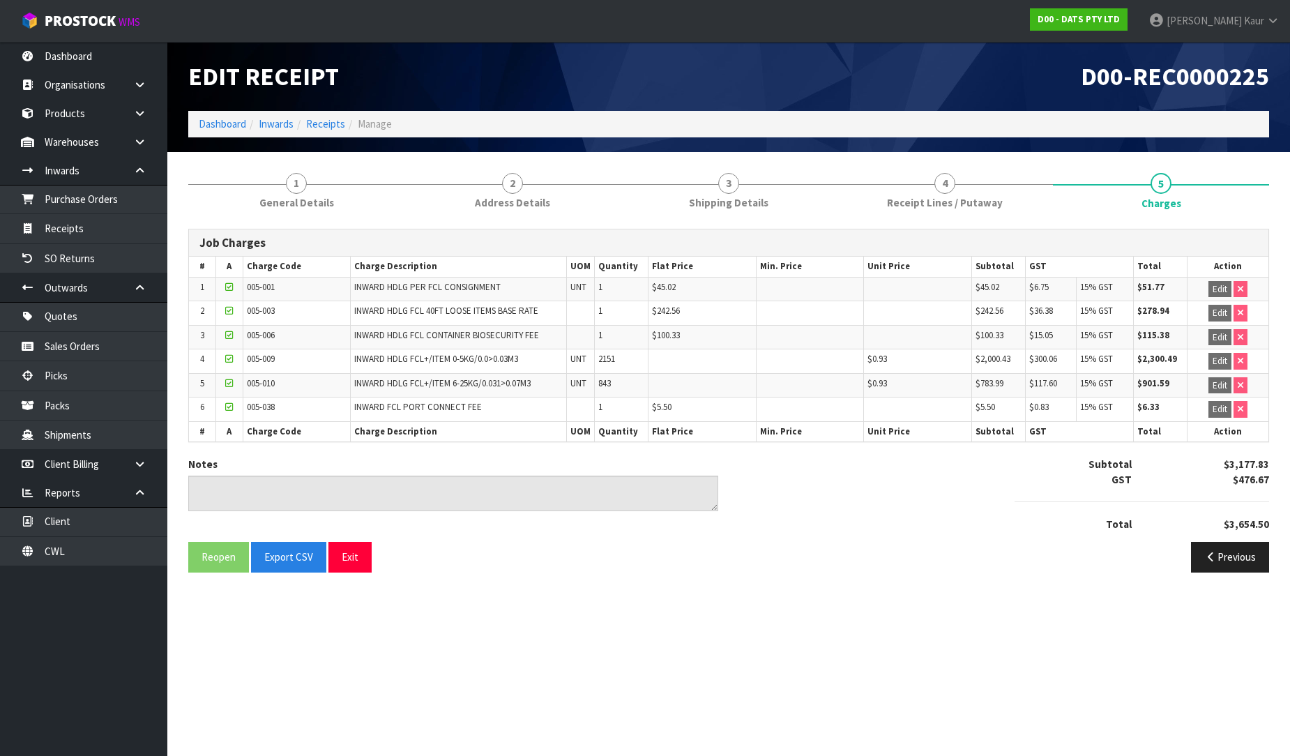
scroll to position [0, 0]
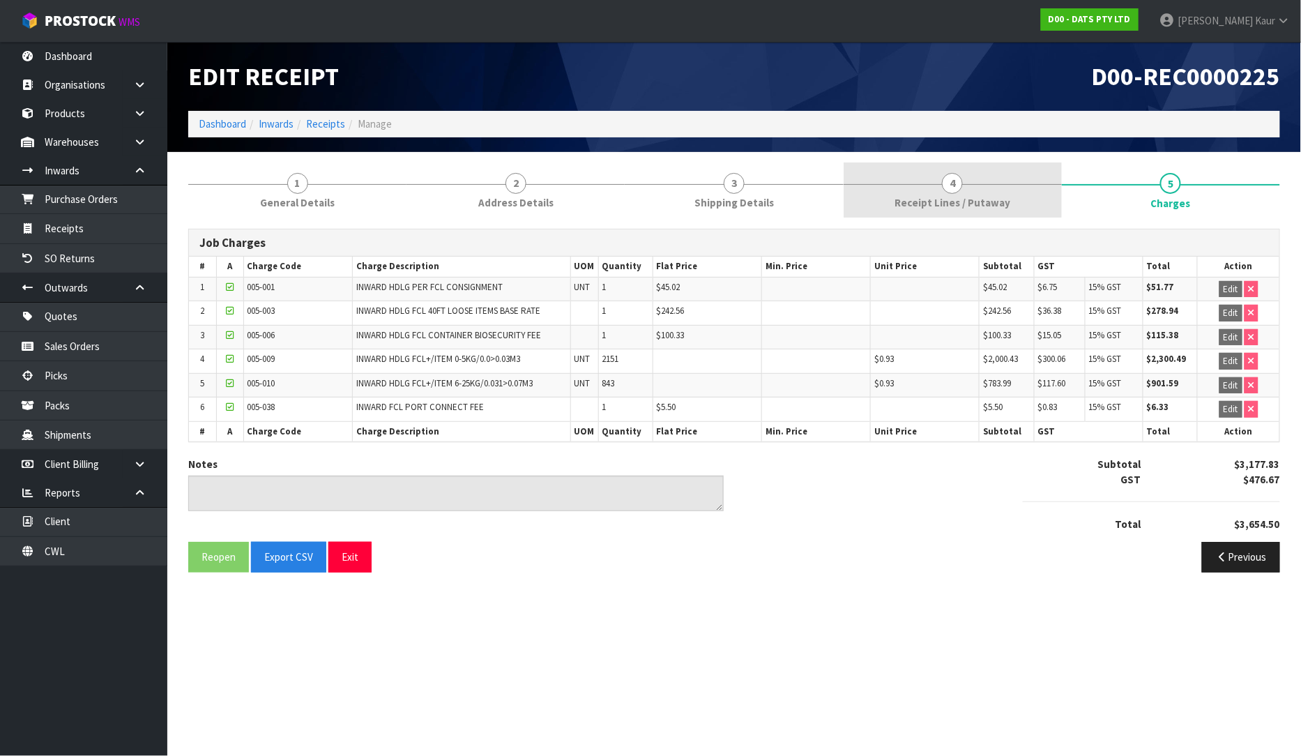
click at [974, 191] on link "4 Receipt Lines / Putaway" at bounding box center [952, 189] width 218 height 55
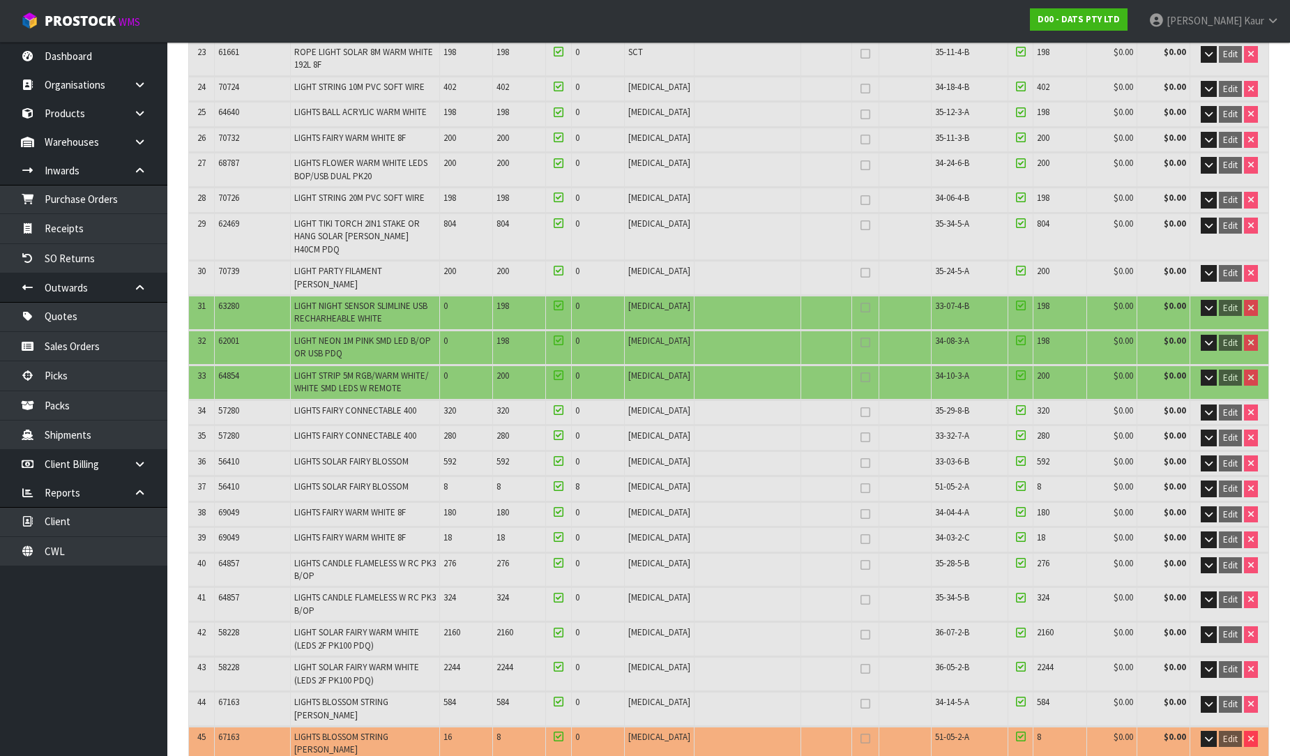
scroll to position [1471, 0]
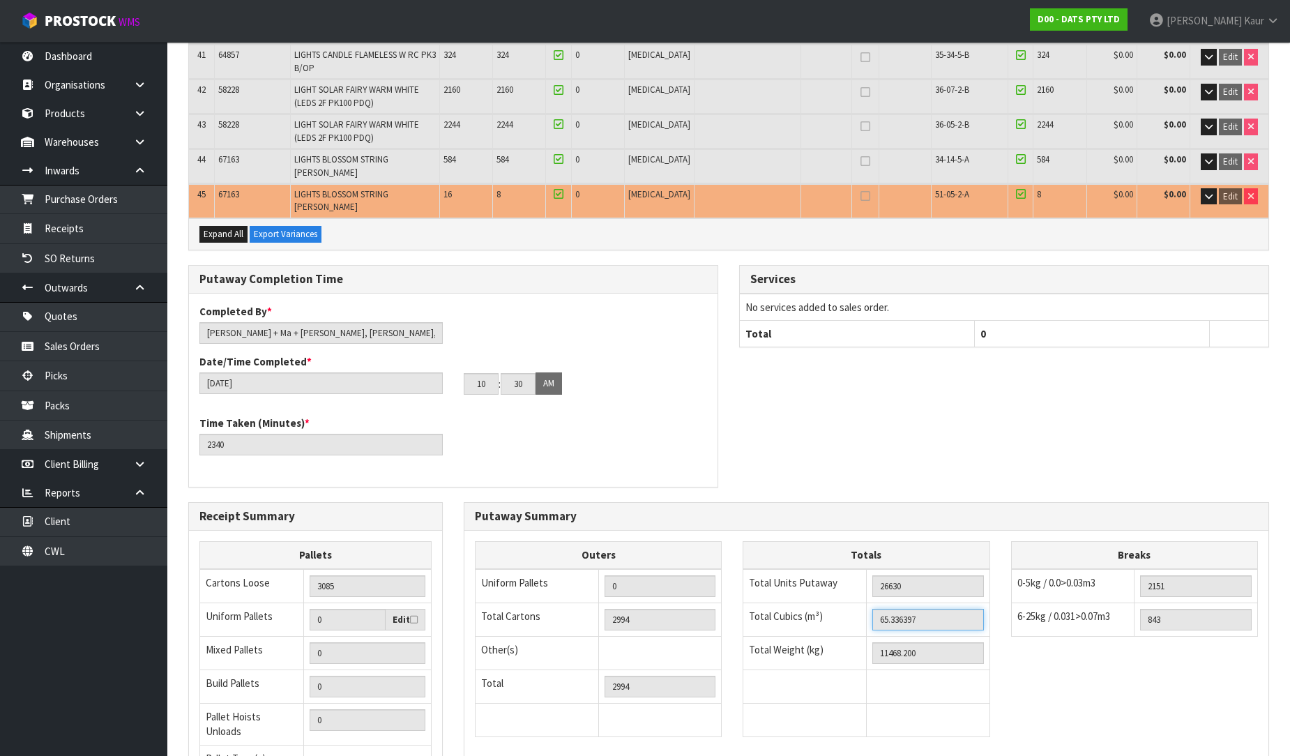
drag, startPoint x: 943, startPoint y: 549, endPoint x: 853, endPoint y: 549, distance: 89.9
click at [853, 602] on tr "Total Cubics (m³) 65.336397" at bounding box center [866, 618] width 246 height 33
drag, startPoint x: 921, startPoint y: 577, endPoint x: 861, endPoint y: 574, distance: 60.0
click at [861, 636] on tr "Total Weight (kg) 11468.200" at bounding box center [866, 652] width 246 height 33
click at [52, 58] on link "Dashboard" at bounding box center [83, 56] width 167 height 29
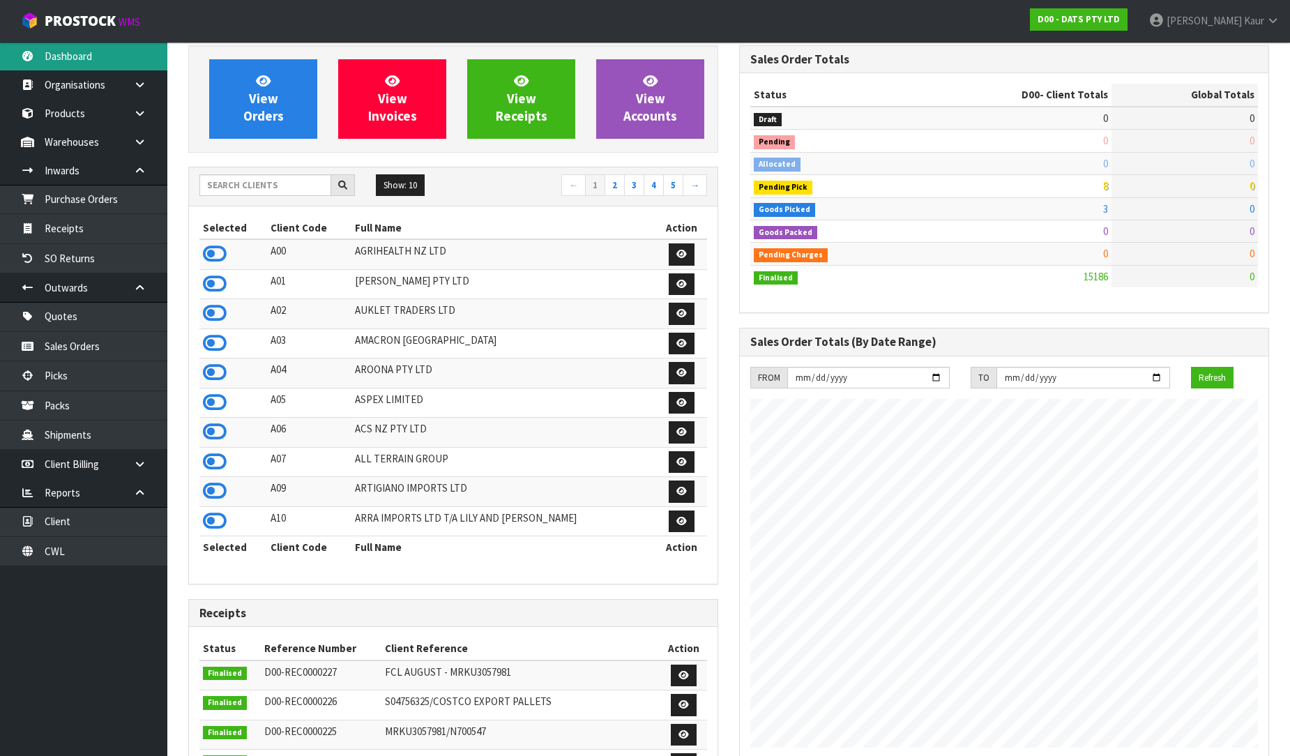
scroll to position [116, 0]
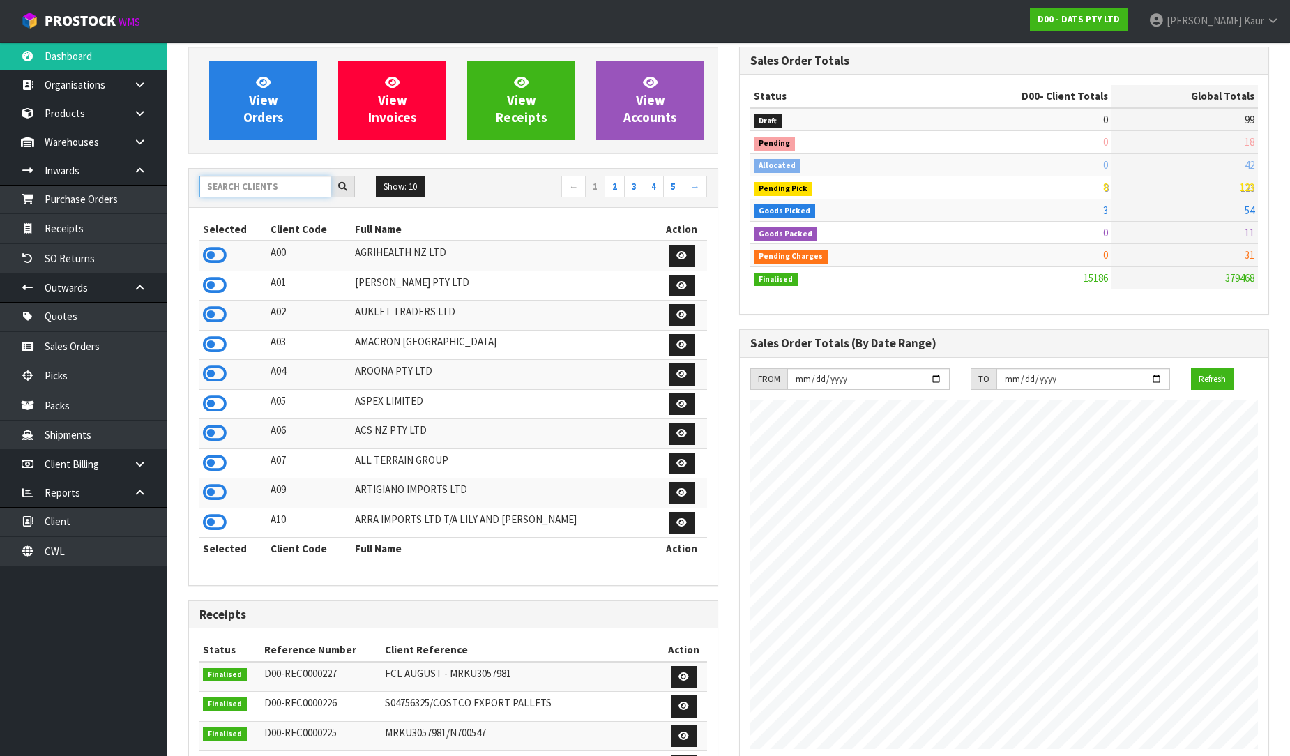
click at [284, 190] on input "text" at bounding box center [265, 187] width 132 height 22
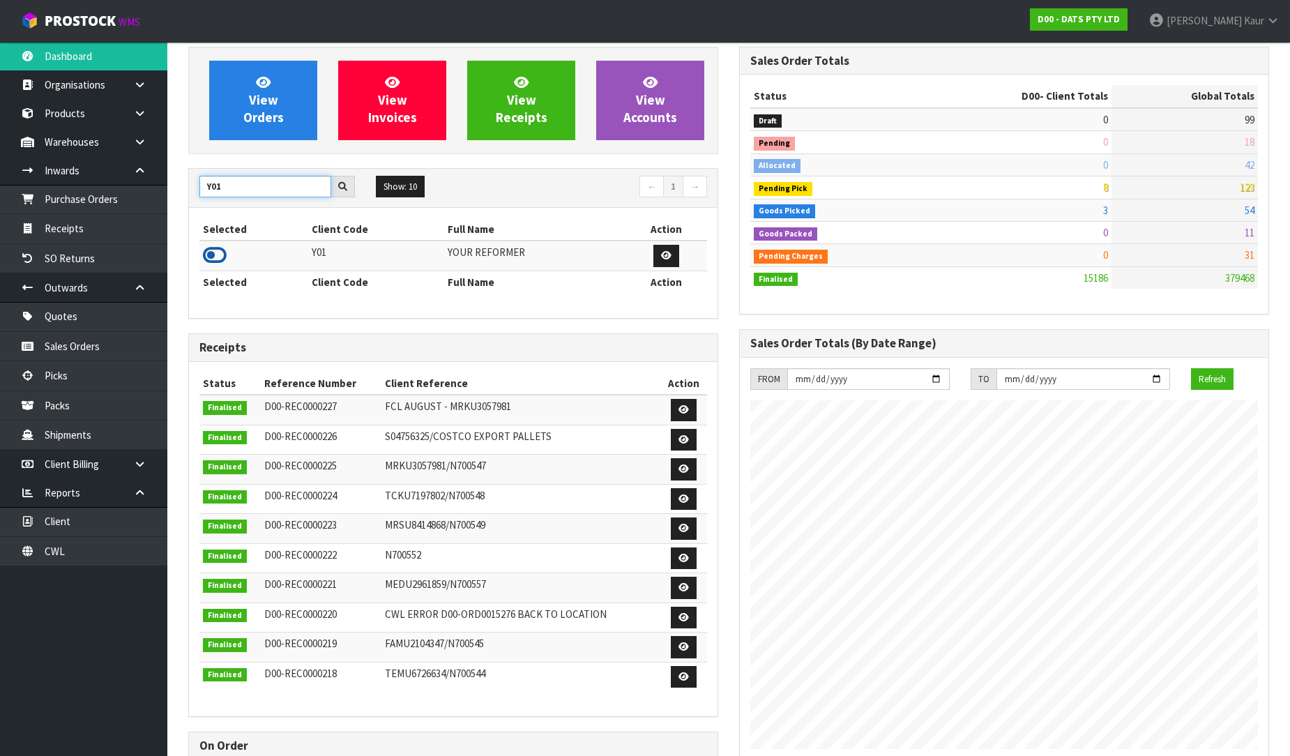
type input "Y01"
click at [212, 250] on icon at bounding box center [215, 255] width 24 height 21
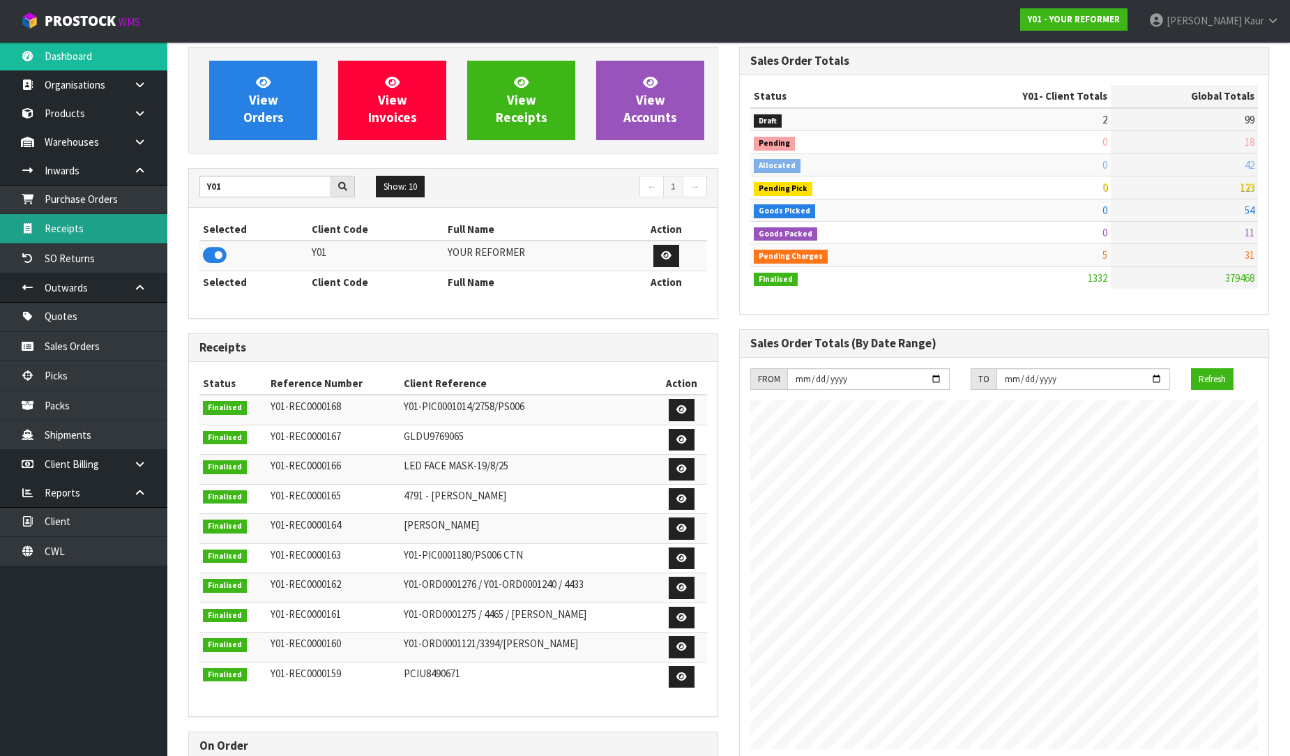
scroll to position [1056, 551]
click at [86, 219] on link "Receipts" at bounding box center [83, 228] width 167 height 29
